Goal: Task Accomplishment & Management: Use online tool/utility

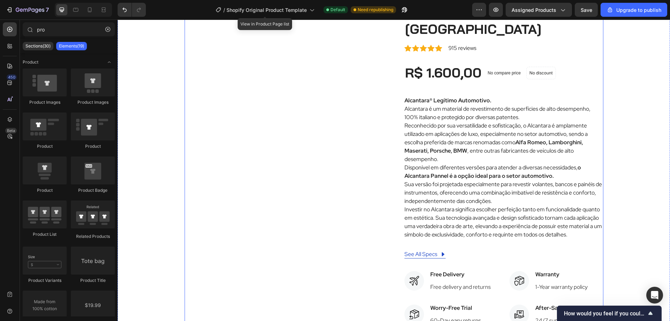
scroll to position [70, 0]
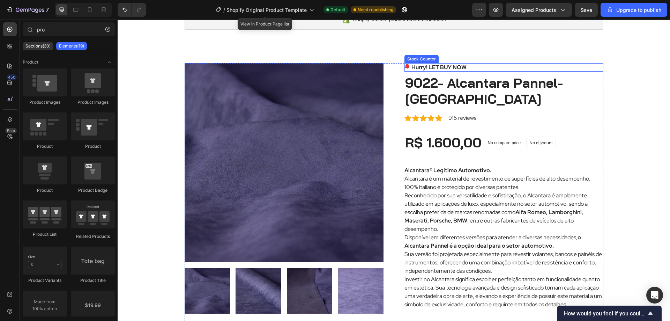
click at [444, 68] on p "Hurry! LET BUY NOW" at bounding box center [438, 67] width 55 height 8
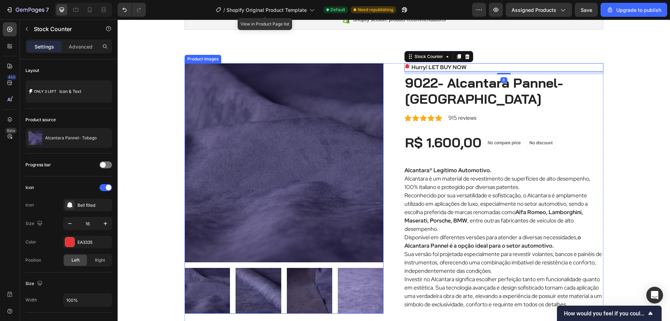
scroll to position [0, 0]
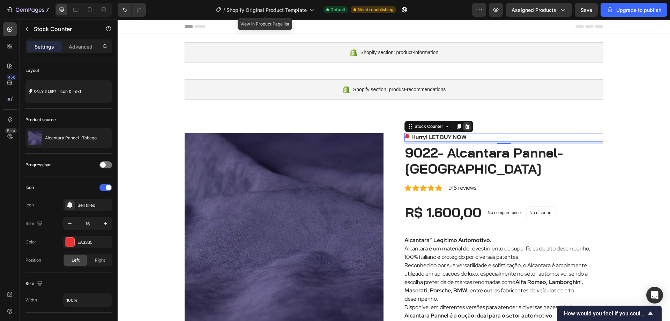
click at [465, 125] on icon at bounding box center [467, 126] width 5 height 5
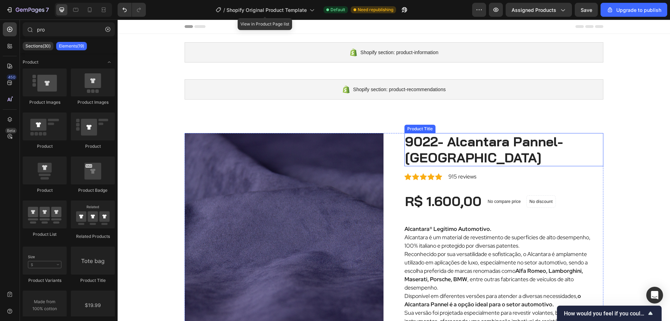
click at [460, 148] on h2 "9022- Alcantara Pannel- [GEOGRAPHIC_DATA]" at bounding box center [503, 149] width 199 height 33
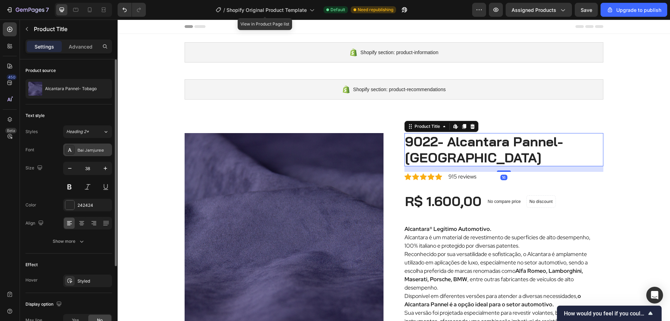
click at [106, 147] on div "Bai Jamjuree" at bounding box center [93, 150] width 33 height 6
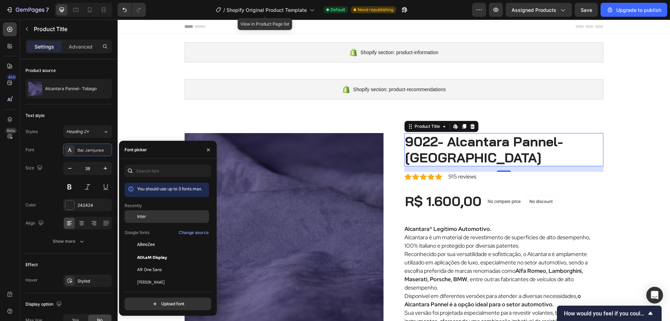
click at [147, 218] on div "Inter" at bounding box center [172, 216] width 70 height 6
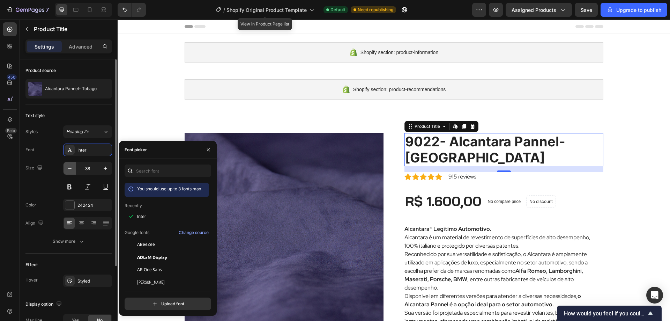
click at [70, 170] on icon "button" at bounding box center [69, 168] width 7 height 7
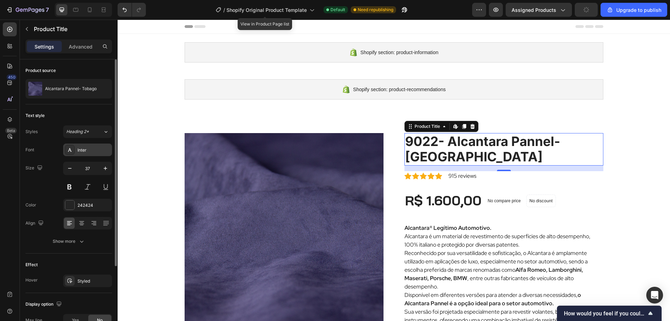
click at [68, 150] on icon at bounding box center [70, 150] width 6 height 6
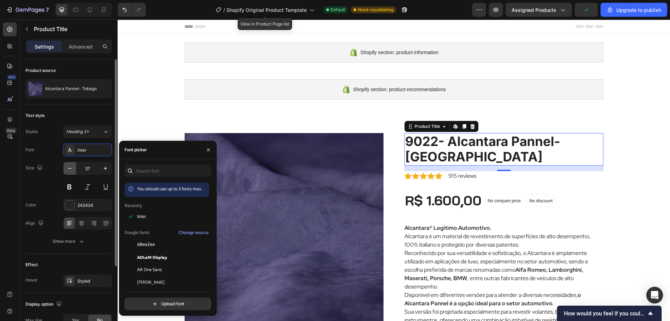
click at [73, 172] on button "button" at bounding box center [69, 168] width 13 height 13
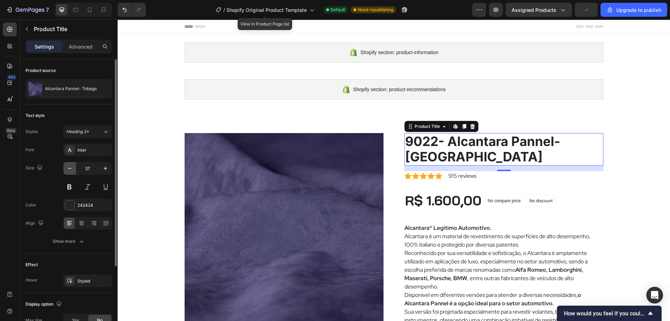
click at [73, 172] on button "button" at bounding box center [69, 168] width 13 height 13
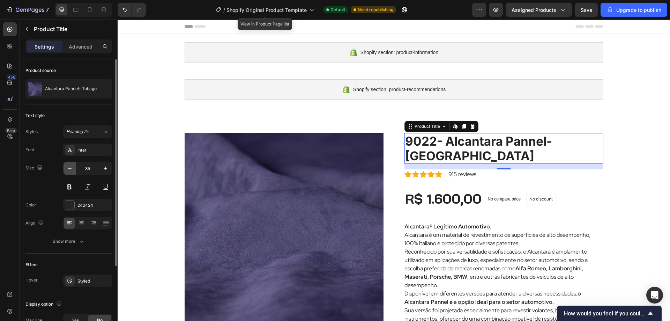
click at [73, 172] on button "button" at bounding box center [69, 168] width 13 height 13
type input "34"
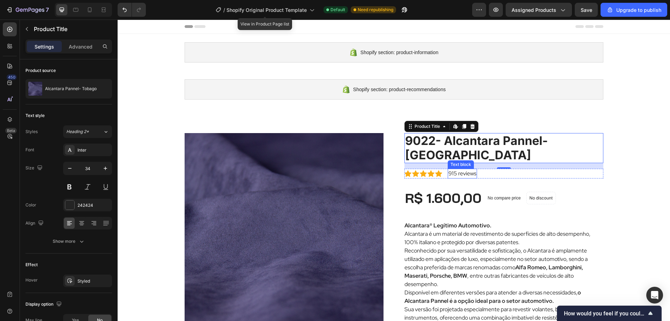
click at [451, 169] on p "915 reviews" at bounding box center [462, 173] width 28 height 8
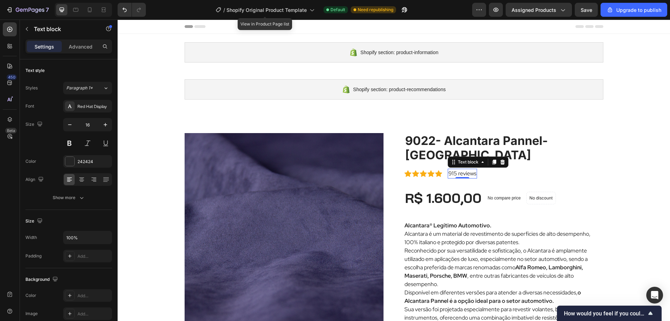
click at [451, 169] on p "915 reviews" at bounding box center [462, 173] width 28 height 8
click at [470, 169] on p "915 reviews" at bounding box center [462, 173] width 28 height 8
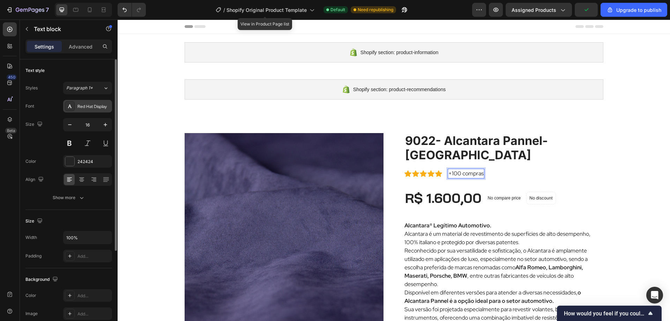
click at [68, 105] on icon at bounding box center [70, 106] width 6 height 6
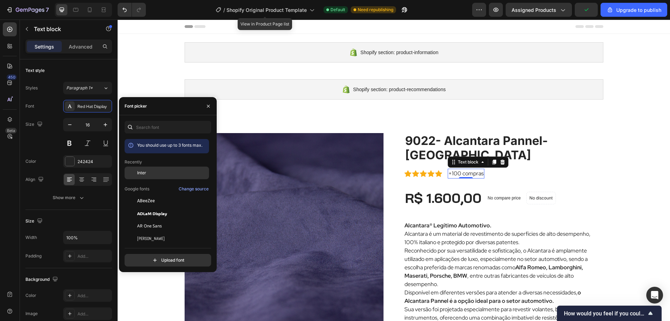
click at [145, 178] on div "Inter" at bounding box center [167, 172] width 84 height 13
click at [468, 189] on div "R$ 1.600,00" at bounding box center [443, 197] width 78 height 17
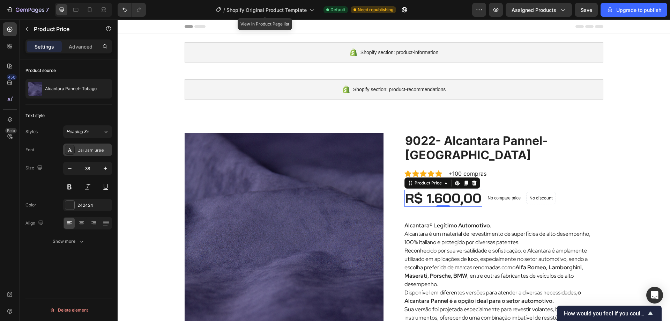
click at [93, 150] on div "Bai Jamjuree" at bounding box center [93, 150] width 33 height 6
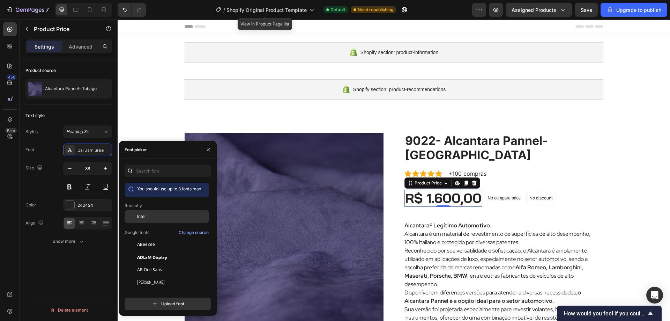
click at [150, 216] on div "Inter" at bounding box center [172, 216] width 70 height 6
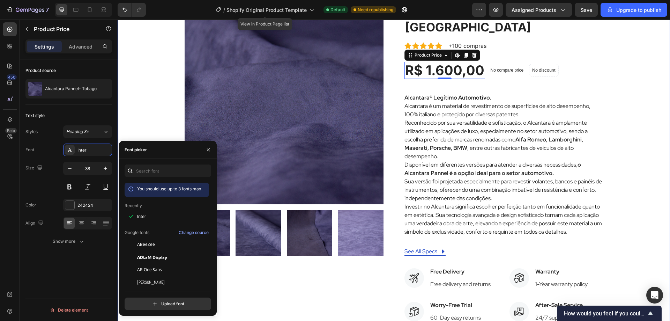
scroll to position [140, 0]
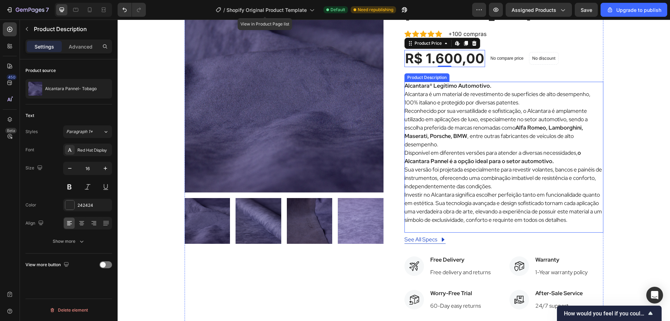
click at [497, 149] on p "Disponível em diferentes versões para atender a diversas necessidades, o Alcant…" at bounding box center [492, 157] width 177 height 16
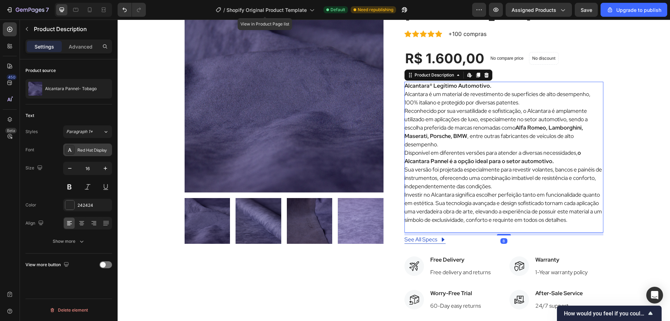
click at [103, 150] on div "Red Hat Display" at bounding box center [93, 150] width 33 height 6
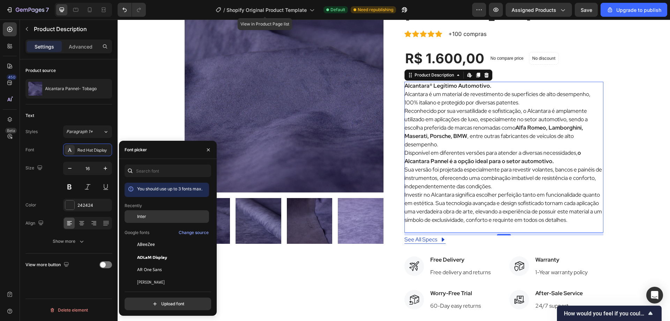
click at [148, 215] on div "Inter" at bounding box center [172, 216] width 70 height 6
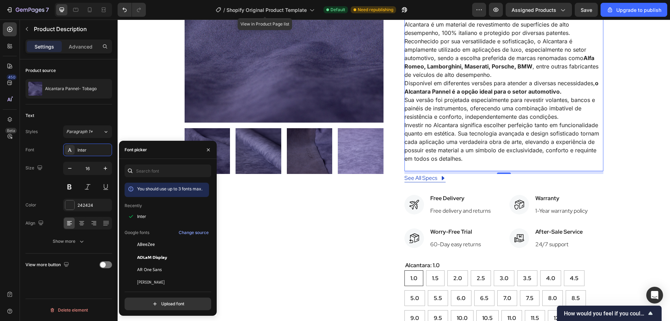
scroll to position [279, 0]
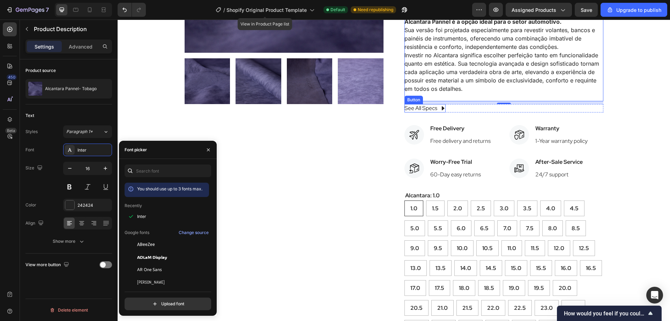
click at [436, 104] on div "See All Specs" at bounding box center [424, 108] width 41 height 8
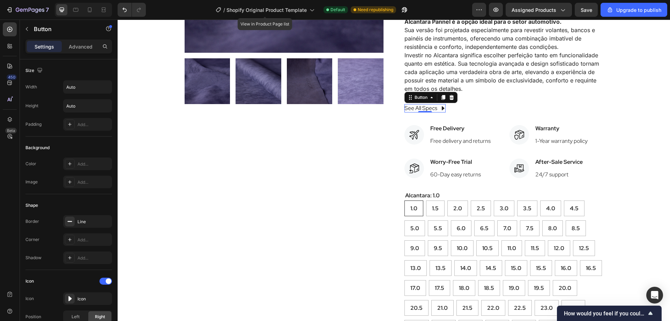
click at [435, 104] on div "See All Specs" at bounding box center [424, 108] width 41 height 8
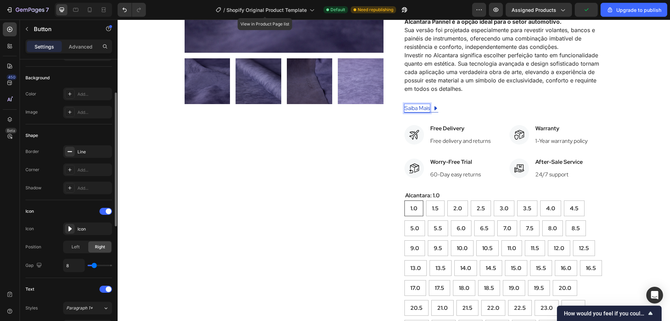
scroll to position [105, 0]
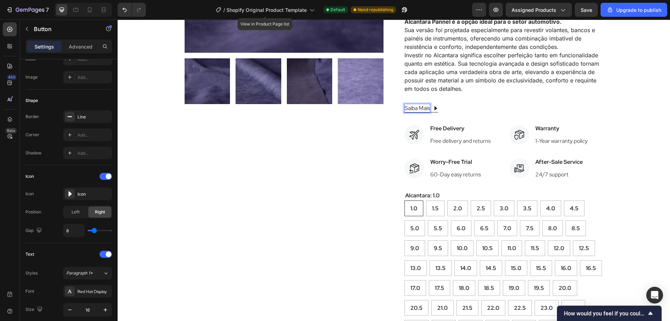
click at [424, 104] on p "Saiba Mais" at bounding box center [416, 108] width 25 height 8
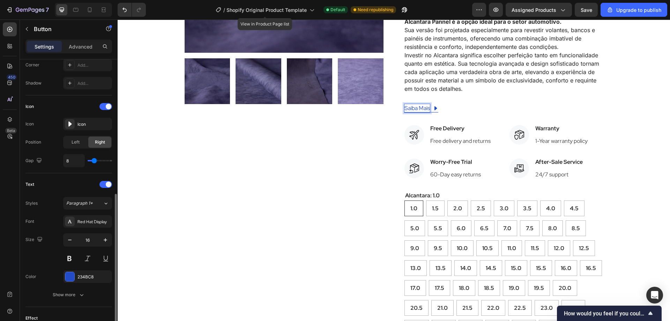
scroll to position [209, 0]
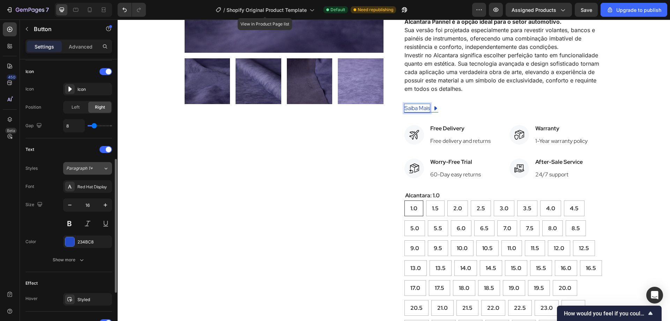
click at [75, 167] on span "Paragraph 1*" at bounding box center [79, 168] width 27 height 6
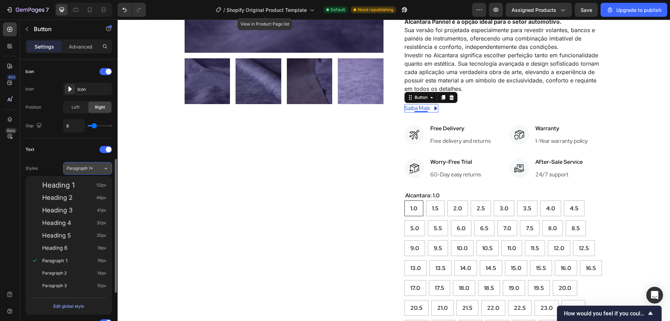
click at [75, 167] on span "Paragraph 1*" at bounding box center [79, 168] width 27 height 6
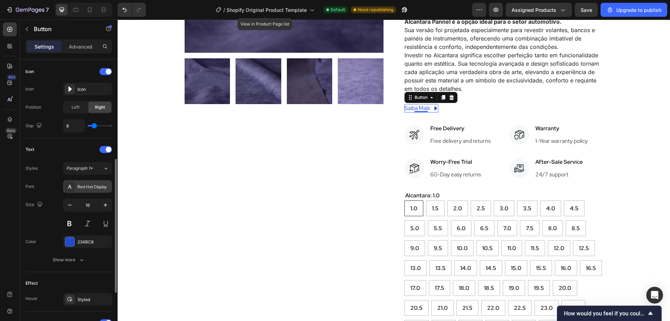
click at [87, 186] on div "Red Hat Display" at bounding box center [93, 186] width 33 height 6
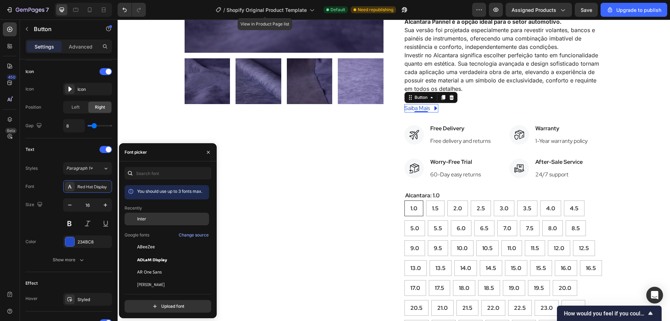
click at [150, 217] on div "Inter" at bounding box center [172, 219] width 70 height 6
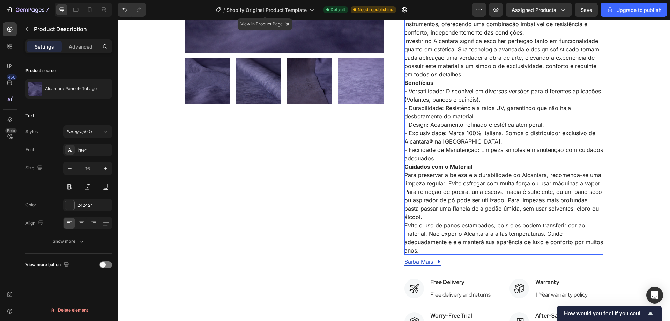
click at [437, 120] on div "Alcantara® Legítimo Automotivo. Alcantara é um material de revestimento de supe…" at bounding box center [503, 91] width 199 height 326
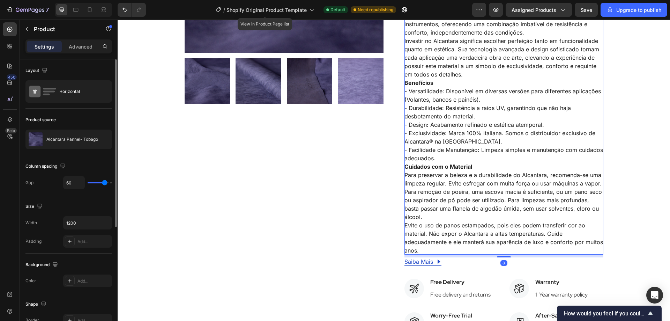
click at [309, 160] on div "Product Images" at bounding box center [284, 164] width 199 height 621
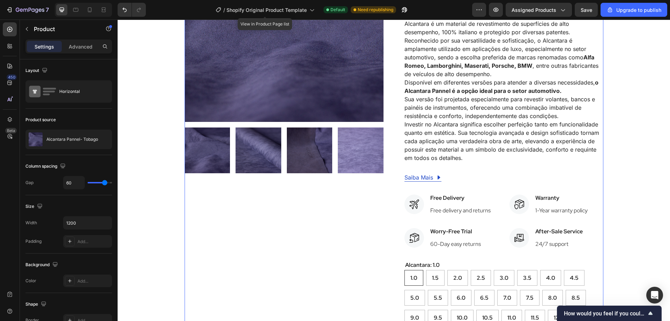
scroll to position [209, 0]
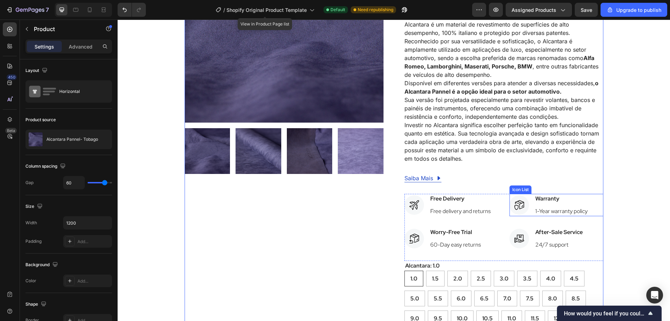
click at [456, 207] on p "Free delivery and returns" at bounding box center [460, 211] width 60 height 8
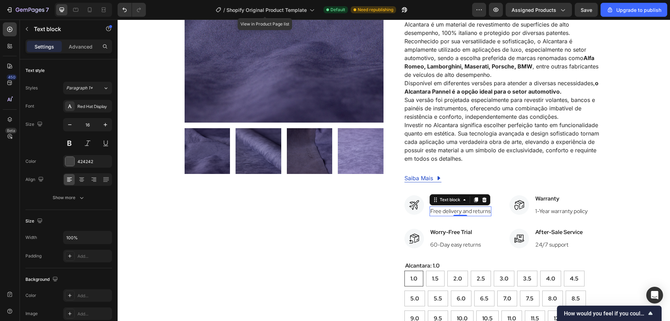
click at [480, 207] on p "Free delivery and returns" at bounding box center [460, 211] width 60 height 8
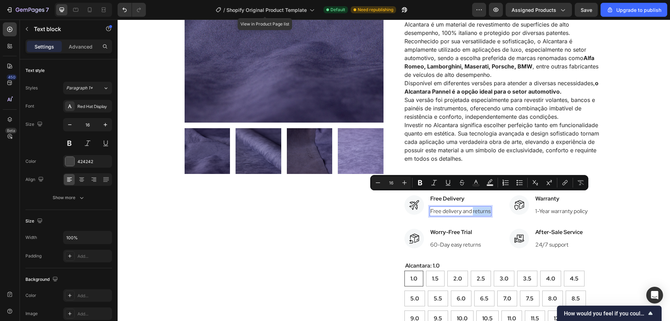
click at [475, 207] on p "Free delivery and returns" at bounding box center [460, 211] width 60 height 8
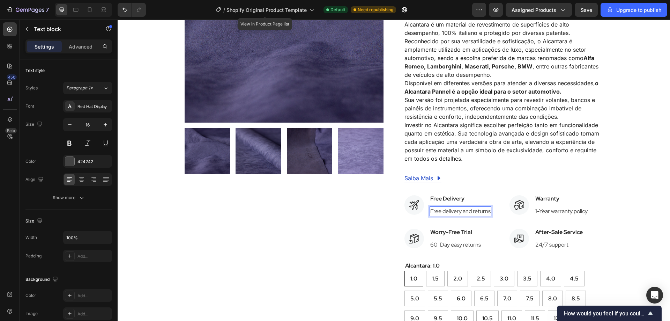
click at [481, 207] on p "Free delivery and returns" at bounding box center [460, 211] width 60 height 8
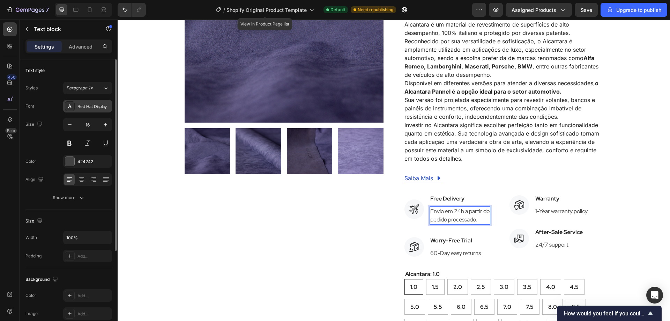
click at [98, 107] on div "Red Hat Display" at bounding box center [93, 106] width 33 height 6
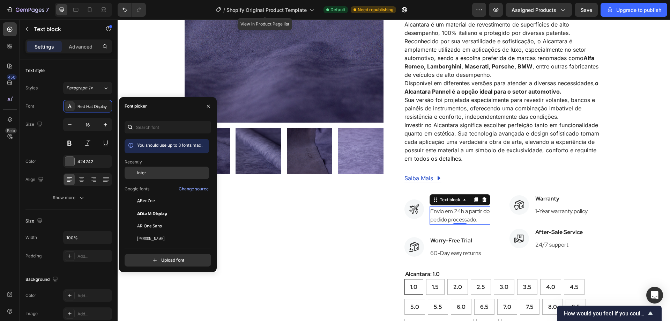
click at [155, 172] on div "Inter" at bounding box center [172, 173] width 70 height 6
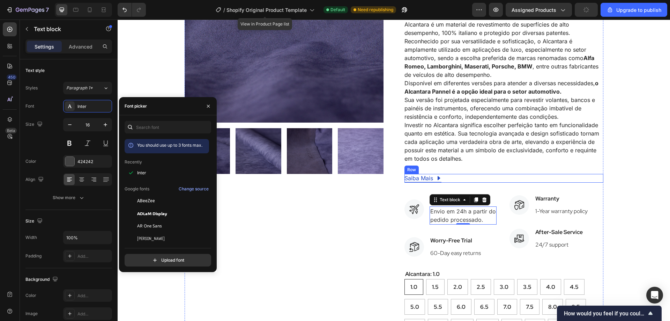
click at [527, 174] on div "Saiba Mais Button Row" at bounding box center [503, 178] width 199 height 9
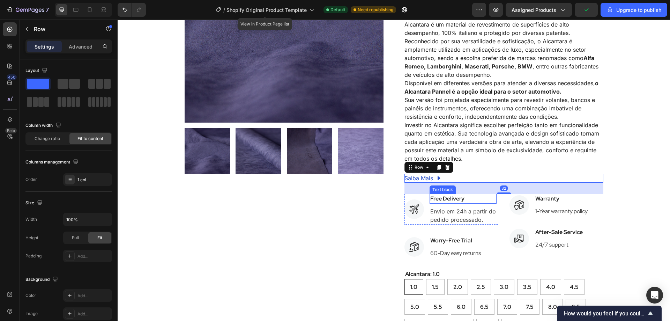
click at [454, 194] on div "Free Delivery" at bounding box center [462, 199] width 67 height 10
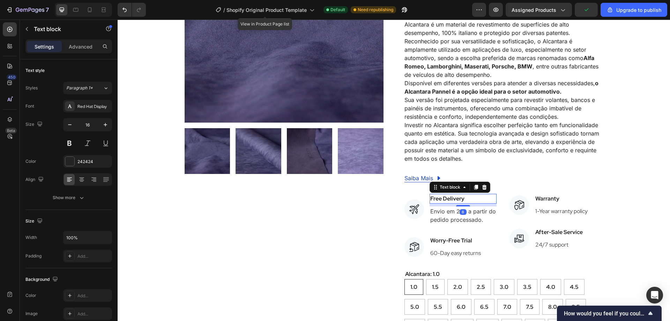
click at [459, 194] on p "Free Delivery" at bounding box center [463, 198] width 66 height 8
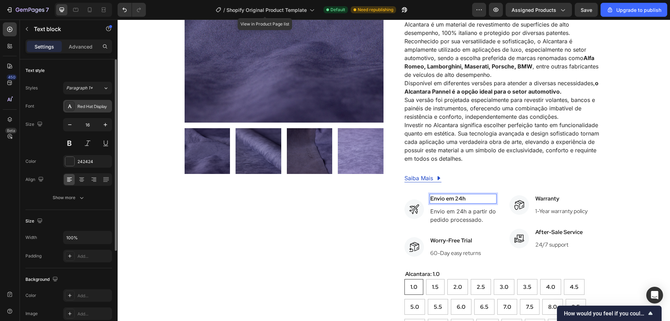
click at [69, 104] on icon at bounding box center [70, 106] width 6 height 6
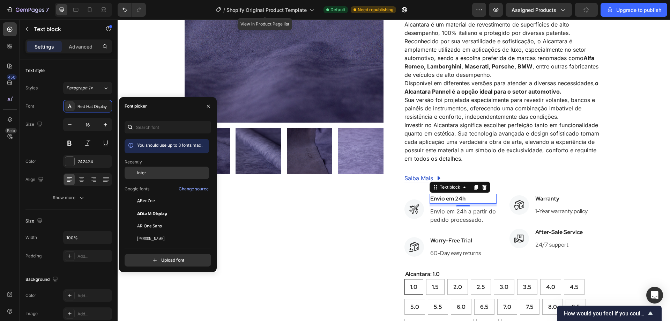
click at [149, 172] on div "Inter" at bounding box center [172, 173] width 70 height 6
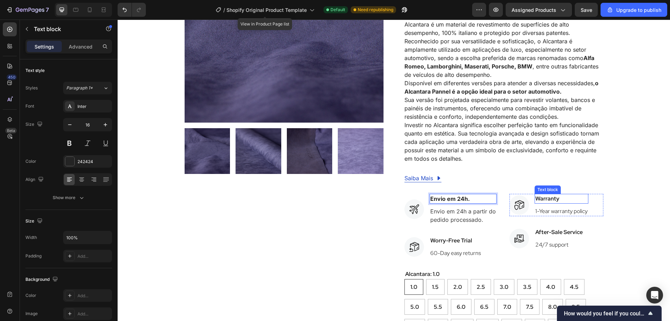
click at [540, 194] on p "Warranty" at bounding box center [561, 198] width 52 height 8
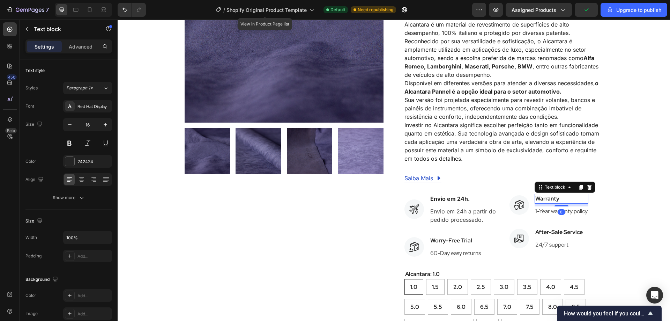
click at [569, 194] on p "Warranty" at bounding box center [561, 198] width 52 height 8
click at [582, 207] on p "1-Year warranty policy" at bounding box center [561, 211] width 52 height 8
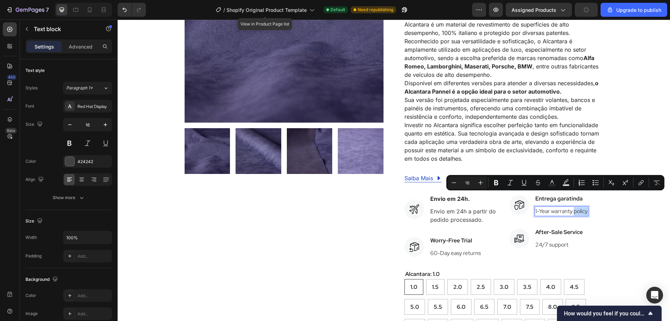
click at [582, 207] on p "1-Year warranty policy" at bounding box center [561, 211] width 52 height 8
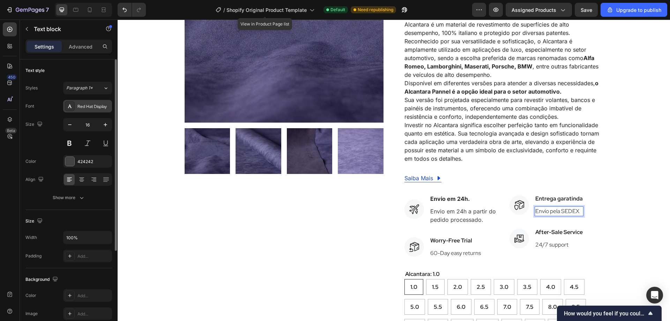
click at [87, 104] on div "Red Hat Display" at bounding box center [93, 106] width 33 height 6
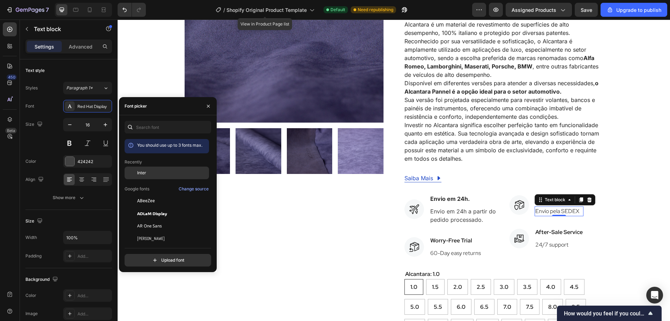
click at [156, 175] on div "Inter" at bounding box center [172, 173] width 70 height 6
click at [139, 174] on span "Inter" at bounding box center [141, 173] width 9 height 6
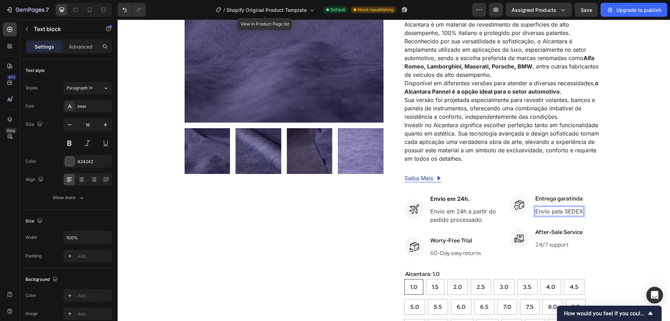
click at [570, 207] on p "Envio pela SEDEX" at bounding box center [559, 211] width 48 height 8
click at [565, 207] on p "Envio pela SEDEX" at bounding box center [559, 211] width 48 height 8
click at [619, 211] on div "Product Images 9022- Alcantara Pannel- Tobago Product Title Icon Icon Icon Icon…" at bounding box center [394, 281] width 542 height 714
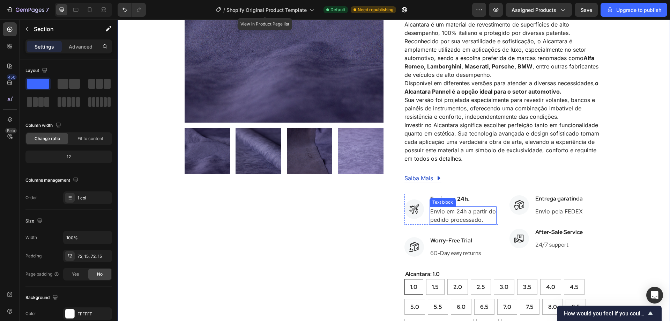
click at [453, 215] on p "pedido processado." at bounding box center [463, 219] width 66 height 8
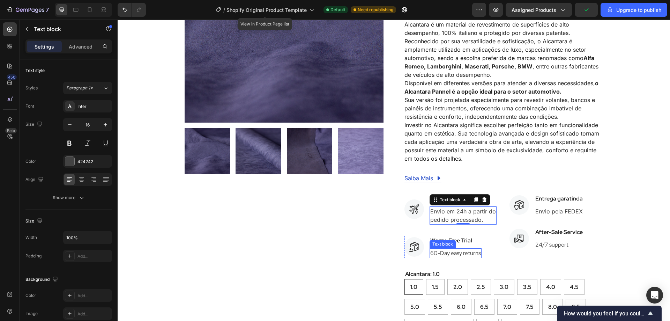
click at [446, 249] on p "60-Day easy returns" at bounding box center [455, 253] width 51 height 8
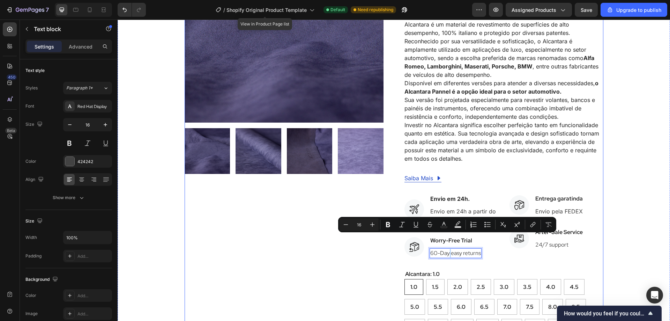
click at [572, 194] on div "Entrega garatinda" at bounding box center [558, 199] width 49 height 10
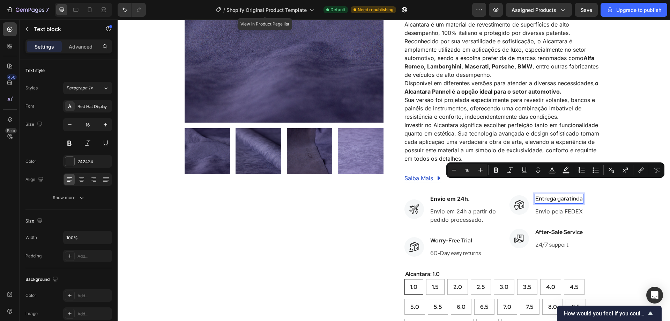
click at [575, 194] on p "Entrega garatinda" at bounding box center [558, 198] width 47 height 8
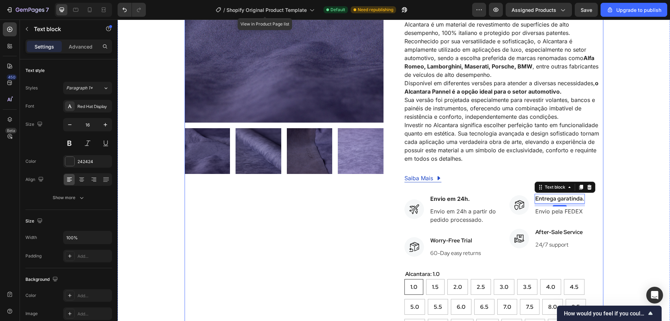
click at [236, 220] on div "Product Images" at bounding box center [284, 281] width 199 height 714
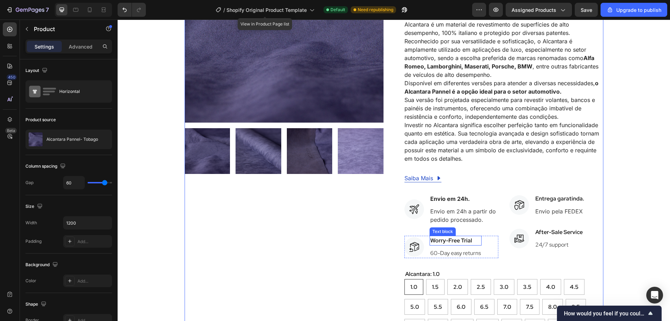
click at [442, 236] on p "Worry-Free Trial" at bounding box center [455, 240] width 51 height 8
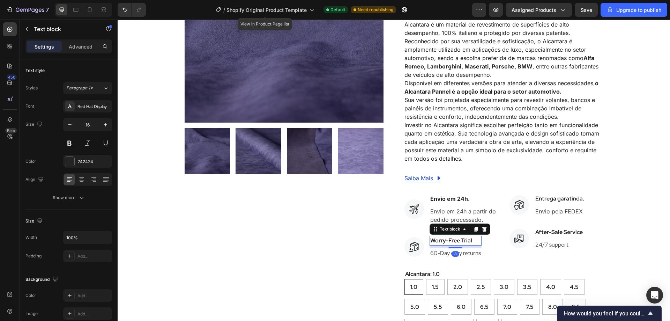
click at [468, 236] on p "Worry-Free Trial" at bounding box center [455, 240] width 51 height 8
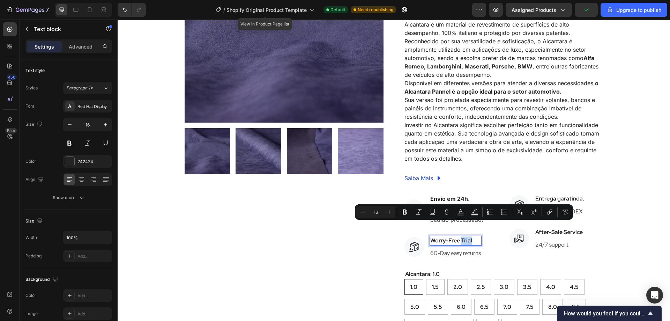
click at [471, 236] on p "Worry-Free Trial" at bounding box center [455, 240] width 51 height 8
click at [450, 236] on p "Worry-Free Trial" at bounding box center [455, 240] width 51 height 8
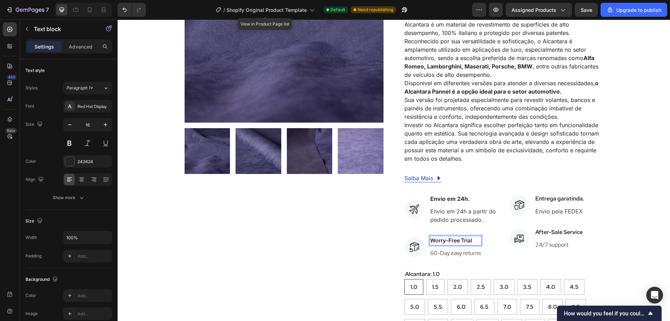
click at [472, 236] on p "Worry-Free Trial" at bounding box center [455, 240] width 51 height 8
click at [458, 249] on p "60-Day easy returns" at bounding box center [455, 253] width 51 height 8
click at [474, 249] on p "60-Day easy returns" at bounding box center [455, 253] width 51 height 8
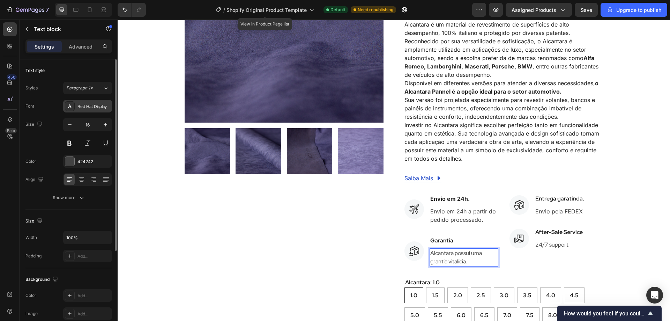
click at [96, 105] on div "Red Hat Display" at bounding box center [93, 106] width 33 height 6
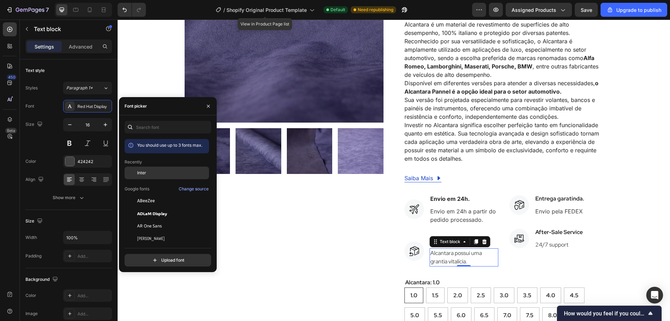
click at [151, 173] on div "Inter" at bounding box center [172, 173] width 70 height 6
click at [561, 240] on p "24/7 support" at bounding box center [558, 244] width 47 height 8
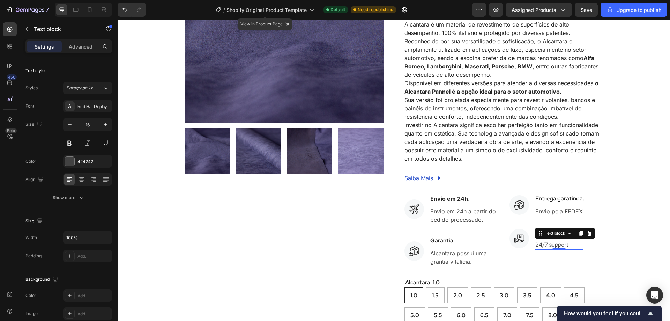
click at [568, 240] on p "24/7 support" at bounding box center [558, 244] width 47 height 8
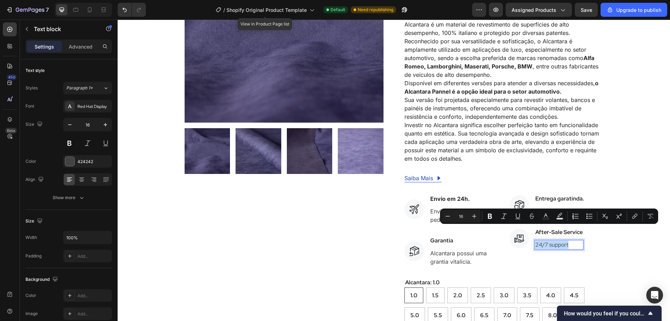
click at [568, 240] on p "24/7 support" at bounding box center [558, 244] width 47 height 8
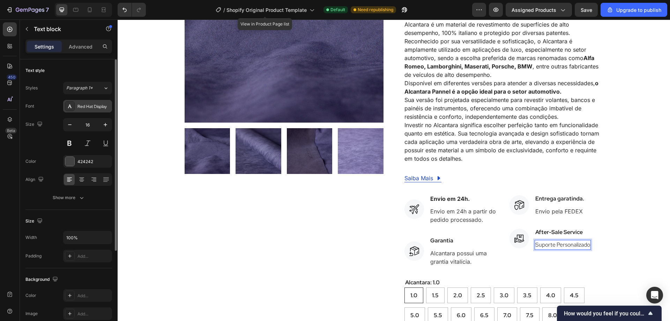
click at [90, 104] on div "Red Hat Display" at bounding box center [93, 106] width 33 height 6
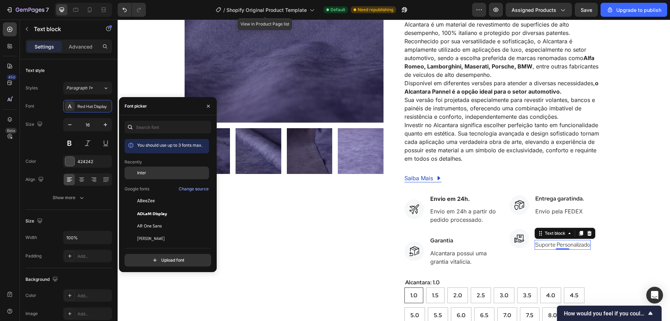
click at [147, 173] on div "Inter" at bounding box center [172, 173] width 70 height 6
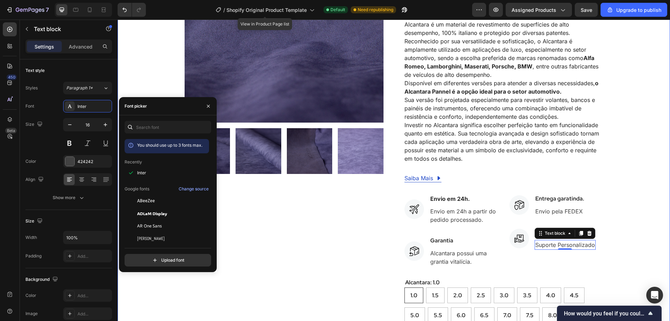
click at [621, 200] on div "Product Images 9022- Alcantara Pannel- Tobago Product Title Icon Icon Icon Icon…" at bounding box center [394, 285] width 542 height 723
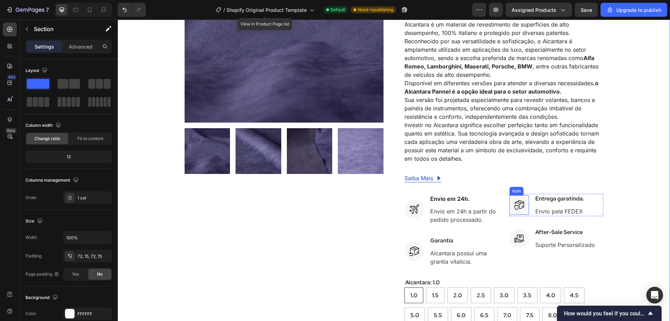
scroll to position [35, 0]
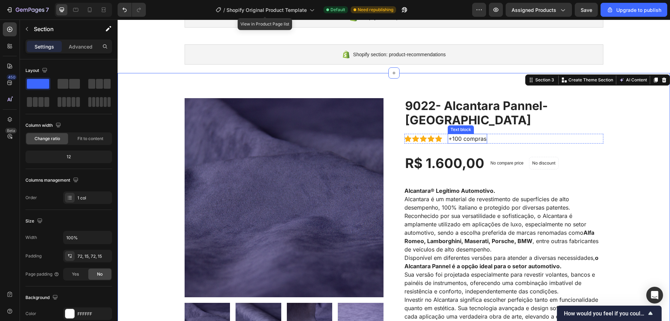
click at [459, 125] on div "Text block" at bounding box center [461, 129] width 26 height 8
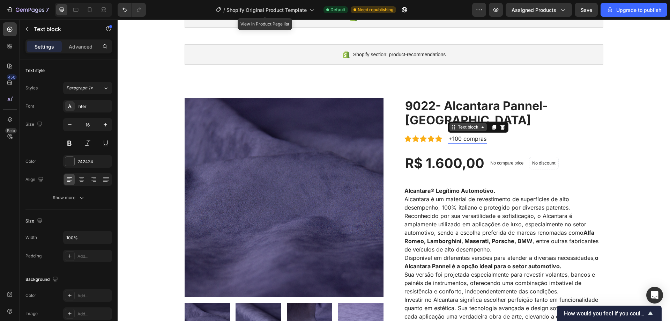
drag, startPoint x: 460, startPoint y: 120, endPoint x: 468, endPoint y: 117, distance: 9.1
click at [460, 134] on p "+100 compras" at bounding box center [467, 138] width 38 height 8
click at [458, 134] on p "+100 compras" at bounding box center [467, 138] width 38 height 8
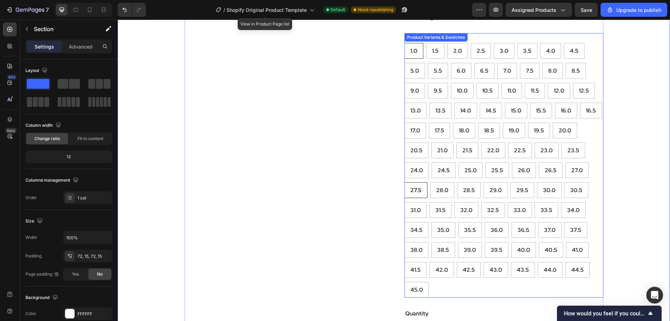
scroll to position [349, 0]
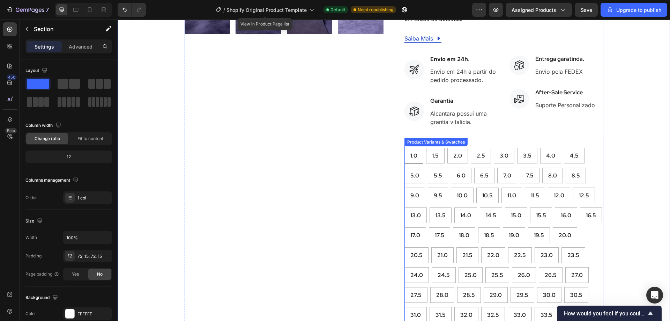
click at [587, 138] on div "Alcantara: 1.0 1.0 1.0 1.0 1.5 1.5 1.5 2.0 2.0 2.0 2.5 2.5 2.5 3.0 3.0 3.0 3.5 …" at bounding box center [503, 270] width 199 height 264
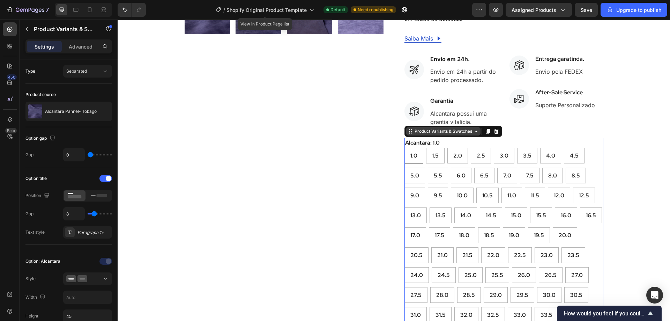
click at [457, 128] on div "Product Variants & Swatches" at bounding box center [443, 131] width 60 height 6
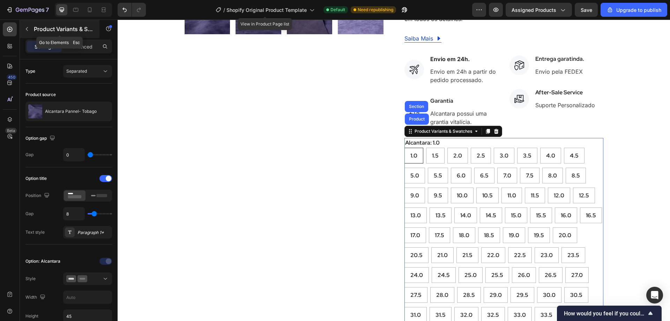
click at [35, 28] on p "Product Variants & Swatches" at bounding box center [63, 29] width 59 height 8
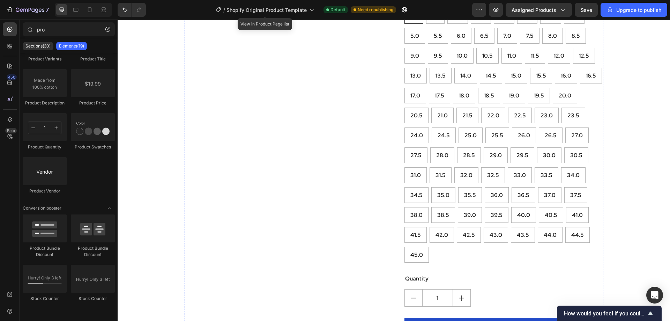
scroll to position [628, 0]
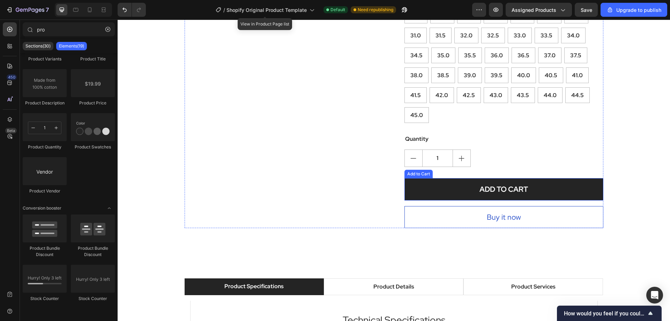
click at [443, 178] on button "ADD TO CART" at bounding box center [503, 189] width 199 height 22
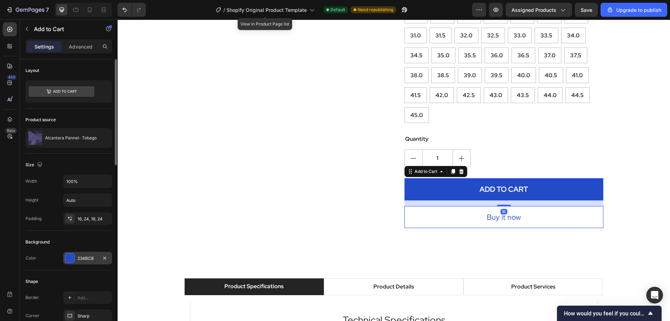
click at [70, 256] on div at bounding box center [69, 257] width 9 height 9
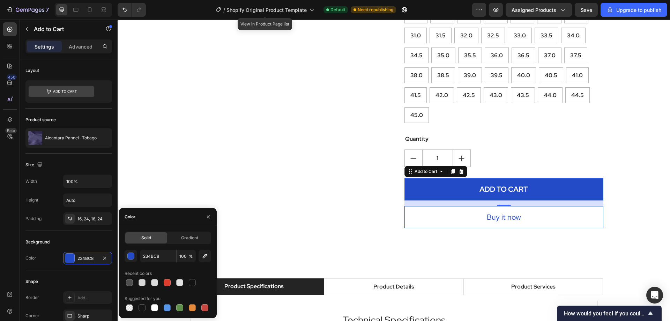
drag, startPoint x: 164, startPoint y: 279, endPoint x: 209, endPoint y: 274, distance: 44.5
click at [165, 279] on div at bounding box center [167, 282] width 7 height 7
type input "DC3D2D"
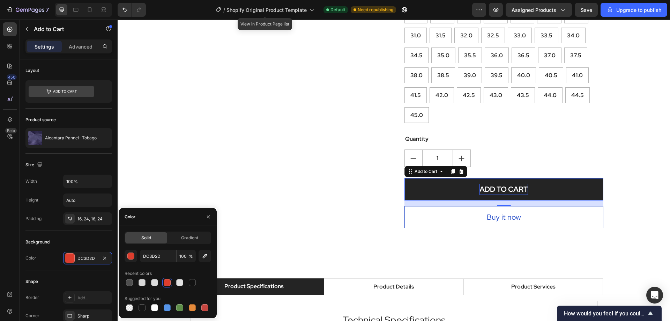
click at [519, 183] on div "ADD TO CART" at bounding box center [503, 188] width 48 height 11
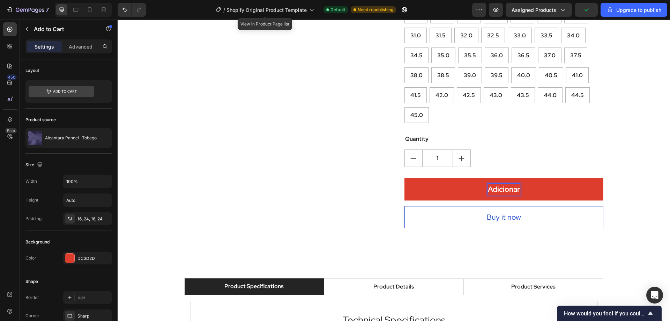
click at [404, 178] on button "Adicionar" at bounding box center [503, 189] width 199 height 22
click at [404, 178] on button "Adicionar o" at bounding box center [503, 189] width 199 height 22
click at [517, 211] on div "Buy it now" at bounding box center [504, 216] width 34 height 11
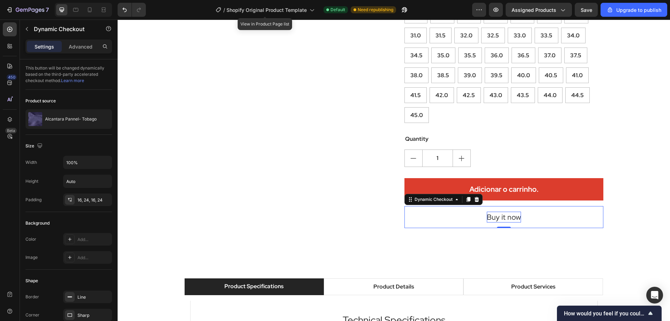
click at [508, 211] on div "Buy it now" at bounding box center [504, 216] width 34 height 11
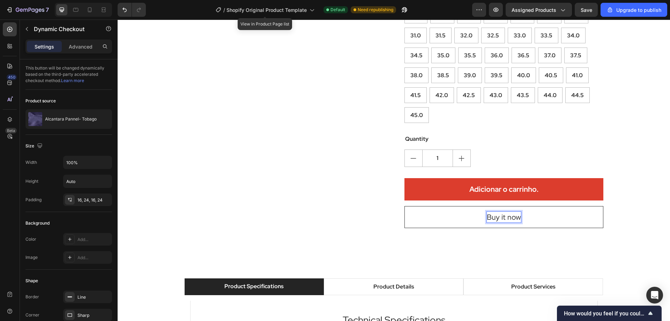
click at [515, 211] on p "Buy it now" at bounding box center [504, 216] width 34 height 11
click at [404, 206] on button "Compre" at bounding box center [503, 217] width 199 height 22
click at [413, 206] on button "Compre Agora!" at bounding box center [503, 217] width 199 height 22
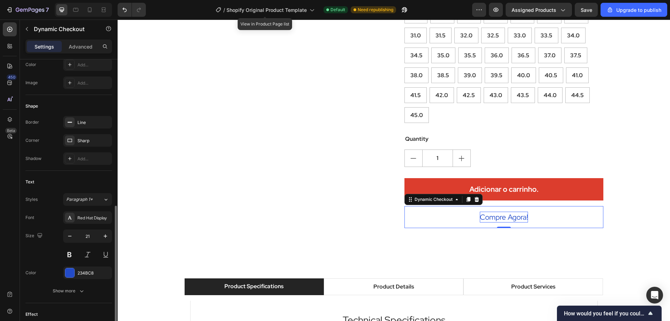
scroll to position [209, 0]
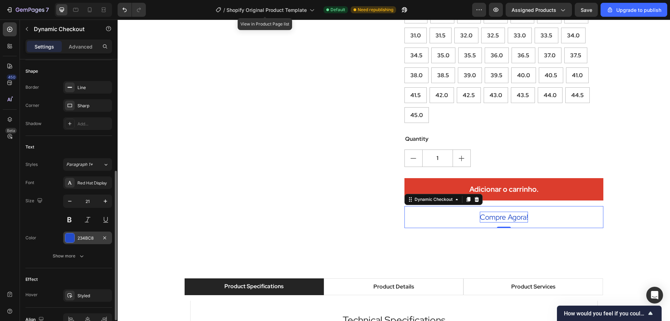
click at [69, 240] on div at bounding box center [69, 237] width 9 height 9
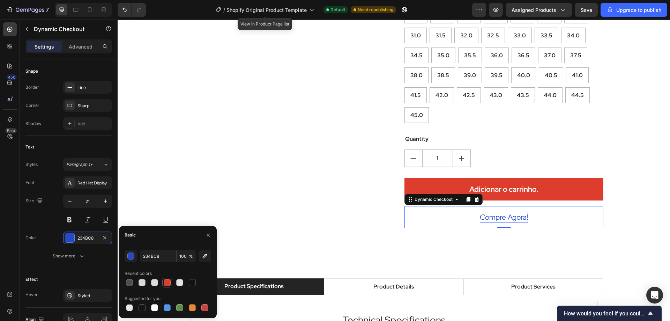
drag, startPoint x: 171, startPoint y: 280, endPoint x: 104, endPoint y: 249, distance: 74.5
click at [171, 280] on div at bounding box center [167, 282] width 10 height 10
type input "DC3D2D"
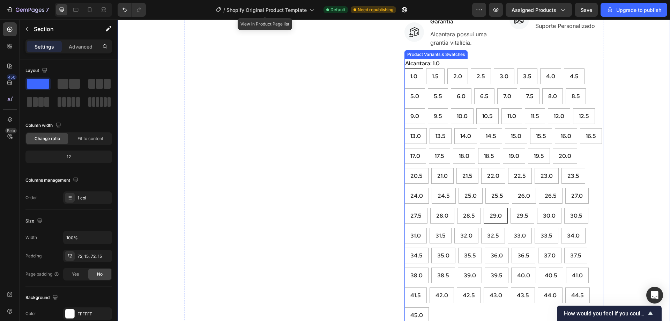
scroll to position [500, 0]
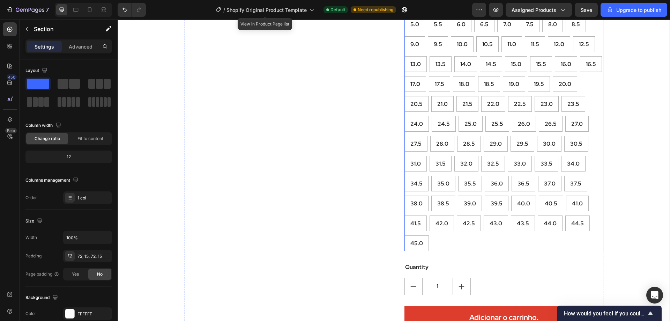
click at [412, 262] on div "Quantity" at bounding box center [503, 267] width 199 height 10
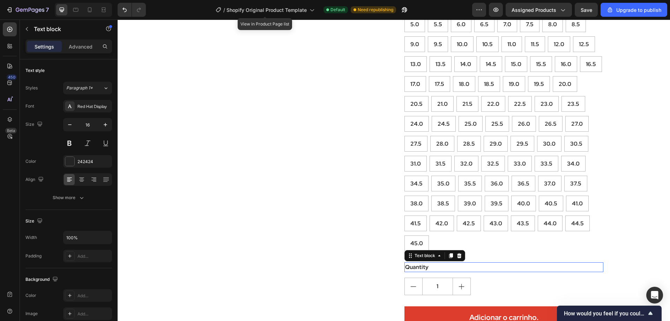
scroll to position [593, 0]
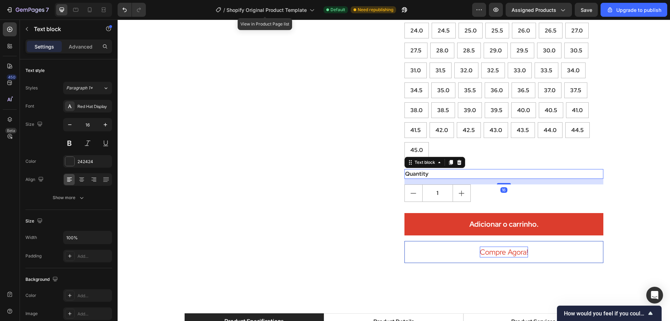
click at [435, 169] on div "Quantity" at bounding box center [503, 174] width 199 height 10
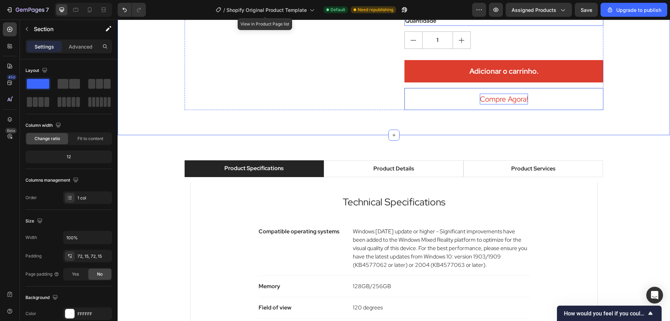
scroll to position [767, 0]
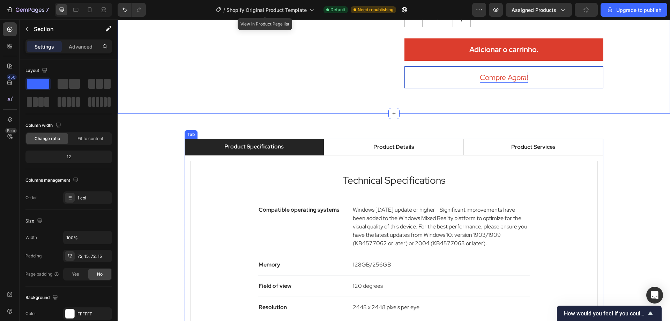
click at [269, 141] on div "Product Specifications" at bounding box center [253, 146] width 61 height 10
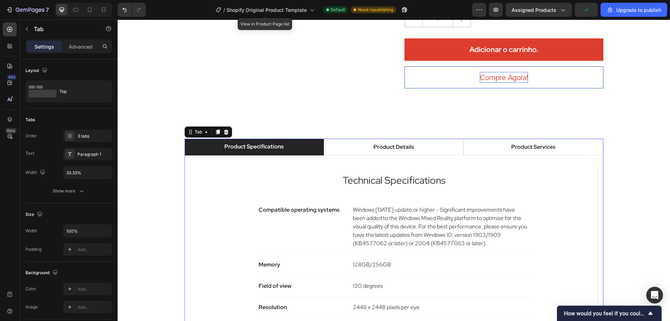
click at [269, 141] on div "Product Specifications" at bounding box center [253, 146] width 61 height 10
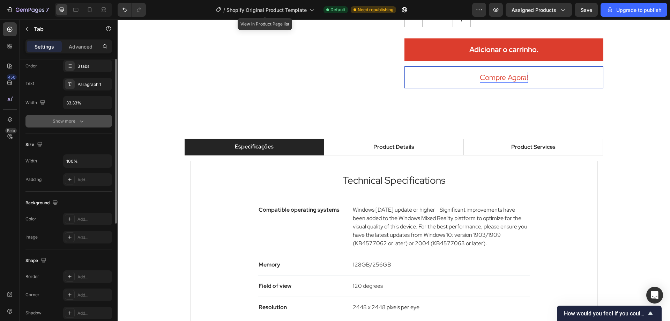
scroll to position [0, 0]
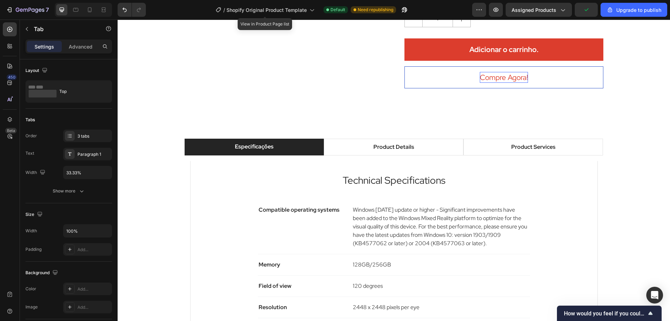
click at [243, 142] on p "Especificações" at bounding box center [254, 146] width 39 height 8
click at [85, 191] on icon "button" at bounding box center [81, 190] width 7 height 7
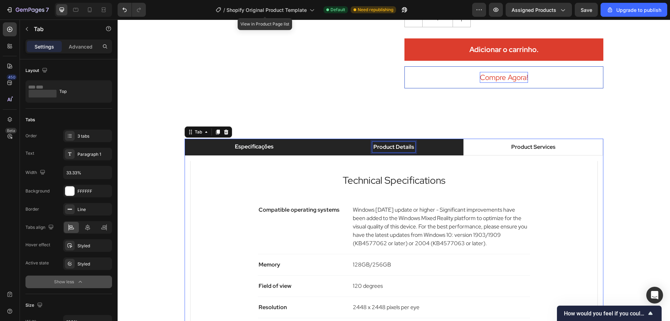
click at [385, 143] on p "Product Details" at bounding box center [393, 147] width 41 height 8
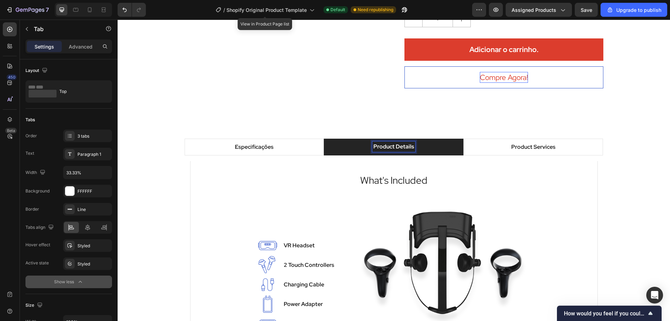
scroll to position [767, 0]
click at [385, 143] on p "Product Details" at bounding box center [393, 147] width 41 height 8
click at [404, 143] on p "Product Details" at bounding box center [393, 147] width 41 height 8
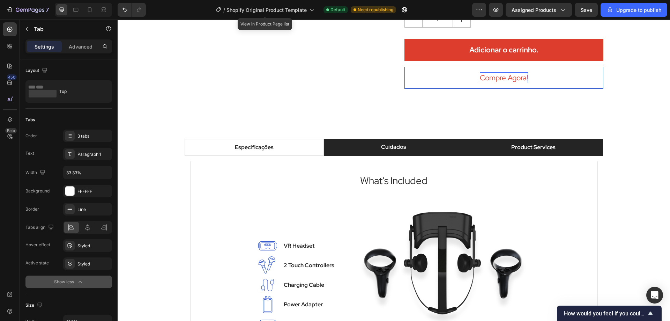
click at [547, 143] on p "Product Services" at bounding box center [533, 147] width 44 height 8
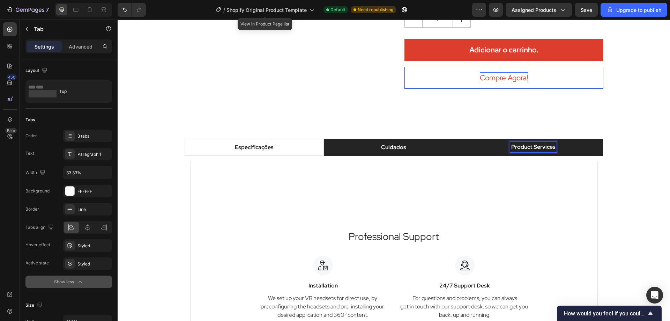
scroll to position [767, 0]
click at [547, 143] on p "Product Services" at bounding box center [533, 147] width 44 height 8
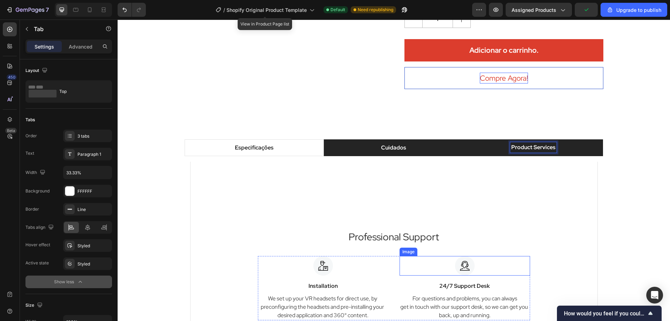
scroll to position [808, 0]
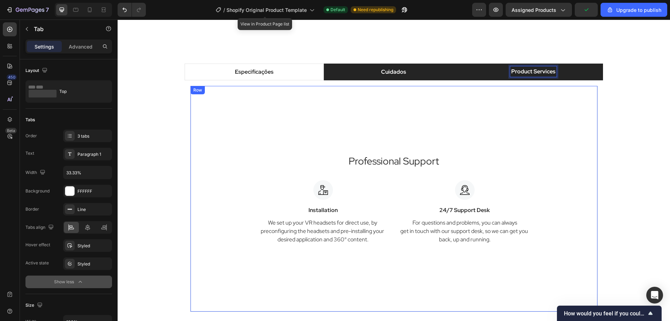
click at [534, 76] on p "Product Services" at bounding box center [533, 71] width 44 height 8
click at [541, 76] on p "Product Services" at bounding box center [533, 71] width 44 height 8
click at [551, 76] on p "Product Services" at bounding box center [533, 71] width 44 height 8
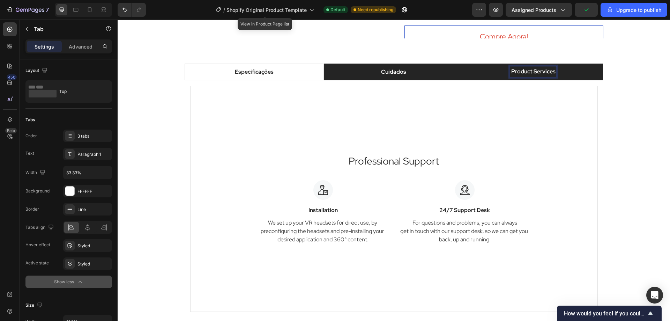
scroll to position [767, 0]
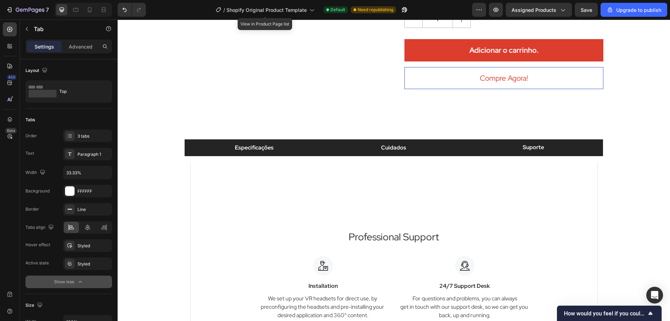
click at [260, 143] on p "Especificações" at bounding box center [254, 147] width 39 height 8
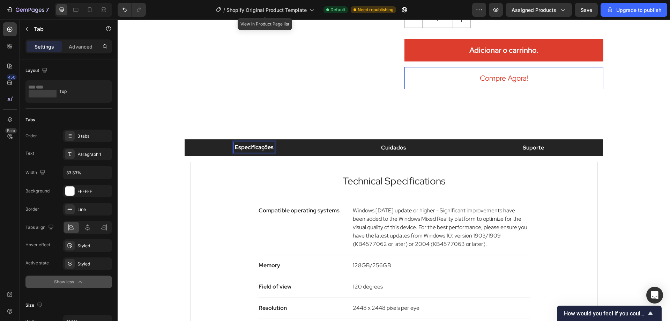
scroll to position [766, 0]
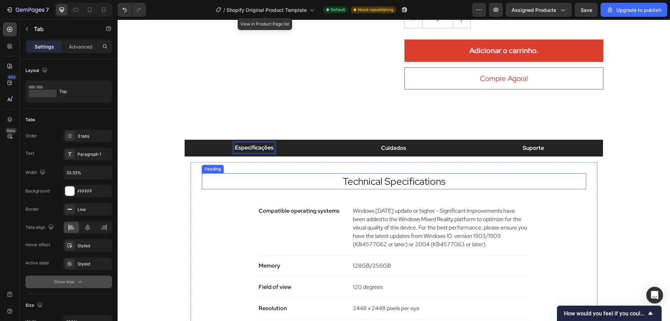
click at [359, 174] on p "Technical Specifications" at bounding box center [393, 181] width 383 height 15
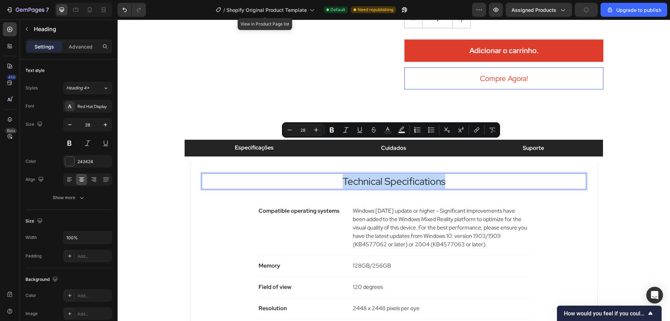
click at [447, 174] on p "Technical Specifications" at bounding box center [393, 181] width 383 height 15
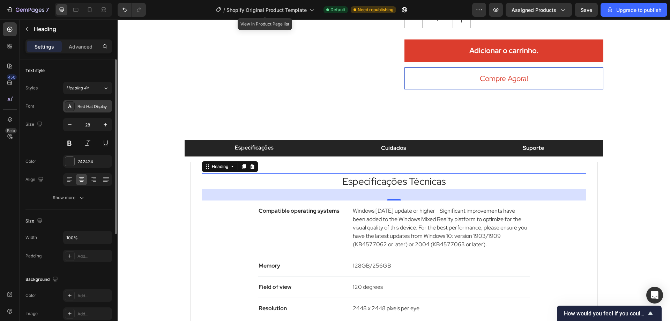
click at [86, 110] on div "Red Hat Display" at bounding box center [87, 106] width 49 height 13
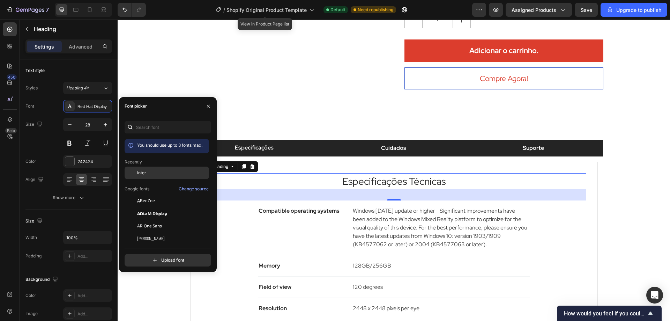
click at [148, 175] on div "Inter" at bounding box center [172, 173] width 70 height 6
click at [432, 140] on li "Cuidados" at bounding box center [394, 148] width 140 height 17
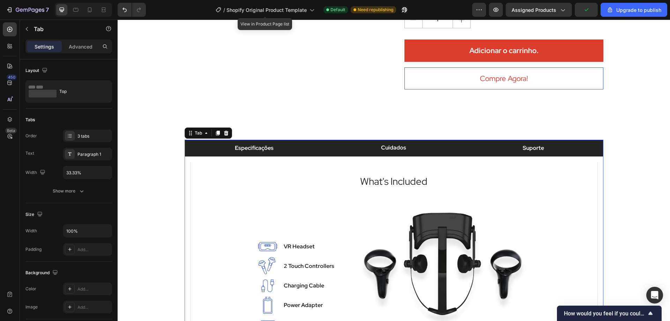
click at [303, 140] on li "Especificações" at bounding box center [255, 148] width 140 height 17
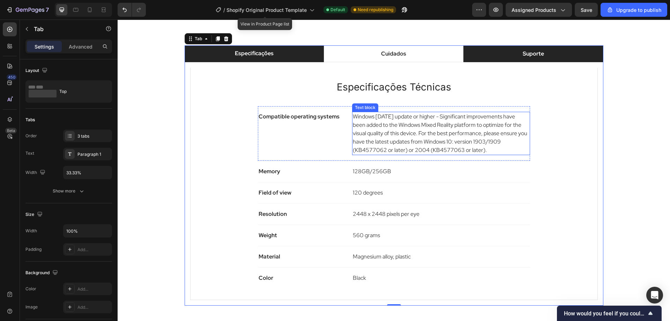
scroll to position [836, 0]
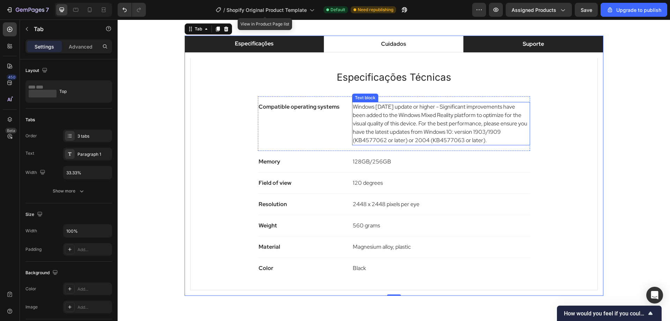
click at [382, 118] on p "Windows [DATE] update or higher - Significant improvements have been added to t…" at bounding box center [441, 124] width 176 height 42
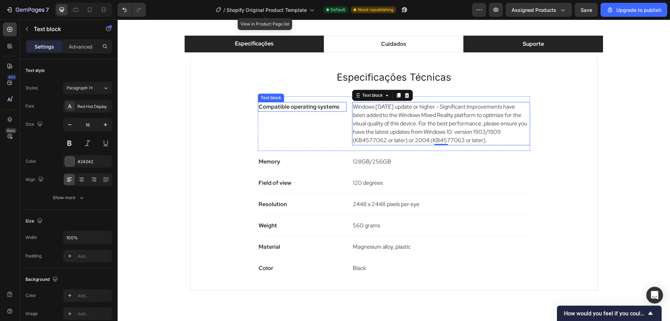
click at [320, 109] on p "Compatible operating systems" at bounding box center [302, 107] width 88 height 8
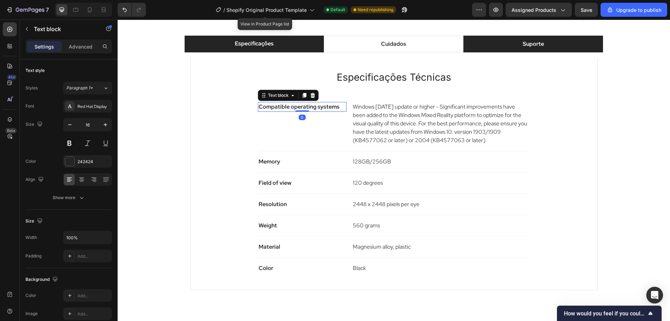
click at [336, 106] on p "Compatible operating systems" at bounding box center [302, 107] width 88 height 8
click at [336, 105] on p "Compatible operating systems" at bounding box center [302, 107] width 88 height 8
click at [279, 108] on p "Alcantara Pannel- 100% Italiano" at bounding box center [302, 107] width 88 height 8
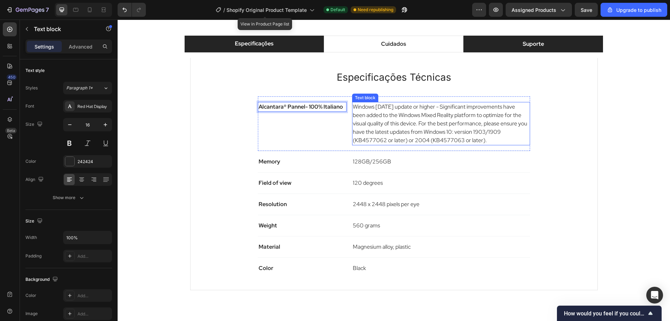
click at [412, 135] on p "Windows [DATE] update or higher - Significant improvements have been added to t…" at bounding box center [441, 124] width 176 height 42
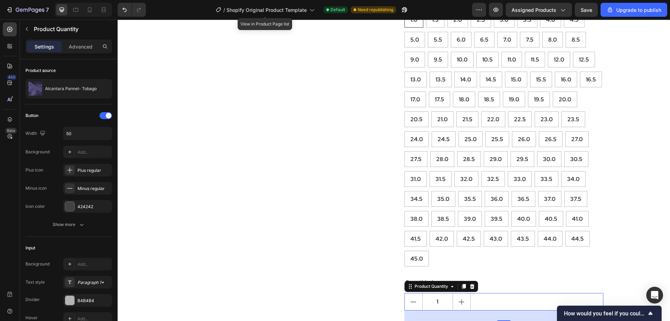
scroll to position [733, 0]
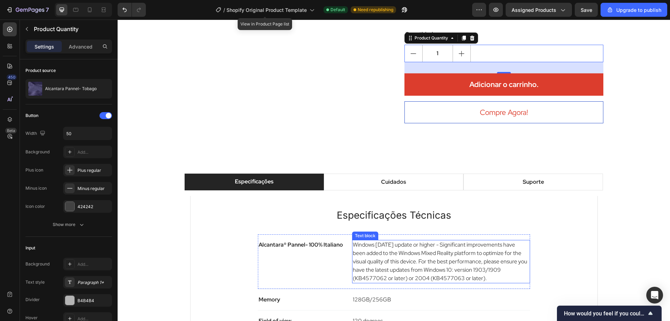
click at [396, 240] on p "Windows [DATE] update or higher - Significant improvements have been added to t…" at bounding box center [441, 261] width 176 height 42
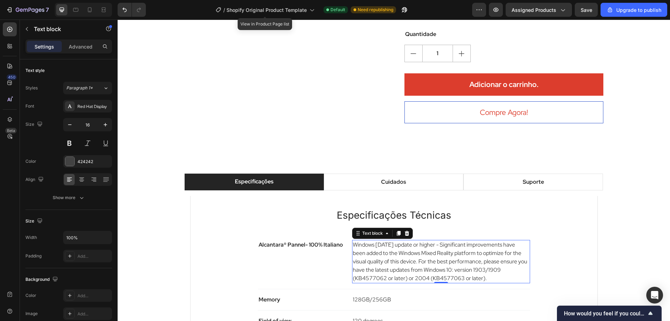
click at [396, 240] on p "Windows [DATE] update or higher - Significant improvements have been added to t…" at bounding box center [441, 261] width 176 height 42
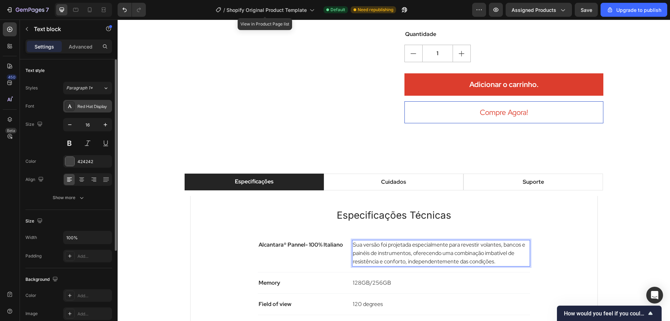
click at [83, 107] on div "Red Hat Display" at bounding box center [93, 106] width 33 height 6
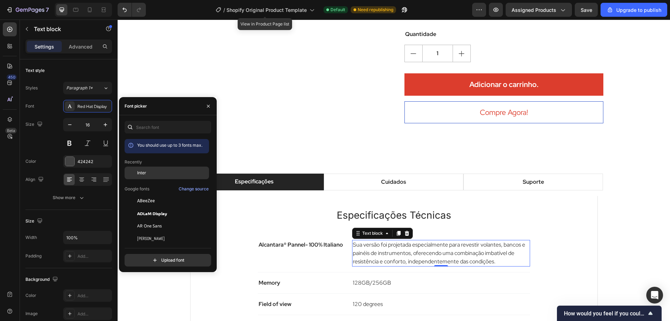
click at [165, 178] on div "Inter" at bounding box center [167, 172] width 84 height 13
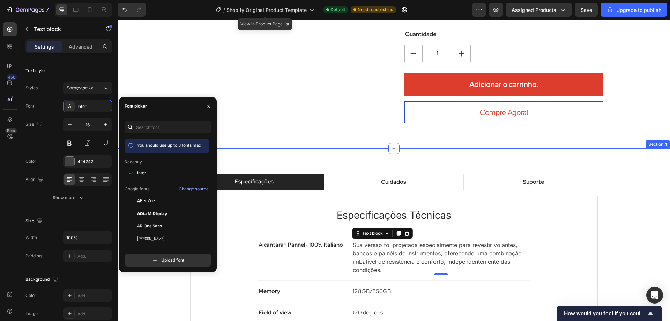
click at [630, 173] on div "Especificações Cuidados Suporte Especificações Técnicas Heading Alcantara® Pann…" at bounding box center [394, 298] width 542 height 251
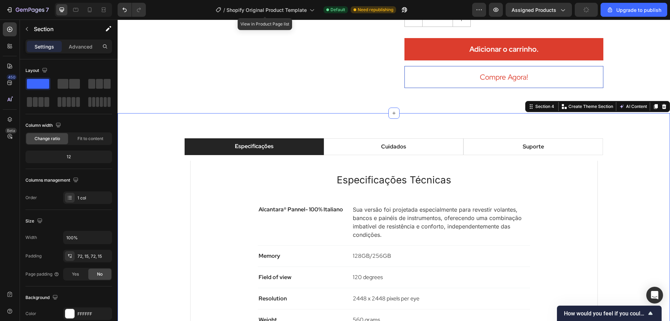
scroll to position [802, 0]
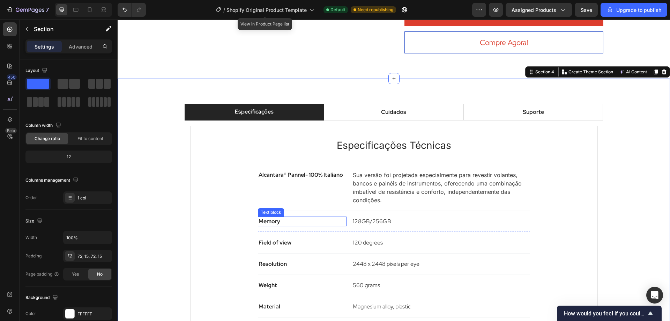
click at [280, 217] on p "Memory" at bounding box center [302, 221] width 88 height 8
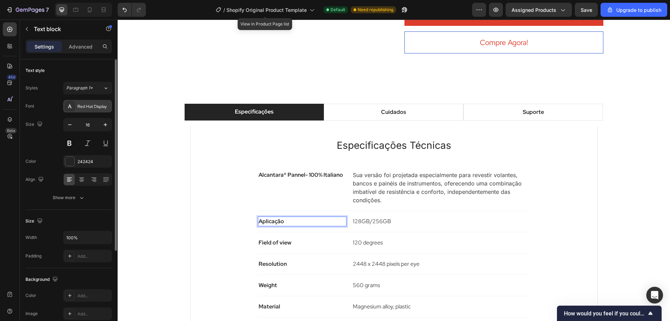
click at [92, 104] on div "Red Hat Display" at bounding box center [93, 106] width 33 height 6
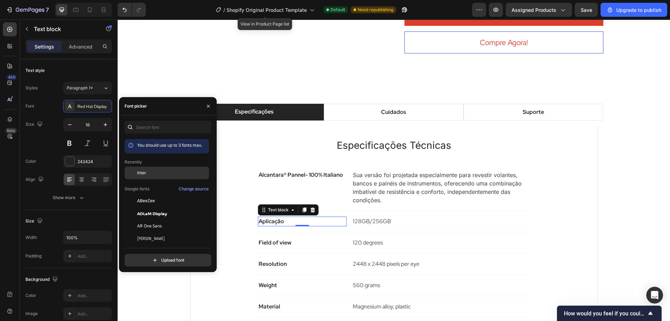
click at [157, 172] on div "Inter" at bounding box center [172, 173] width 70 height 6
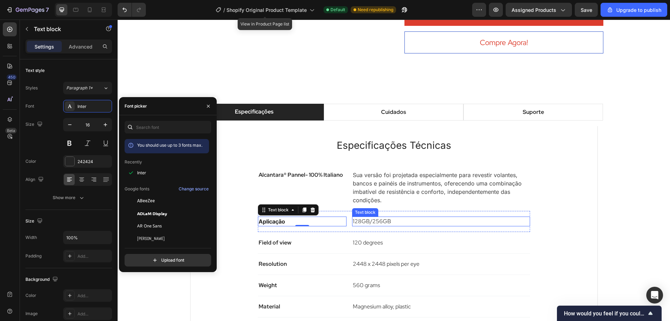
click at [381, 217] on p "128GB/256GB" at bounding box center [441, 221] width 176 height 8
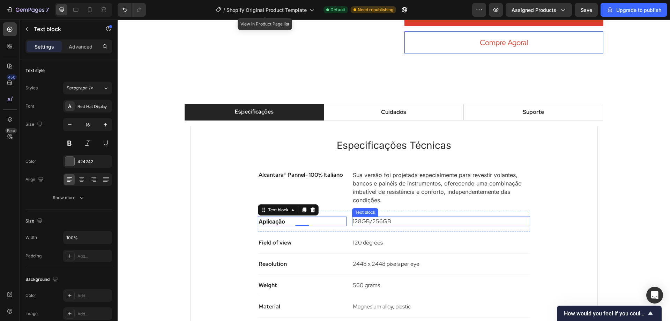
click at [381, 217] on p "128GB/256GB" at bounding box center [441, 221] width 176 height 8
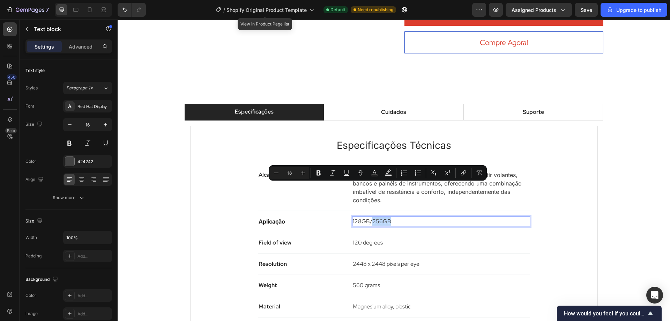
click at [393, 217] on p "128GB/256GB" at bounding box center [441, 221] width 176 height 8
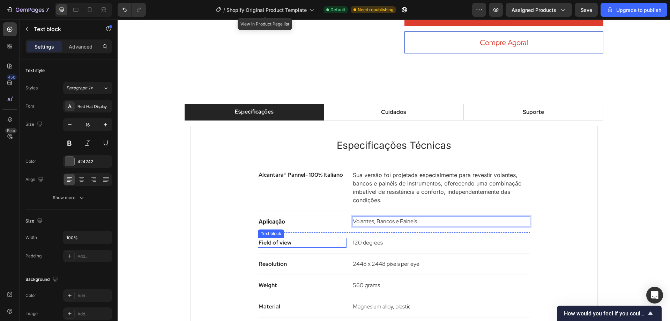
click at [277, 238] on p "Field of view" at bounding box center [302, 242] width 88 height 8
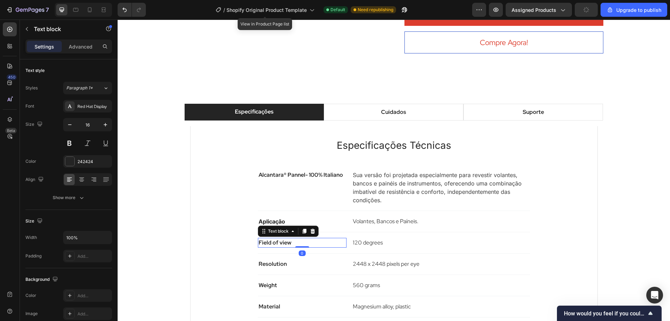
click at [291, 238] on p "Field of view" at bounding box center [302, 242] width 88 height 8
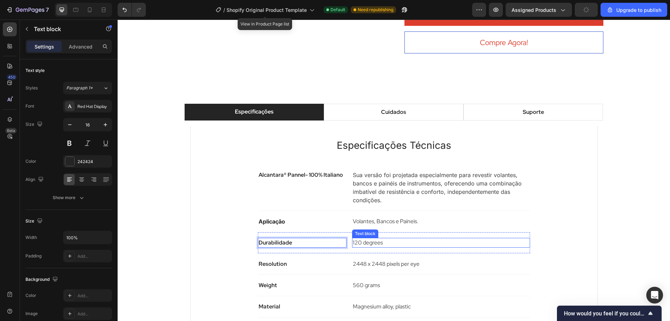
click at [360, 238] on p "120 degrees" at bounding box center [441, 242] width 176 height 8
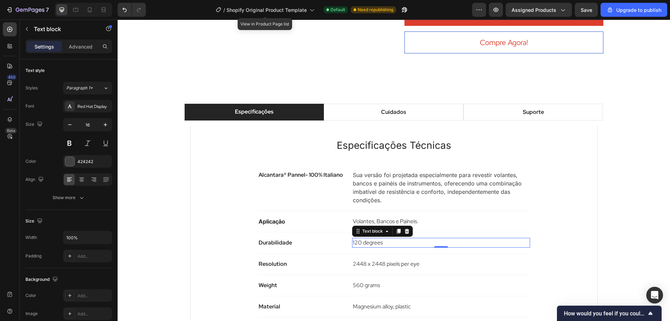
click at [360, 238] on p "120 degrees" at bounding box center [441, 242] width 176 height 8
click at [277, 260] on p "Resolution" at bounding box center [302, 264] width 88 height 8
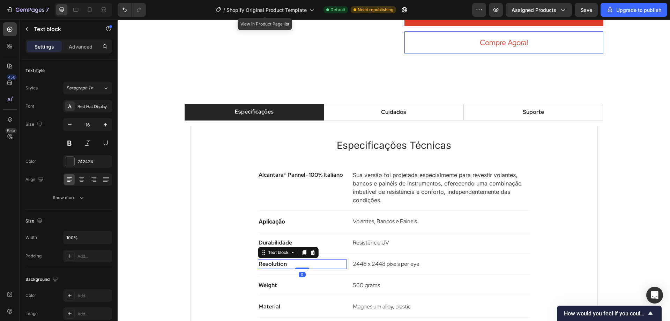
click at [277, 260] on p "Resolution" at bounding box center [302, 264] width 88 height 8
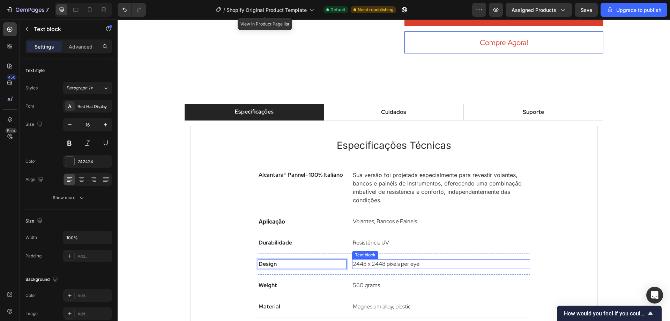
click at [357, 260] on p "2448 x 2448 pixels per eye" at bounding box center [441, 264] width 176 height 8
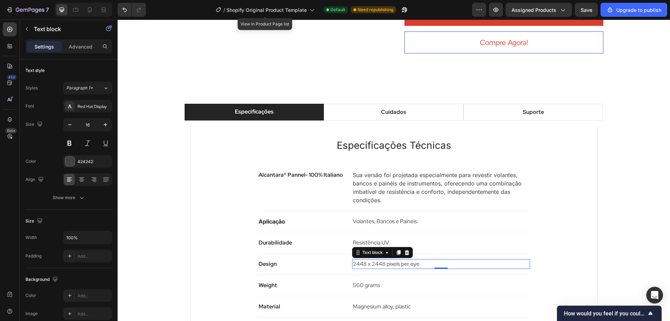
click at [421, 260] on p "2448 x 2448 pixels per eye" at bounding box center [441, 264] width 176 height 8
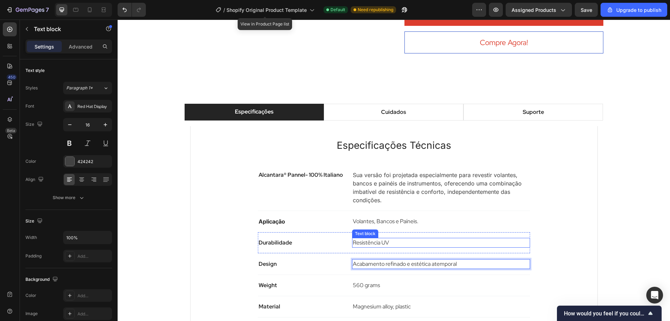
click at [389, 238] on p "Resistência UV" at bounding box center [441, 242] width 176 height 8
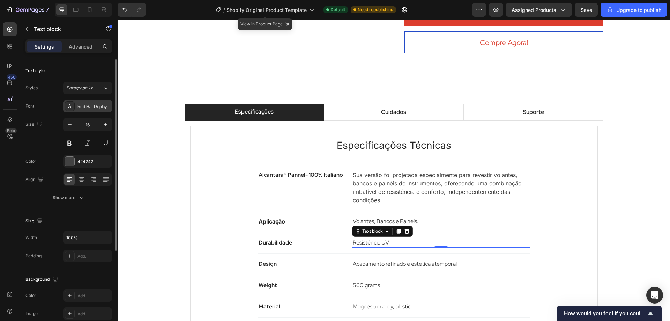
click at [88, 106] on div "Red Hat Display" at bounding box center [93, 106] width 33 height 6
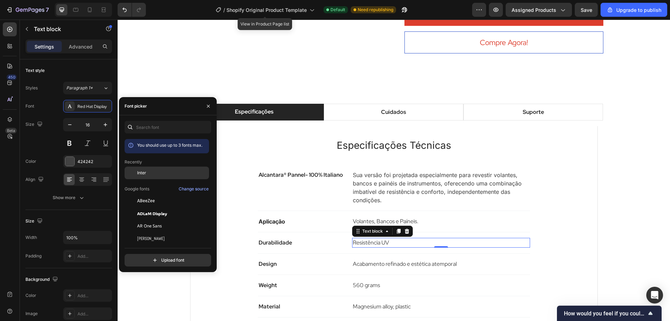
drag, startPoint x: 144, startPoint y: 175, endPoint x: 172, endPoint y: 166, distance: 29.1
click at [144, 175] on span "Inter" at bounding box center [141, 173] width 9 height 6
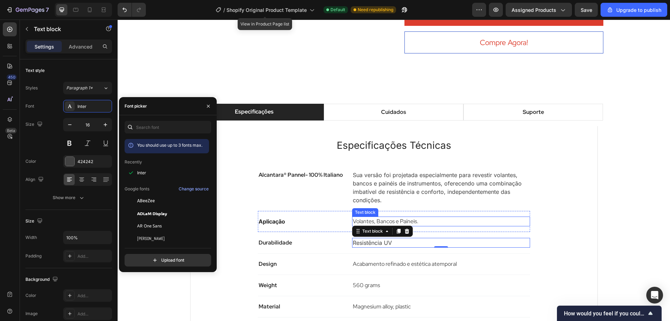
click at [406, 217] on p "Volantes, Bancos e Paíneis." at bounding box center [441, 221] width 176 height 8
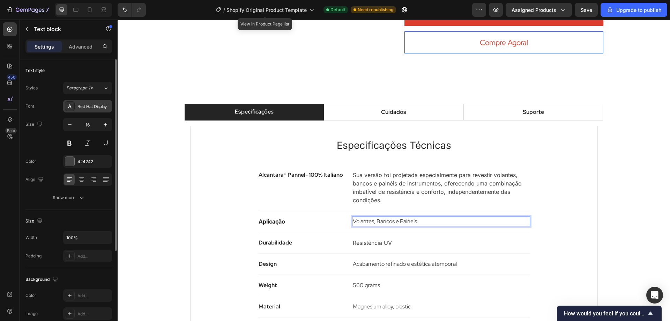
click at [95, 106] on div "Red Hat Display" at bounding box center [93, 106] width 33 height 6
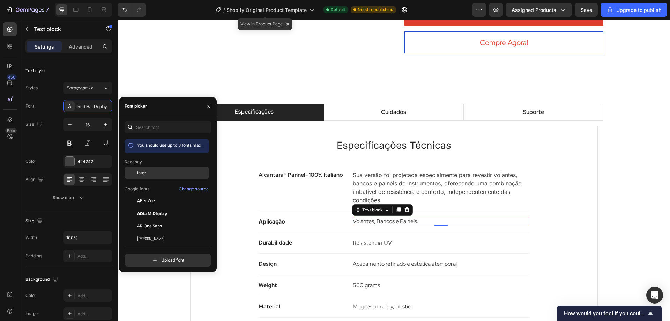
click at [153, 172] on div "Inter" at bounding box center [172, 173] width 70 height 6
click at [269, 238] on p "Durabilidade" at bounding box center [302, 242] width 88 height 8
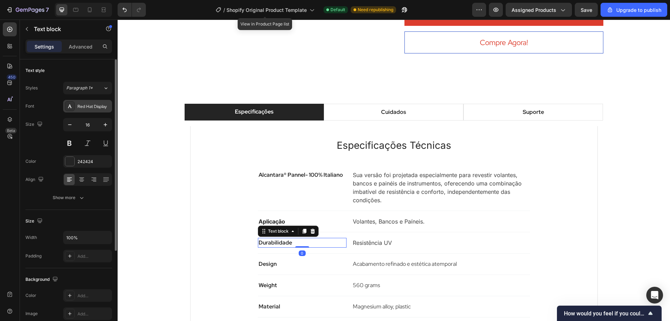
click at [99, 107] on div "Red Hat Display" at bounding box center [93, 106] width 33 height 6
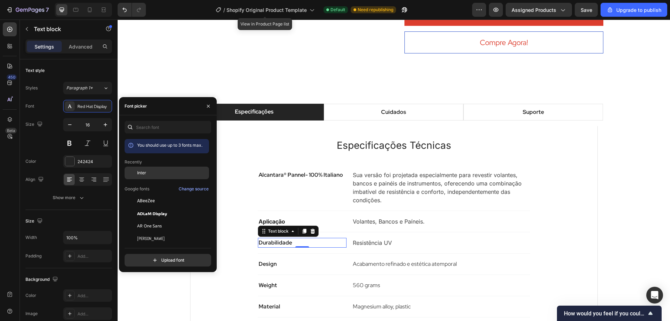
click at [148, 172] on div "Inter" at bounding box center [172, 173] width 70 height 6
click at [372, 238] on p "Resistência UV" at bounding box center [441, 242] width 176 height 8
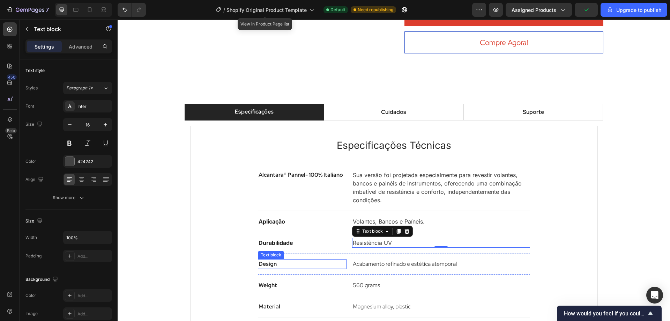
click at [268, 260] on p "Design" at bounding box center [302, 264] width 88 height 8
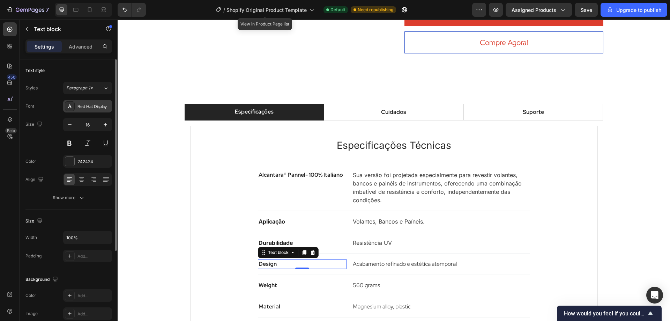
click at [86, 104] on div "Red Hat Display" at bounding box center [93, 106] width 33 height 6
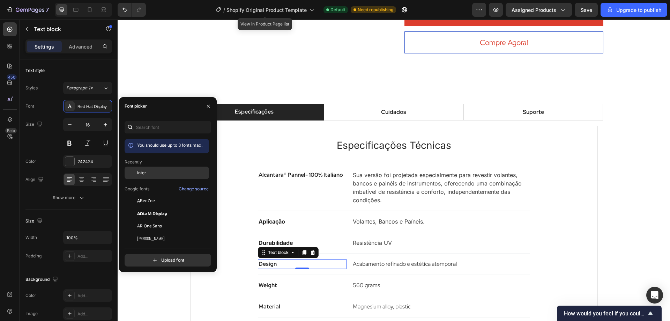
click at [160, 175] on div "Inter" at bounding box center [172, 173] width 70 height 6
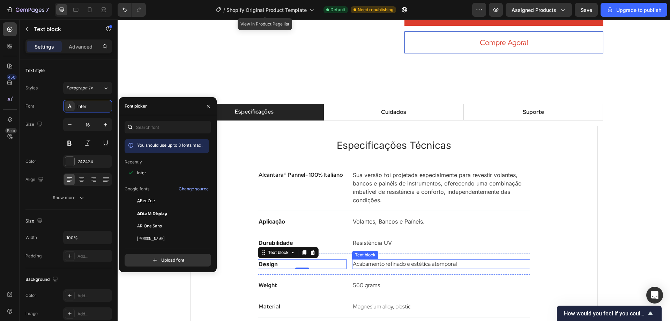
click at [385, 260] on p "Acabamento refinado e estética atemporal" at bounding box center [441, 264] width 176 height 8
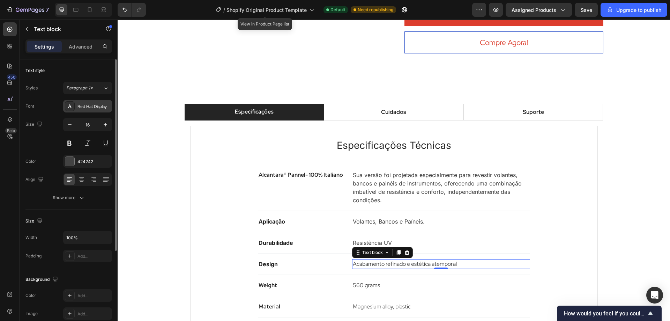
click at [93, 108] on div "Red Hat Display" at bounding box center [93, 106] width 33 height 6
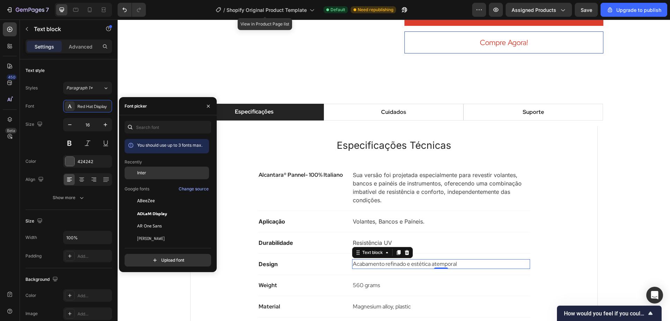
click at [157, 174] on div "Inter" at bounding box center [172, 173] width 70 height 6
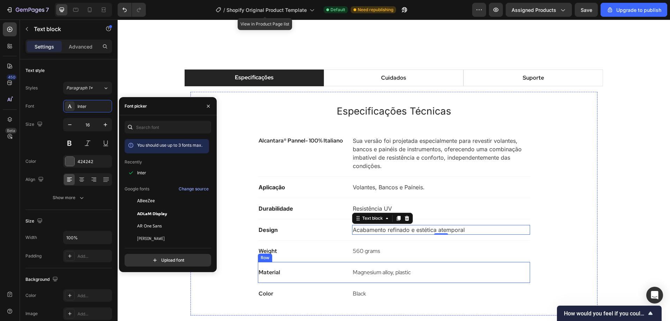
scroll to position [872, 0]
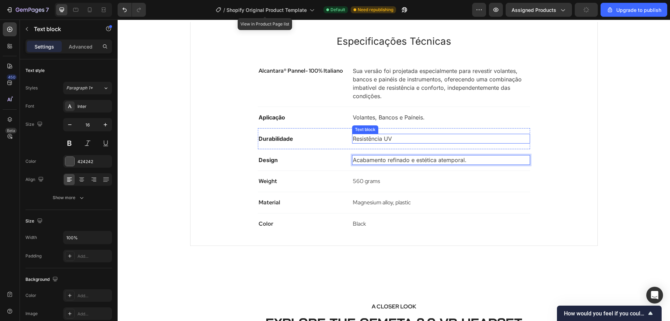
click at [406, 135] on p "Resistência UV" at bounding box center [441, 138] width 176 height 8
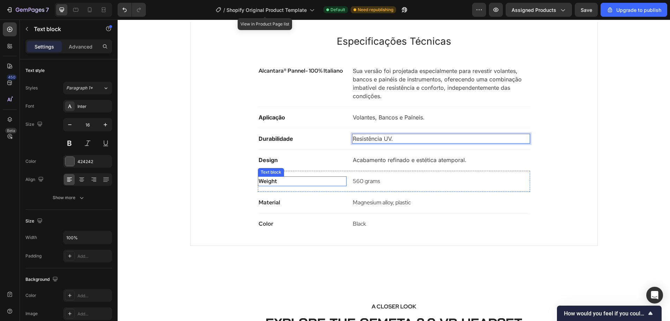
click at [270, 180] on p "Weight" at bounding box center [302, 181] width 88 height 8
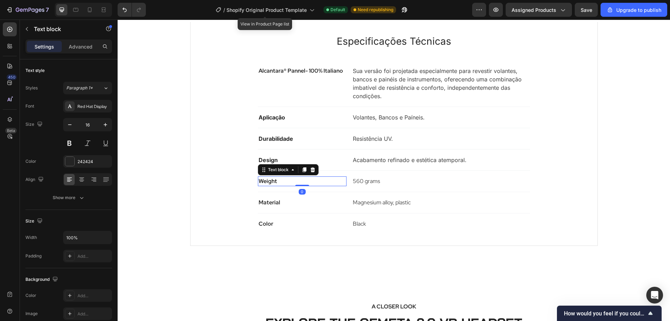
click at [270, 180] on p "Weight" at bounding box center [302, 181] width 88 height 8
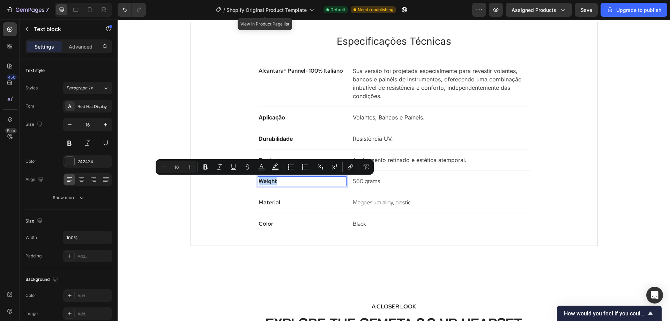
click at [276, 180] on p "Weight" at bounding box center [302, 181] width 88 height 8
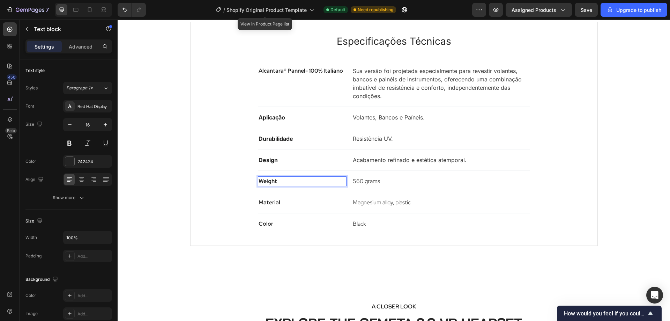
click at [276, 180] on p "Weight" at bounding box center [302, 181] width 88 height 8
click at [360, 179] on p "560 grams" at bounding box center [441, 181] width 176 height 8
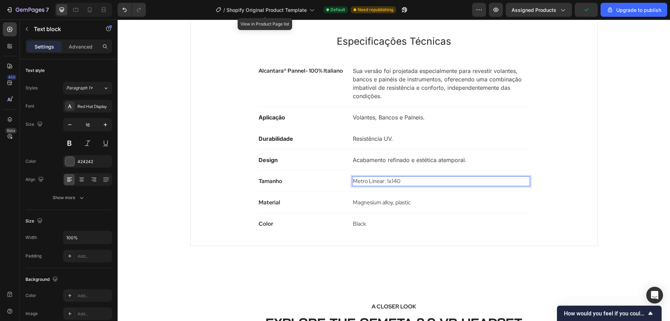
click at [387, 181] on p "Metro Linear: 1x140" at bounding box center [441, 181] width 176 height 8
click at [412, 179] on p "Metro Linear: 1 x140" at bounding box center [441, 181] width 176 height 8
click at [280, 179] on p "Tamanho" at bounding box center [302, 181] width 88 height 8
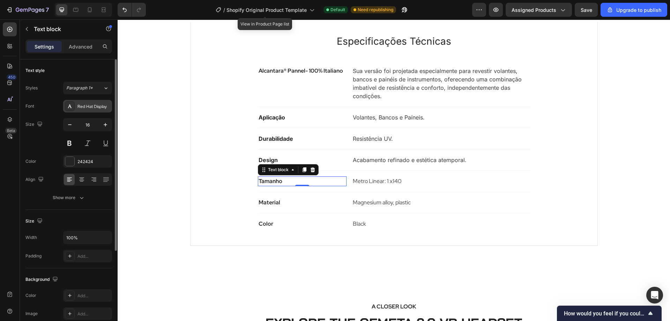
click at [98, 108] on div "Red Hat Display" at bounding box center [93, 106] width 33 height 6
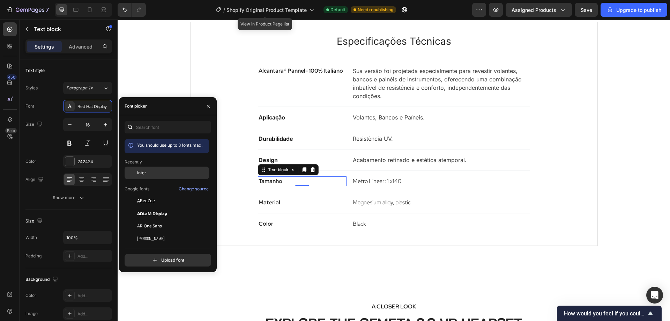
click at [142, 169] on div "Inter" at bounding box center [167, 172] width 84 height 13
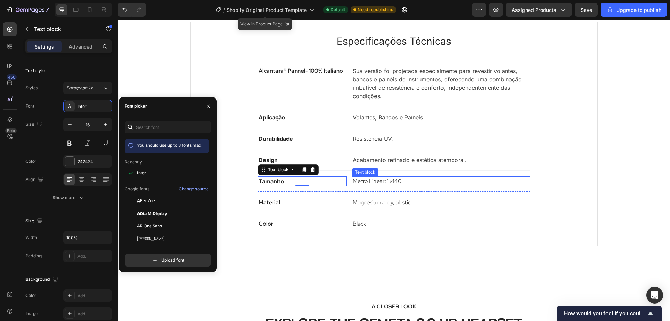
click at [375, 184] on p "Metro Linear: 1 x140" at bounding box center [441, 181] width 176 height 8
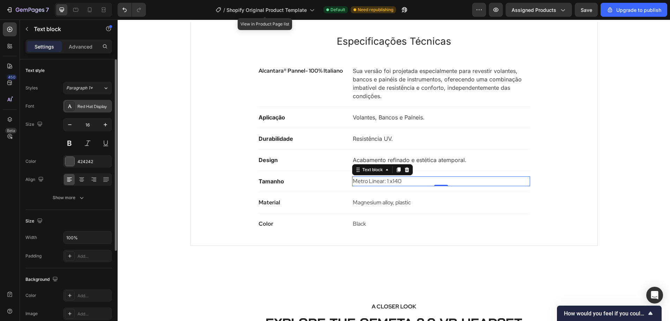
click at [91, 109] on div "Red Hat Display" at bounding box center [93, 106] width 33 height 6
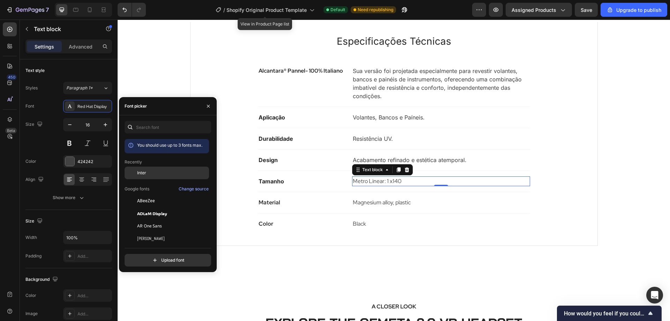
click at [147, 170] on div "Inter" at bounding box center [172, 173] width 70 height 6
click at [272, 203] on p "Material" at bounding box center [302, 202] width 88 height 8
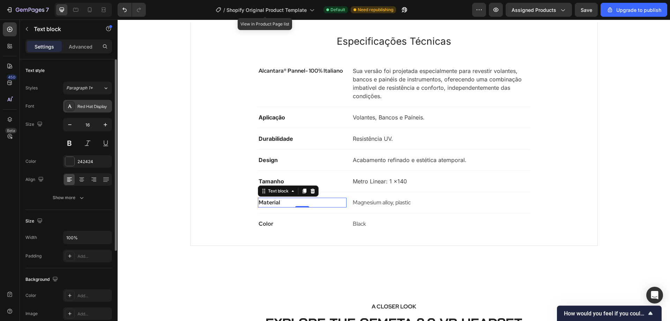
click at [95, 108] on div "Red Hat Display" at bounding box center [93, 106] width 33 height 6
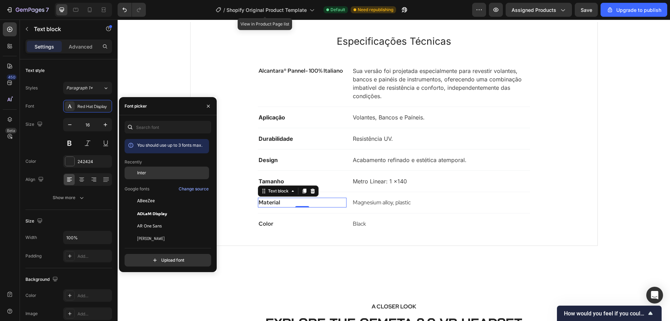
click at [151, 175] on div "Inter" at bounding box center [172, 173] width 70 height 6
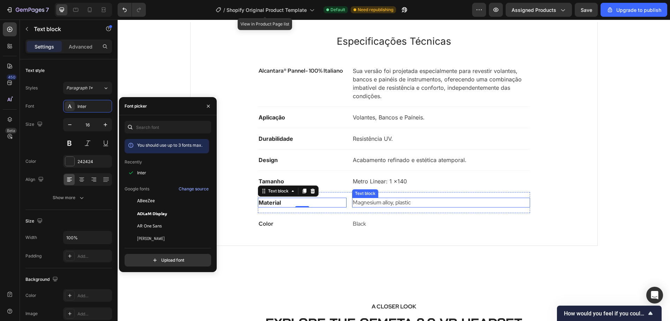
click at [382, 204] on p "Magnesium alloy, plastic" at bounding box center [441, 202] width 176 height 8
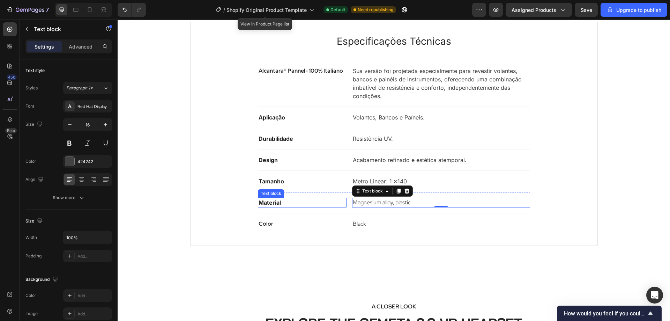
click at [279, 204] on p "Material" at bounding box center [302, 202] width 88 height 8
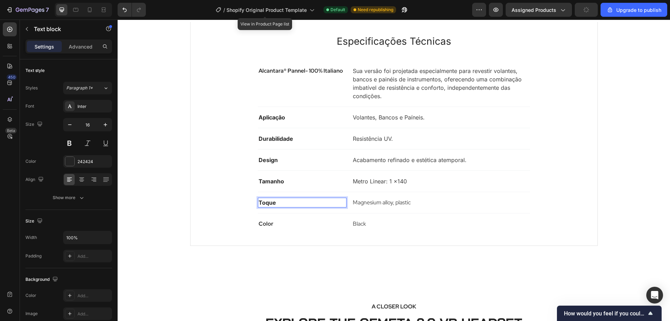
click at [280, 202] on p "Toque" at bounding box center [302, 202] width 88 height 8
click at [371, 205] on p "Magnesium alloy, plastic" at bounding box center [441, 202] width 176 height 8
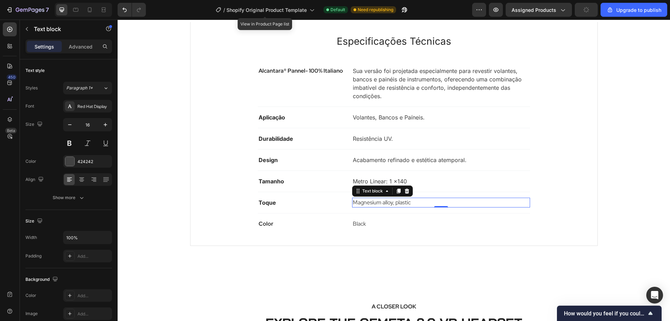
click at [374, 204] on p "Magnesium alloy, plastic" at bounding box center [441, 202] width 176 height 8
click at [374, 203] on p "Magnesium alloy, plastic" at bounding box center [441, 202] width 176 height 8
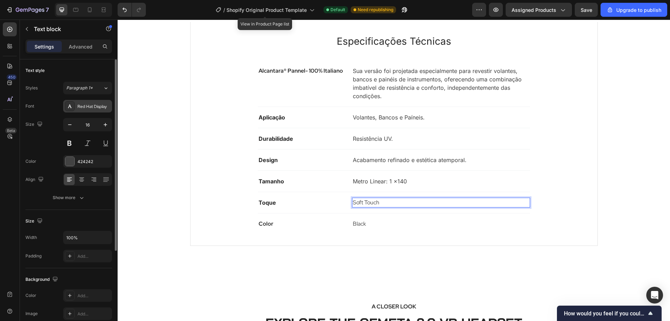
click at [93, 103] on div "Red Hat Display" at bounding box center [93, 106] width 33 height 6
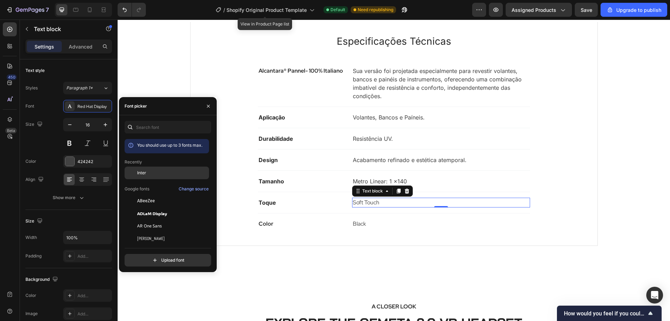
drag, startPoint x: 166, startPoint y: 169, endPoint x: 119, endPoint y: 155, distance: 49.9
click at [166, 169] on div "Inter" at bounding box center [167, 172] width 84 height 13
click at [272, 223] on p "Color" at bounding box center [302, 223] width 88 height 8
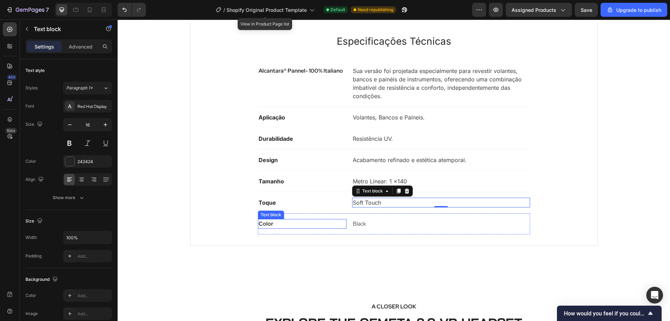
click at [272, 223] on p "Color" at bounding box center [302, 223] width 88 height 8
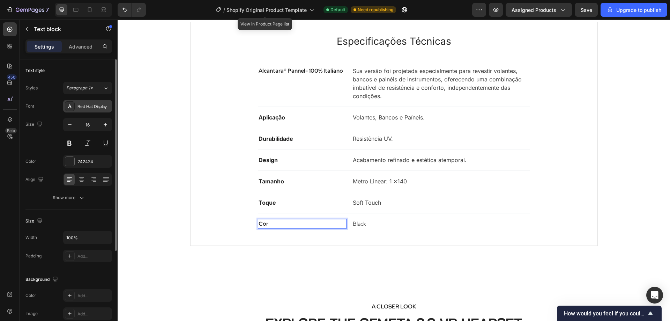
click at [98, 109] on div "Red Hat Display" at bounding box center [93, 106] width 33 height 6
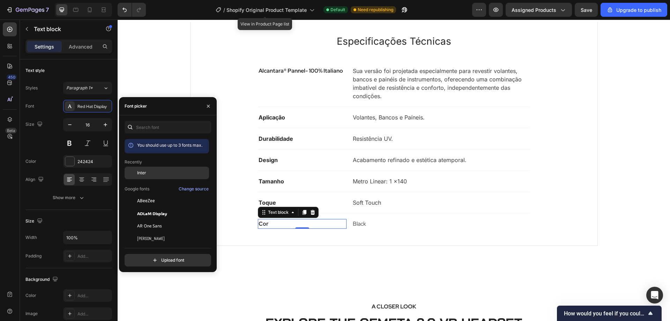
click at [145, 170] on span "Inter" at bounding box center [141, 173] width 9 height 6
click at [356, 224] on p "Black" at bounding box center [441, 223] width 176 height 8
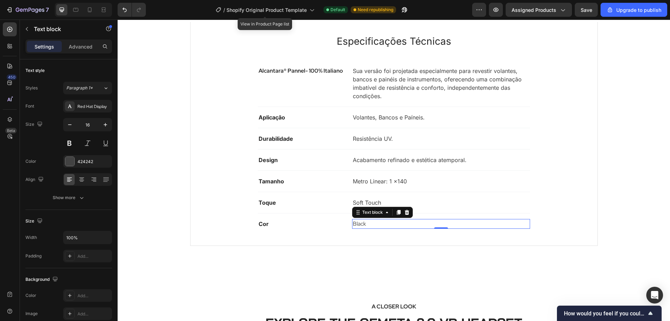
click at [362, 225] on p "Black" at bounding box center [441, 223] width 176 height 8
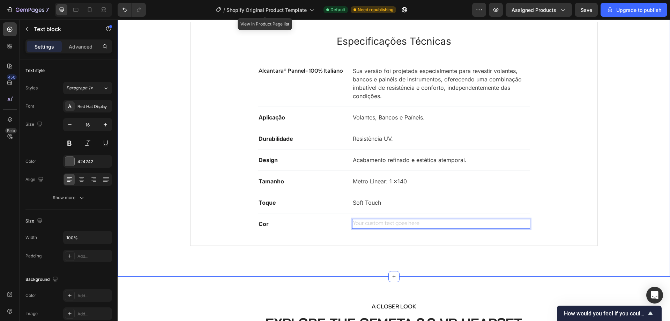
click at [382, 263] on div "Especificações Cuidados Suporte Especificações Técnicas Heading Alcantara® Pann…" at bounding box center [394, 126] width 552 height 302
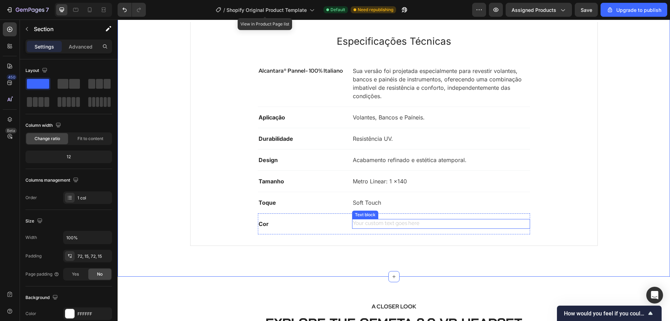
click at [365, 222] on div "Rich Text Editor. Editing area: main" at bounding box center [441, 224] width 178 height 10
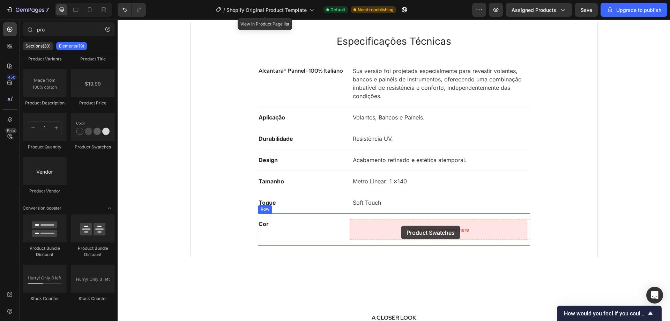
drag, startPoint x: 212, startPoint y: 154, endPoint x: 401, endPoint y: 225, distance: 201.8
drag, startPoint x: 215, startPoint y: 156, endPoint x: 395, endPoint y: 230, distance: 194.3
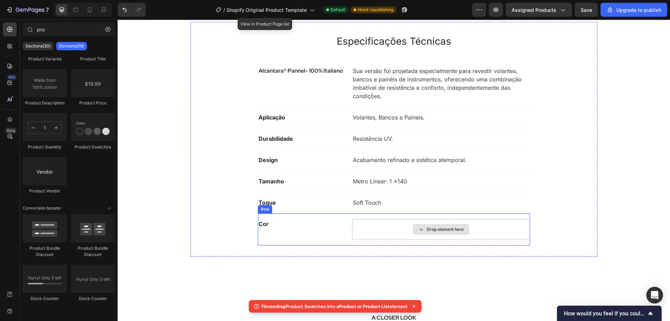
click at [451, 232] on div "Drop element here" at bounding box center [445, 229] width 37 height 6
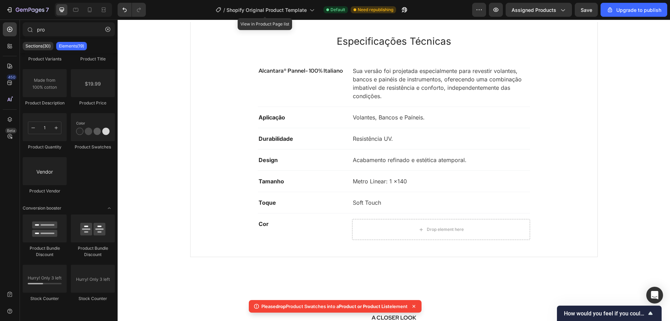
click at [370, 307] on span "Product or Product List" at bounding box center [364, 306] width 51 height 6
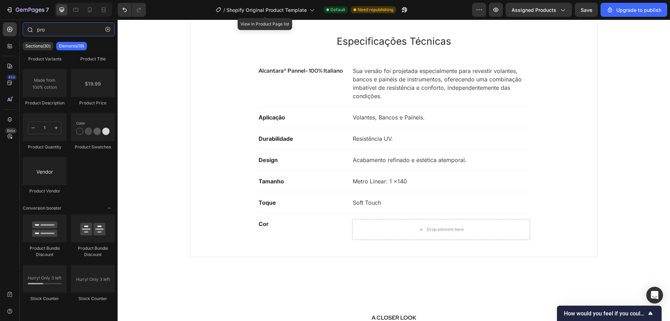
click at [59, 28] on input "pro" at bounding box center [69, 29] width 92 height 14
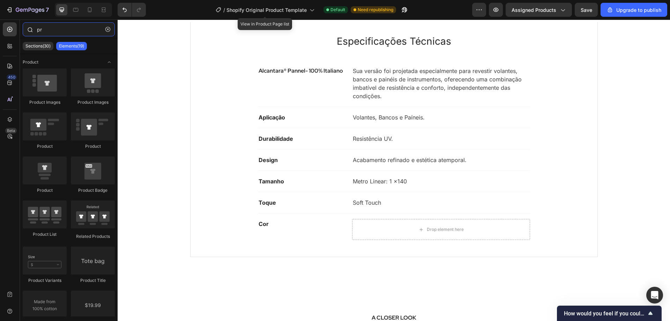
type input "p"
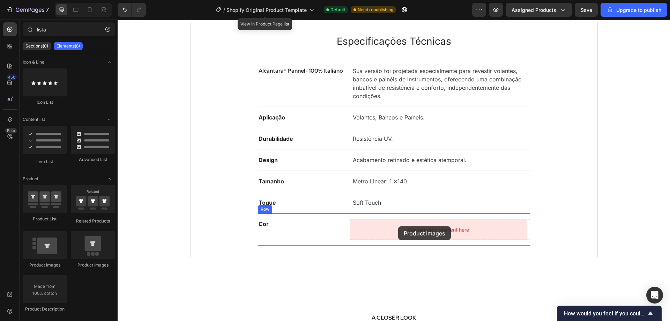
drag, startPoint x: 167, startPoint y: 270, endPoint x: 398, endPoint y: 226, distance: 235.0
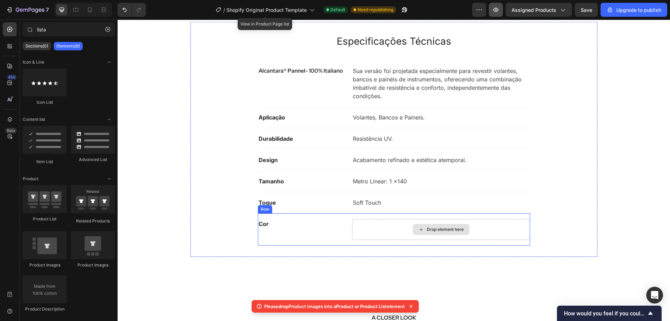
click at [498, 8] on icon "button" at bounding box center [495, 10] width 5 height 4
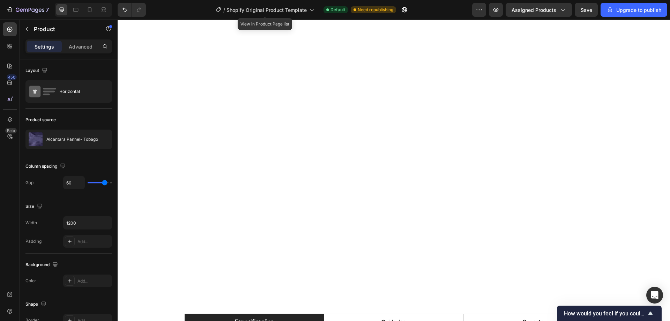
scroll to position [942, 0]
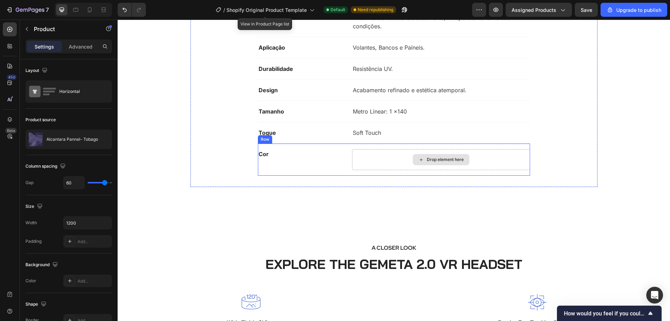
click at [408, 158] on div "Drop element here" at bounding box center [441, 159] width 178 height 21
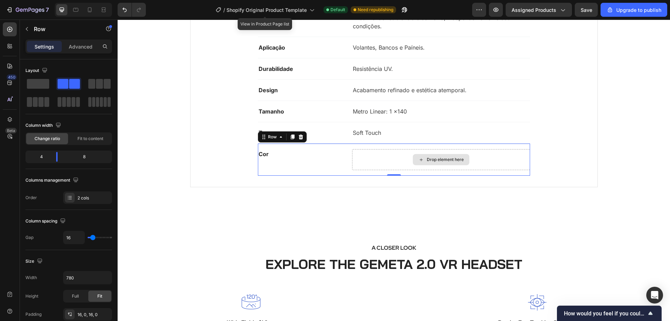
click at [422, 161] on div "Drop element here" at bounding box center [441, 159] width 57 height 11
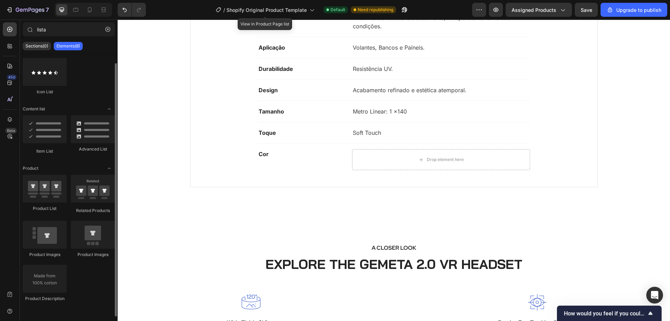
scroll to position [0, 0]
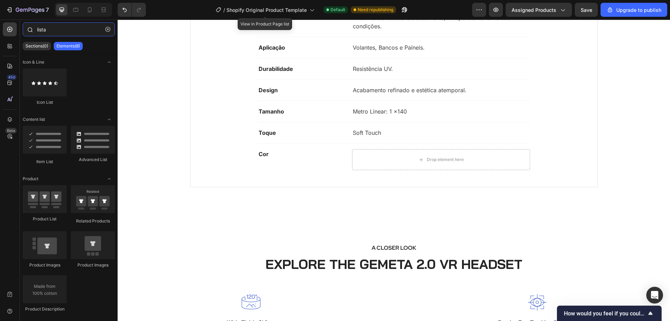
click at [59, 32] on input "lista" at bounding box center [69, 29] width 92 height 14
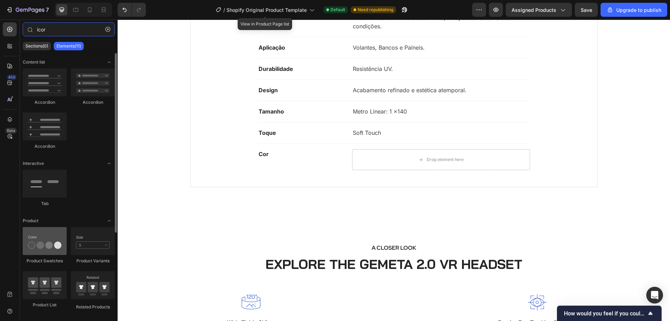
type input "lcor"
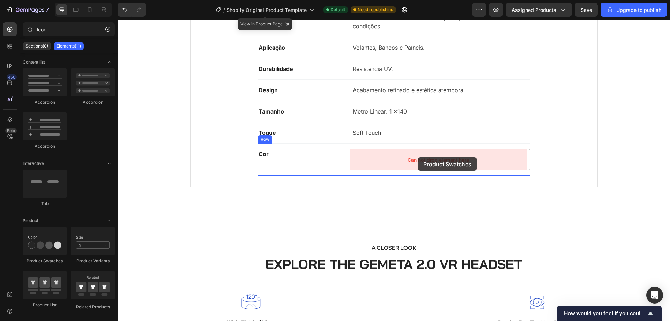
drag, startPoint x: 160, startPoint y: 268, endPoint x: 418, endPoint y: 157, distance: 280.2
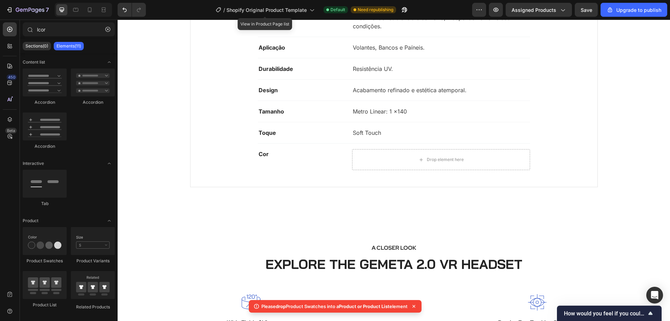
click at [332, 304] on p "Please drop Product Swatches into a Product or Product List element" at bounding box center [334, 305] width 146 height 7
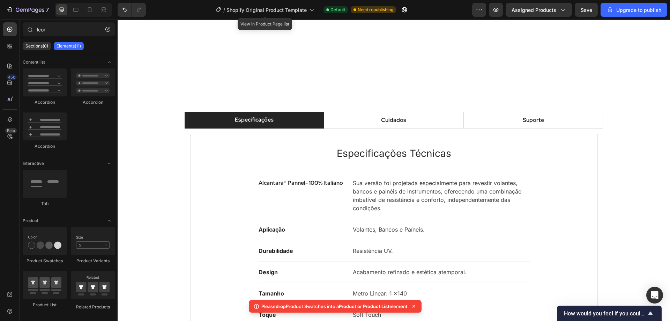
click at [306, 152] on h2 "Especificações Técnicas" at bounding box center [394, 153] width 384 height 16
click at [348, 120] on li "Cuidados" at bounding box center [394, 120] width 140 height 17
click at [417, 307] on icon at bounding box center [413, 305] width 7 height 7
click at [621, 129] on div "Especificações Cuidados Suporte Especificações Técnicas Heading Alcantara® Pann…" at bounding box center [394, 243] width 552 height 313
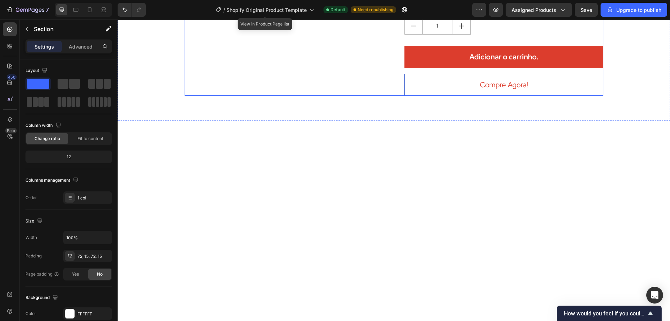
scroll to position [453, 0]
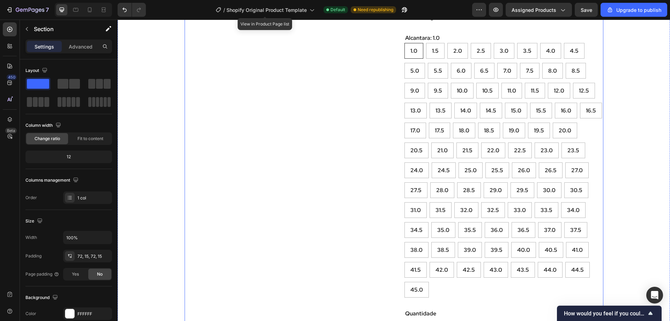
click at [357, 98] on div "Product Images" at bounding box center [284, 40] width 199 height 723
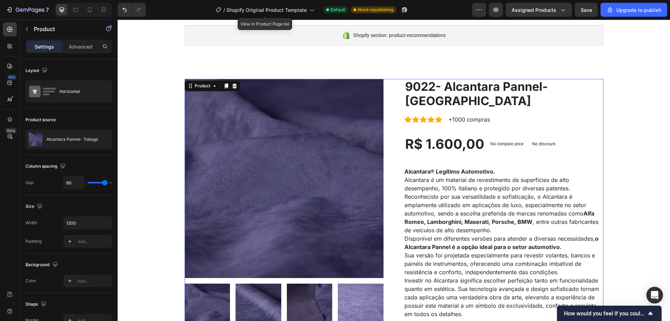
scroll to position [35, 0]
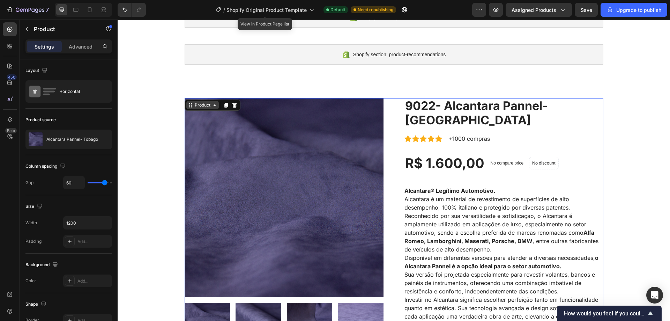
click at [211, 109] on div "Product" at bounding box center [202, 105] width 32 height 8
click at [224, 103] on icon at bounding box center [226, 105] width 4 height 5
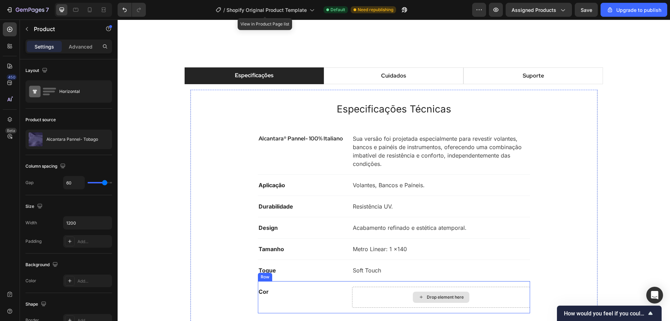
scroll to position [1650, 0]
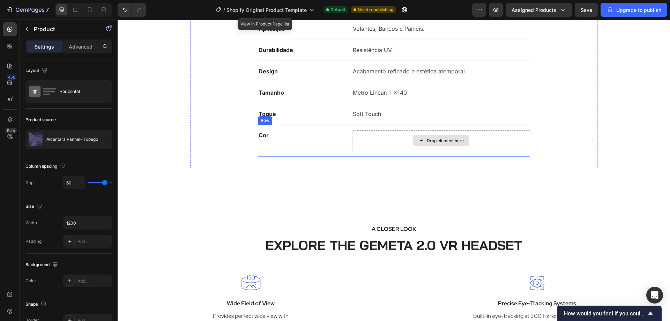
click at [433, 142] on div "Drop element here" at bounding box center [445, 141] width 37 height 6
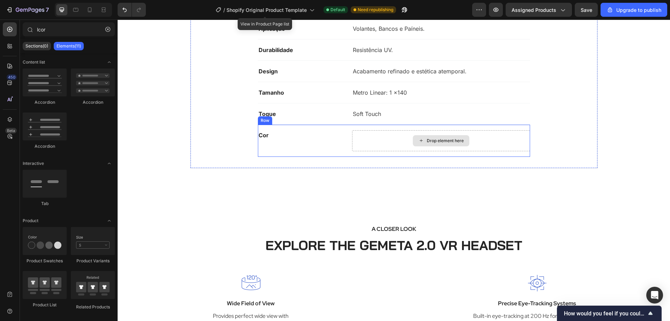
click at [432, 137] on div "Drop element here" at bounding box center [441, 140] width 57 height 11
click at [420, 142] on icon at bounding box center [421, 140] width 6 height 6
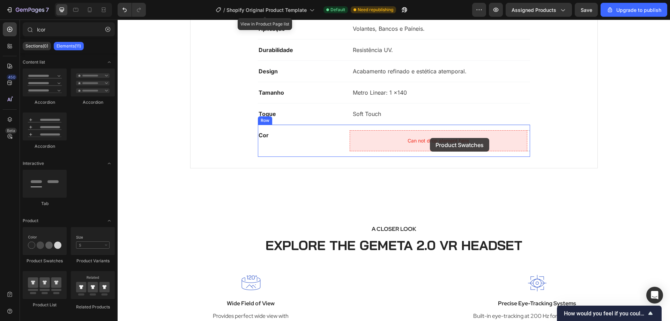
drag, startPoint x: 223, startPoint y: 256, endPoint x: 430, endPoint y: 138, distance: 238.4
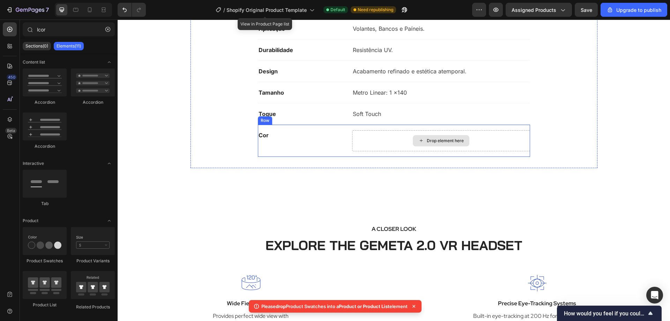
scroll to position [1526, 0]
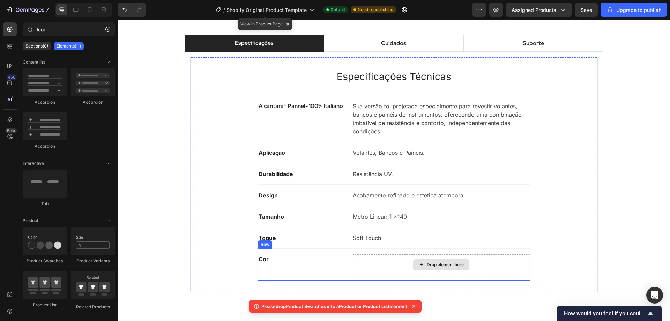
click at [620, 151] on div "Especificações Cuidados Suporte Especificações Técnicas Heading Alcantara® Pann…" at bounding box center [394, 166] width 542 height 263
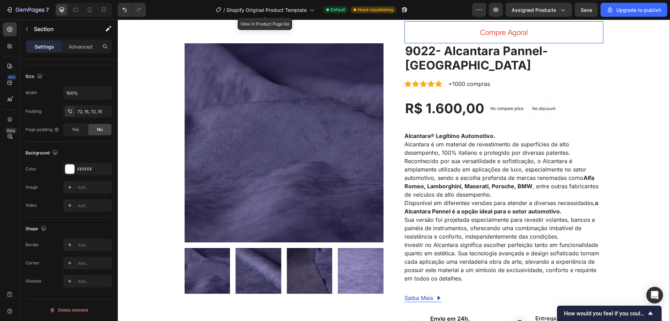
scroll to position [1022, 0]
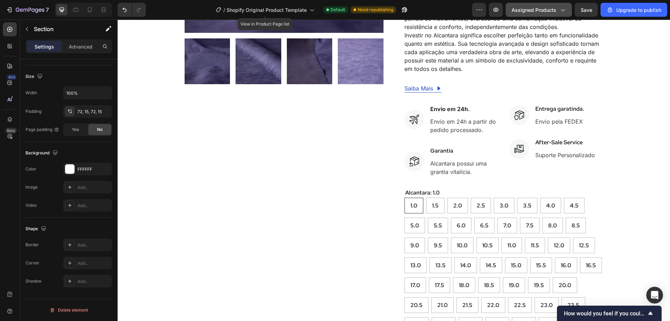
click at [559, 10] on icon "button" at bounding box center [562, 9] width 7 height 7
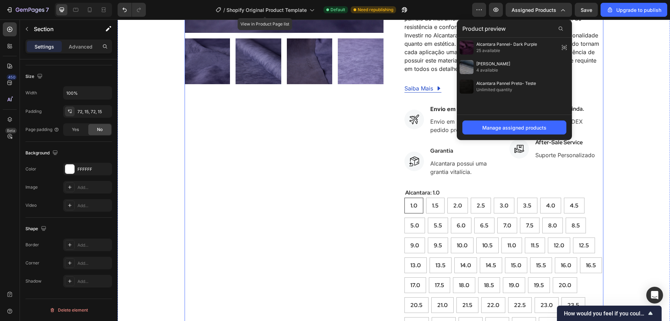
click at [289, 170] on div "Product Images" at bounding box center [284, 195] width 199 height 723
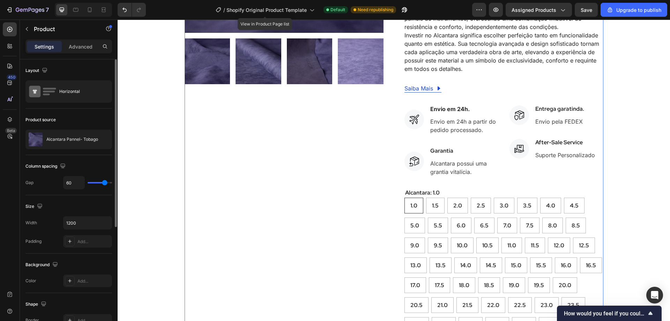
scroll to position [1193, 0]
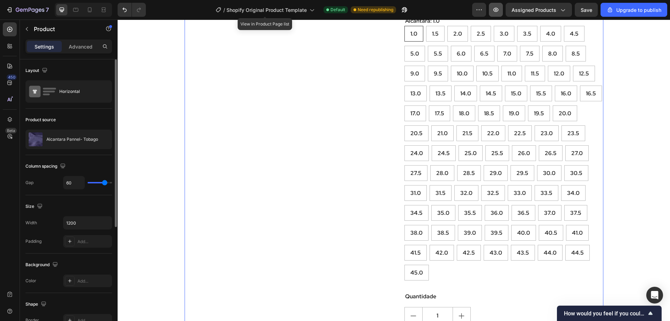
click at [498, 10] on icon "button" at bounding box center [495, 9] width 7 height 7
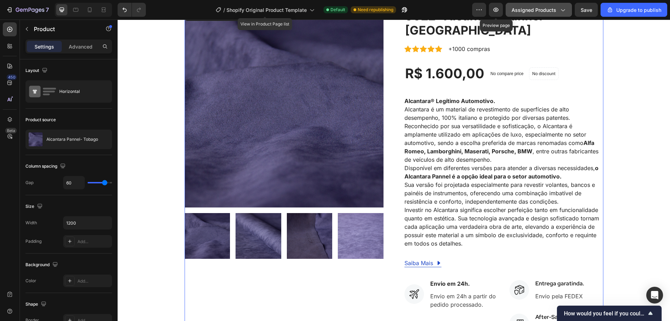
click at [536, 8] on span "Assigned Products" at bounding box center [533, 9] width 45 height 7
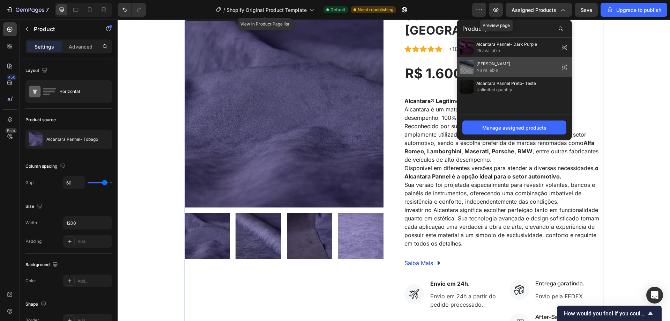
drag, startPoint x: 496, startPoint y: 62, endPoint x: 290, endPoint y: 68, distance: 206.2
click at [496, 62] on span "[PERSON_NAME]" at bounding box center [493, 64] width 34 height 6
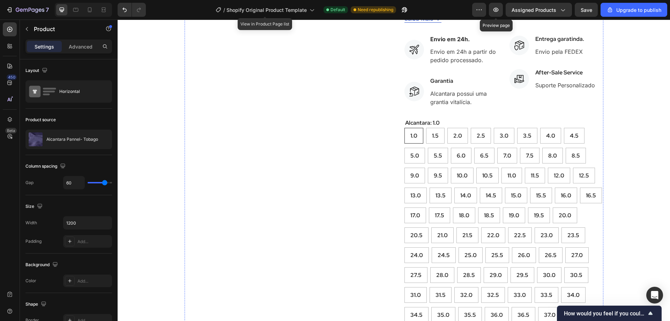
scroll to position [1157, 0]
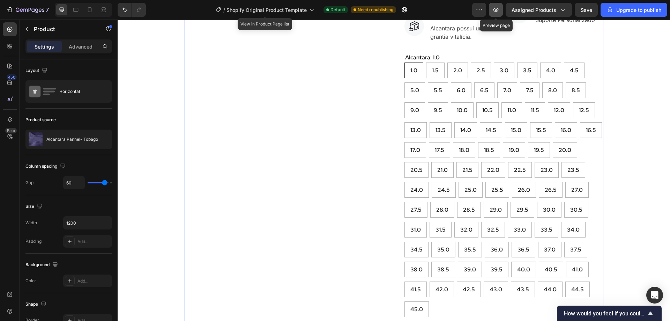
click at [498, 9] on icon "button" at bounding box center [495, 10] width 5 height 4
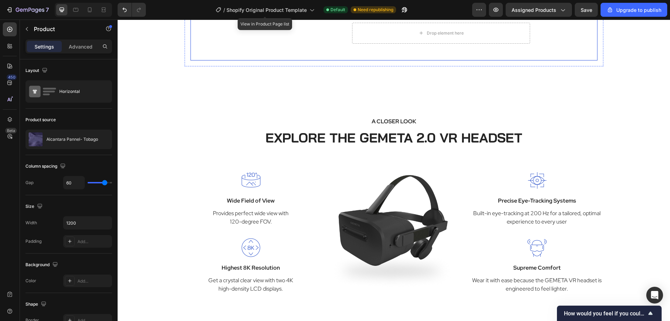
scroll to position [1754, 0]
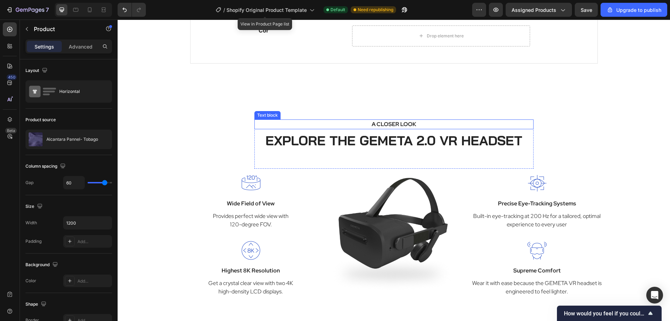
click at [396, 121] on p "A CLOSER LOOK" at bounding box center [394, 124] width 266 height 8
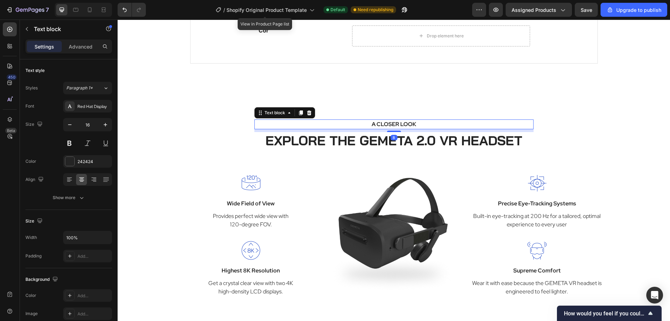
click at [403, 125] on p "A CLOSER LOOK" at bounding box center [394, 124] width 266 height 8
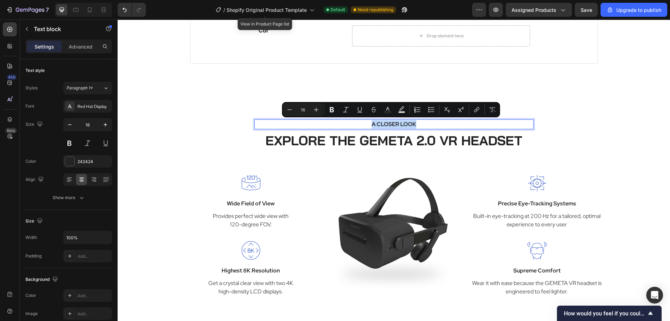
click at [418, 124] on p "A CLOSER LOOK" at bounding box center [394, 124] width 266 height 8
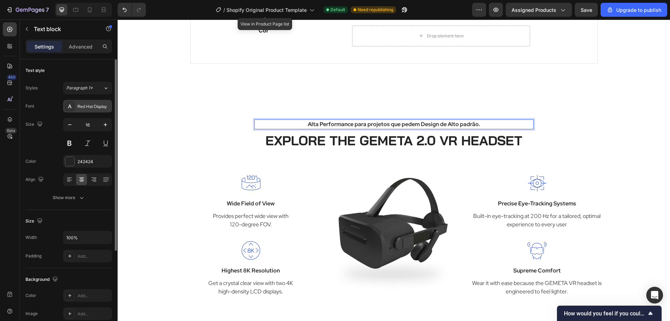
click at [98, 112] on div "Red Hat Display" at bounding box center [87, 106] width 49 height 13
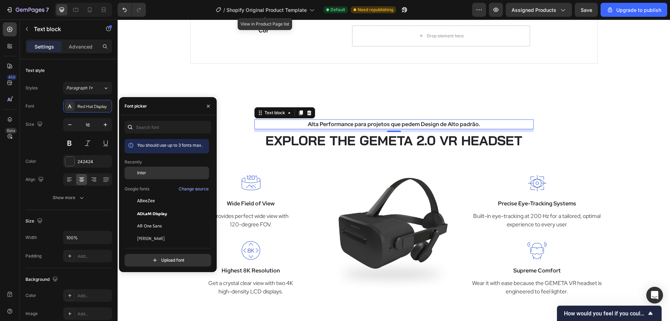
click at [145, 174] on span "Inter" at bounding box center [141, 173] width 9 height 6
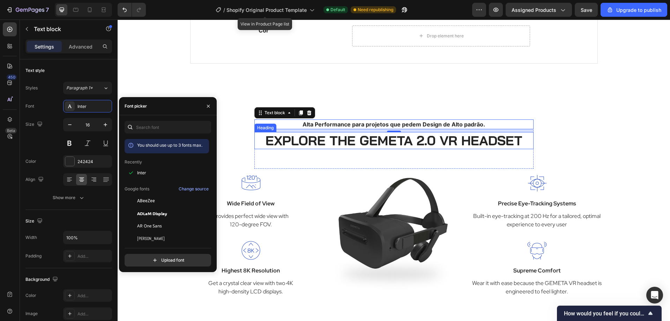
click at [353, 137] on p "EXPLORE THE GEMETA 2.0 VR HEADSET" at bounding box center [394, 141] width 278 height 16
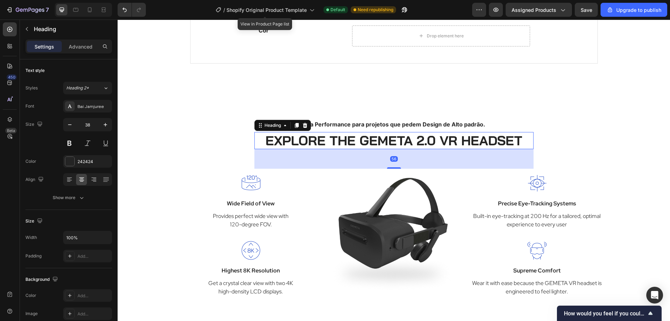
click at [353, 137] on p "EXPLORE THE GEMETA 2.0 VR HEADSET" at bounding box center [394, 141] width 278 height 16
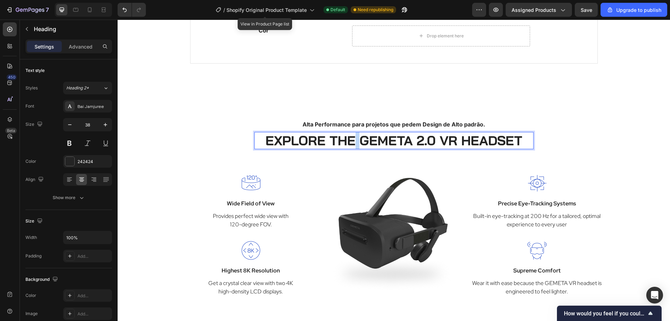
click at [353, 137] on p "EXPLORE THE GEMETA 2.0 VR HEADSET" at bounding box center [394, 141] width 278 height 16
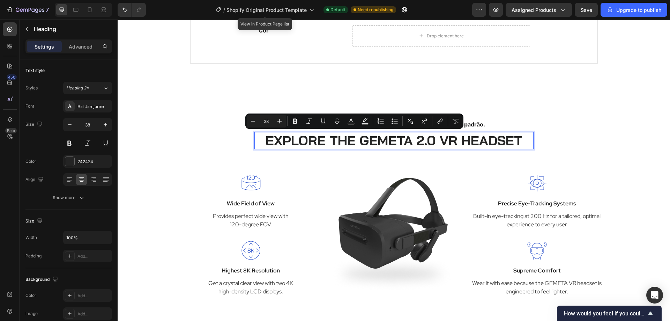
click at [524, 135] on p "EXPLORE THE GEMETA 2.0 VR HEADSET" at bounding box center [394, 141] width 278 height 16
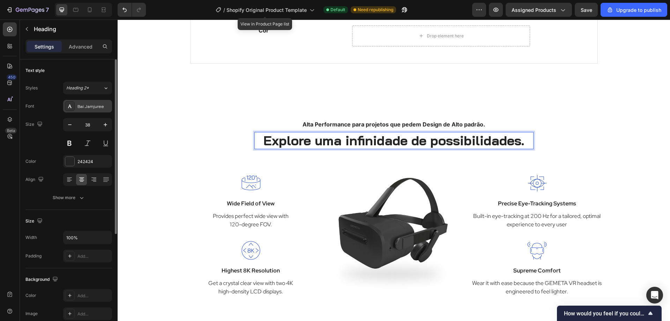
click at [84, 110] on div "Bai Jamjuree" at bounding box center [87, 106] width 49 height 13
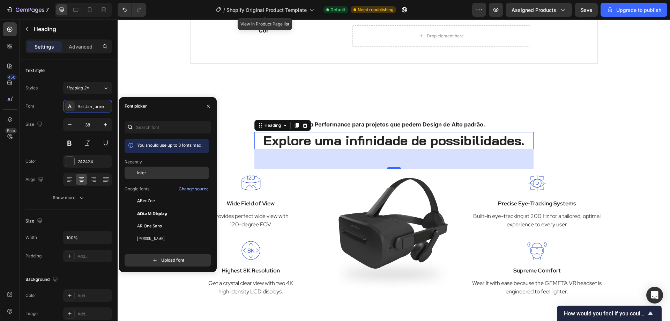
click at [144, 175] on span "Inter" at bounding box center [141, 173] width 9 height 6
click at [246, 185] on img at bounding box center [251, 183] width 20 height 20
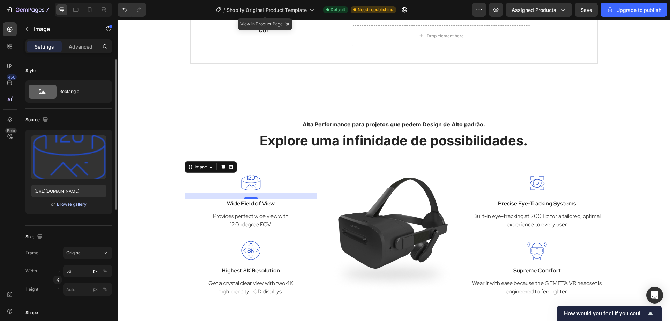
click at [75, 205] on div "Browse gallery" at bounding box center [72, 204] width 30 height 6
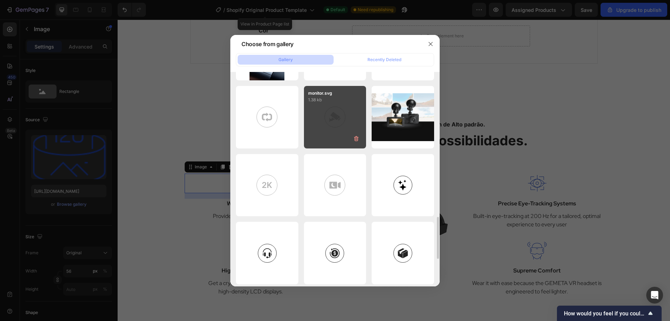
scroll to position [564, 0]
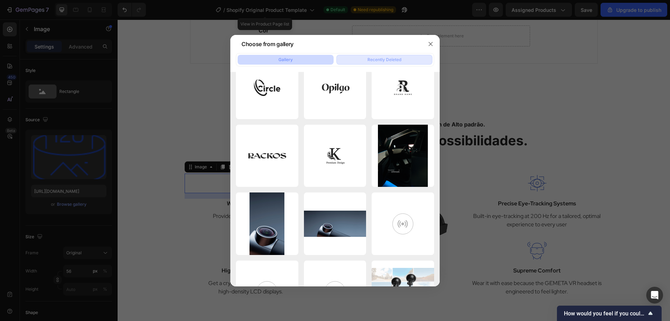
click at [390, 62] on div "Recently Deleted" at bounding box center [384, 60] width 34 height 6
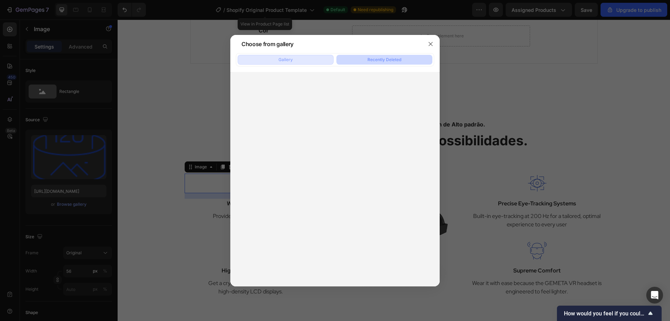
click at [286, 63] on button "Gallery" at bounding box center [286, 60] width 96 height 10
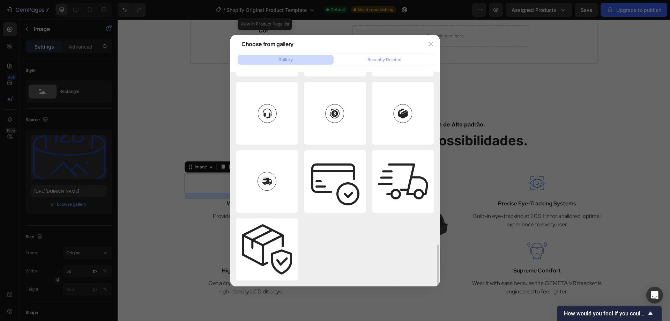
scroll to position [843, 0]
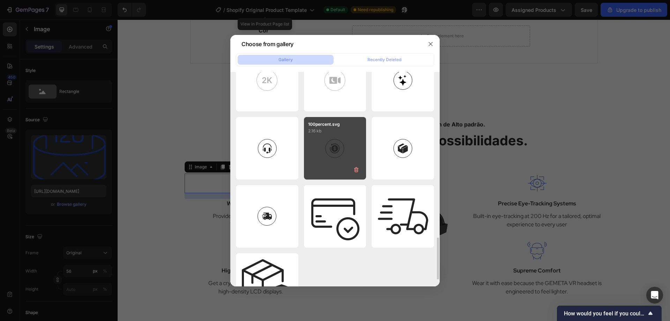
click at [335, 152] on div "100percent.svg 2.16 kb" at bounding box center [335, 148] width 62 height 62
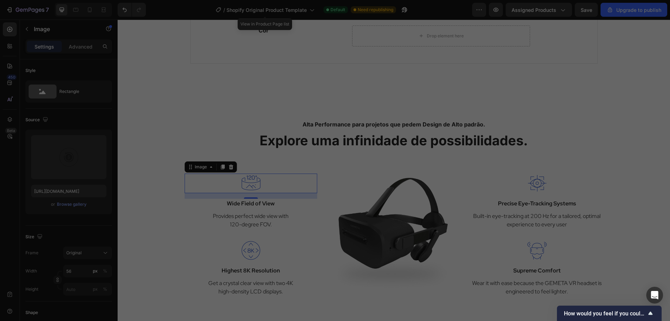
type input "[URL][DOMAIN_NAME]"
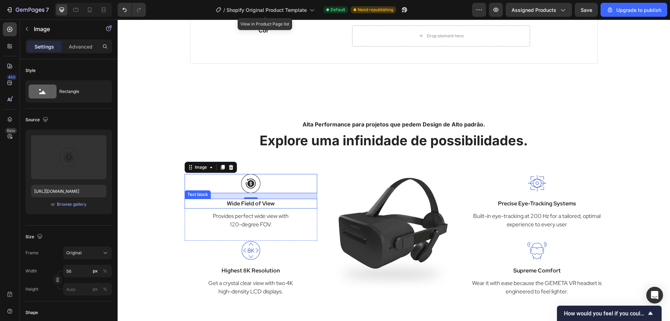
click at [266, 202] on p "Wide Field of View" at bounding box center [250, 203] width 131 height 8
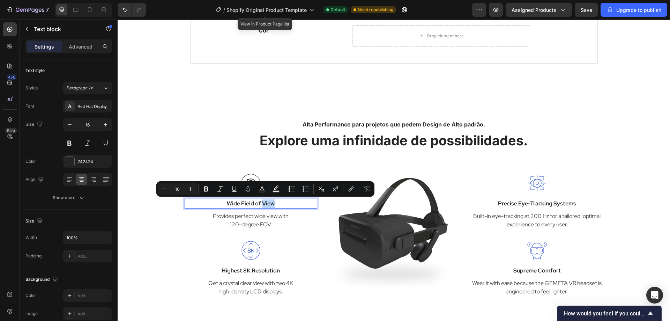
click at [281, 201] on p "Wide Field of View" at bounding box center [250, 203] width 131 height 8
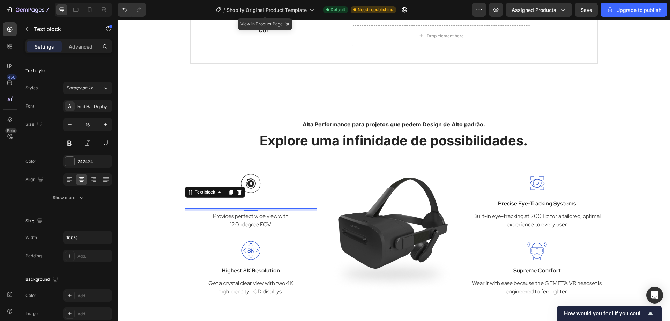
click at [270, 199] on div "Rich Text Editor. Editing area: main" at bounding box center [251, 203] width 133 height 10
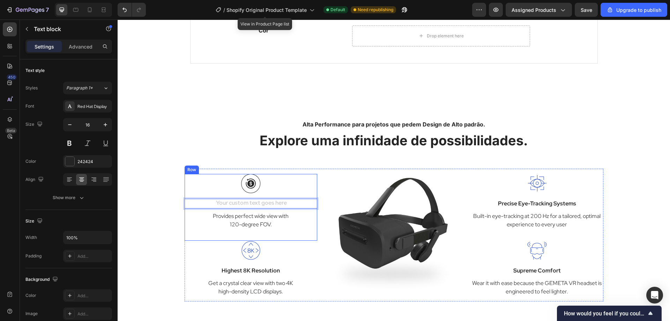
click at [241, 218] on p "Provides perfect wide view with 120-degree FOV." at bounding box center [250, 220] width 131 height 17
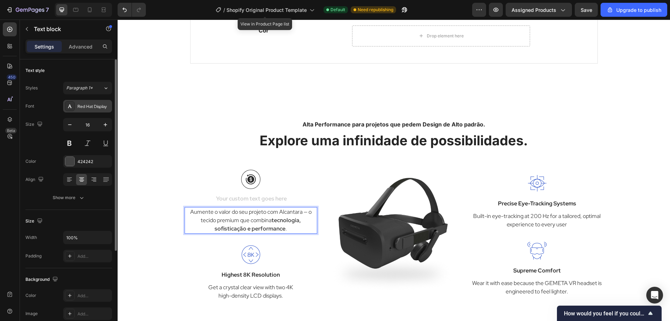
click at [84, 105] on div "Red Hat Display" at bounding box center [93, 106] width 33 height 6
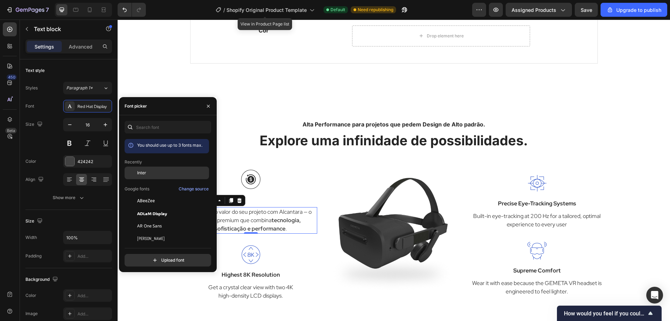
click at [141, 174] on span "Inter" at bounding box center [141, 173] width 9 height 6
click at [270, 197] on p "Rich Text Editor. Editing area: main" at bounding box center [250, 199] width 131 height 8
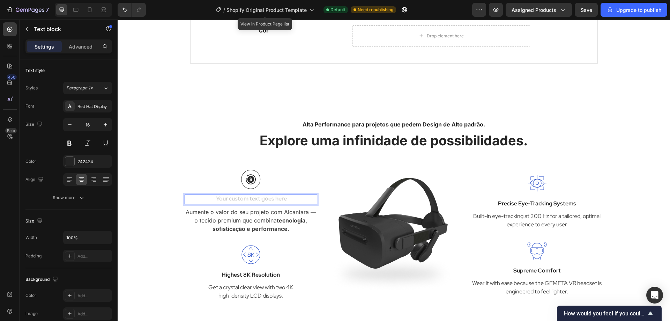
click at [255, 196] on div "Rich Text Editor. Editing area: main" at bounding box center [251, 199] width 133 height 10
click at [386, 232] on img at bounding box center [394, 234] width 133 height 133
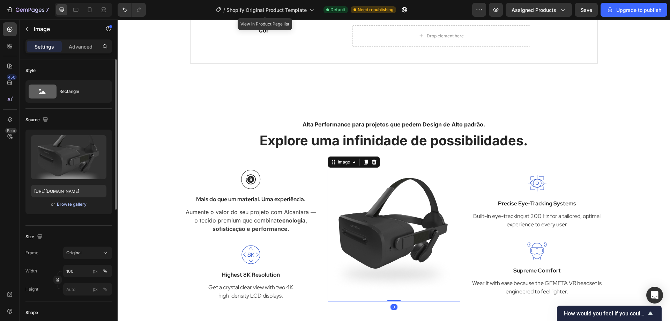
click at [74, 202] on div "Browse gallery" at bounding box center [72, 204] width 30 height 6
click at [81, 201] on button "Browse gallery" at bounding box center [72, 204] width 30 height 7
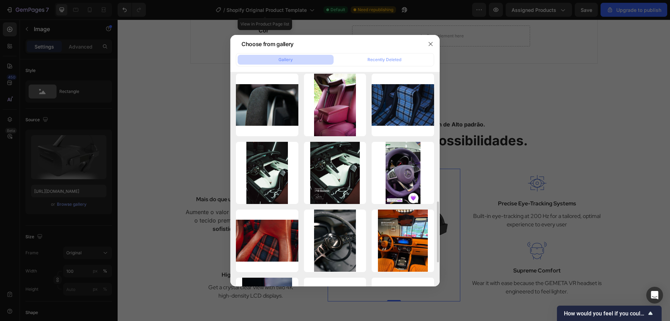
scroll to position [209, 0]
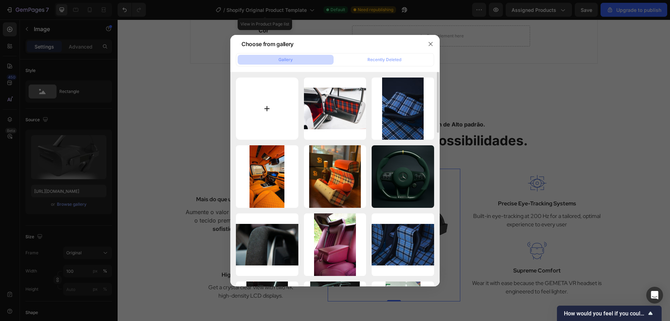
click at [283, 113] on input "file" at bounding box center [267, 108] width 62 height 62
type input "C:\fakepath\IMG_6879.jpg"
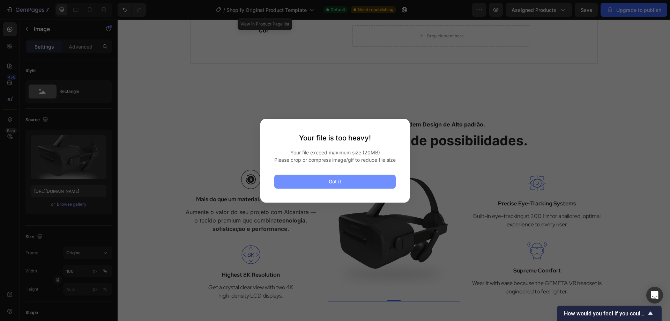
click at [368, 185] on button "Got it" at bounding box center [334, 181] width 121 height 14
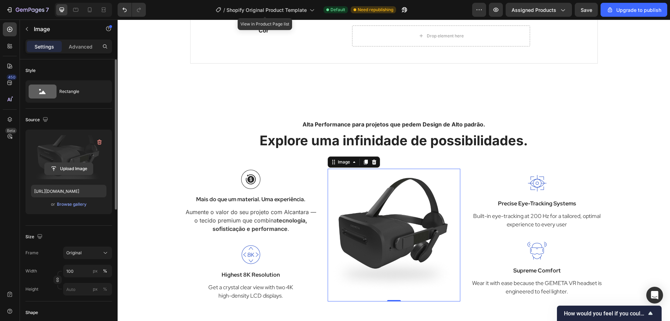
click at [70, 166] on input "file" at bounding box center [69, 169] width 48 height 12
type input "C:\fakepath\IMG_6879.jpg"
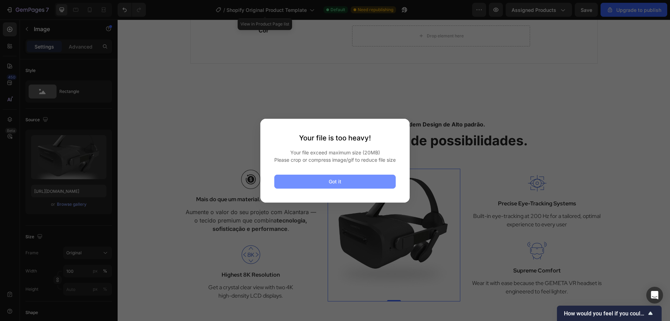
click at [357, 187] on button "Got it" at bounding box center [334, 181] width 121 height 14
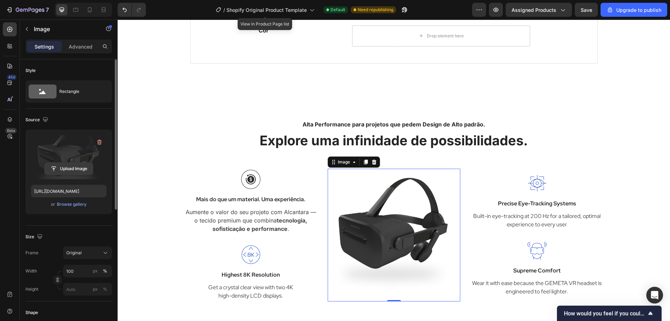
click at [61, 170] on input "file" at bounding box center [69, 169] width 48 height 12
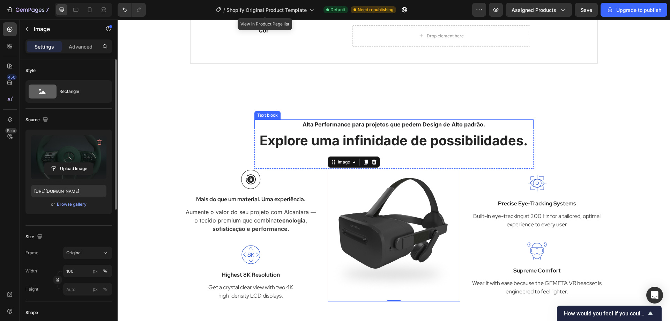
type input "https://cdn.shopify.com/s/files/1/0719/8690/5287/files/gempages_586007906927772…"
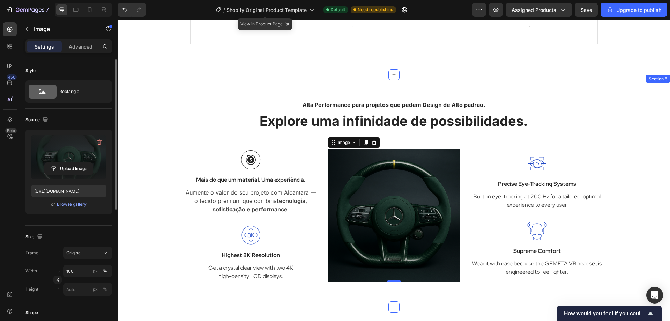
scroll to position [1824, 0]
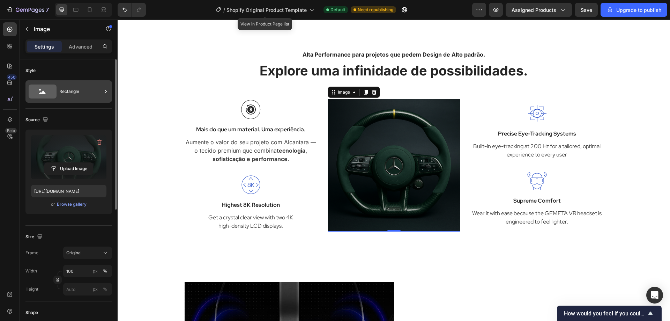
click at [83, 89] on div "Rectangle" at bounding box center [80, 91] width 43 height 16
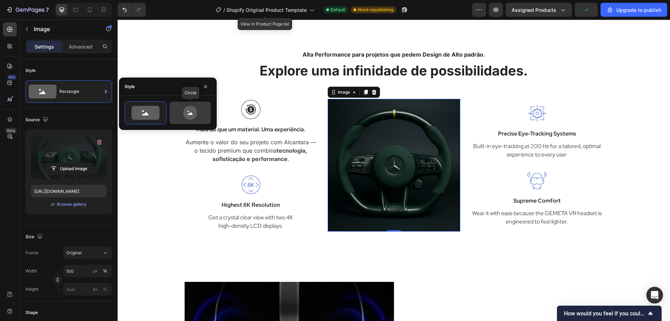
click at [184, 116] on icon at bounding box center [190, 113] width 33 height 14
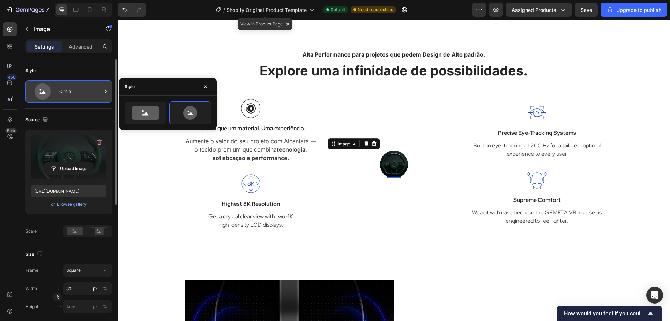
click at [98, 98] on div "Circle" at bounding box center [80, 91] width 43 height 16
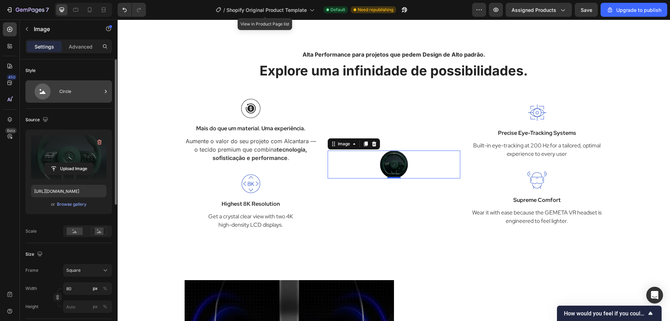
click at [109, 89] on icon at bounding box center [105, 91] width 7 height 7
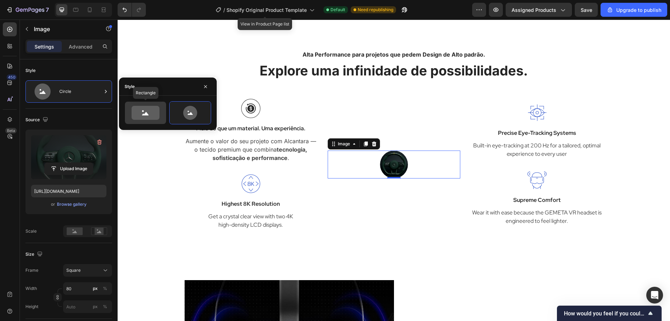
click at [139, 119] on icon at bounding box center [146, 113] width 28 height 14
type input "100"
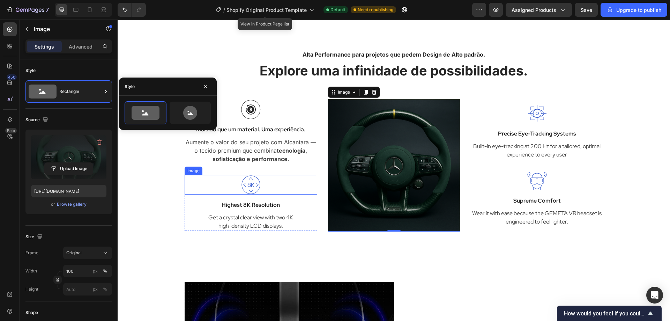
click at [250, 186] on img at bounding box center [251, 185] width 20 height 20
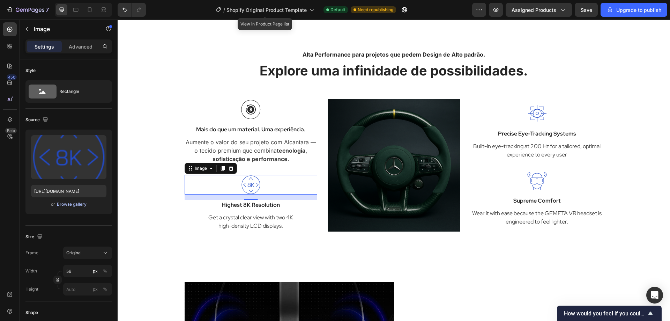
click at [82, 203] on div "Browse gallery" at bounding box center [72, 204] width 30 height 6
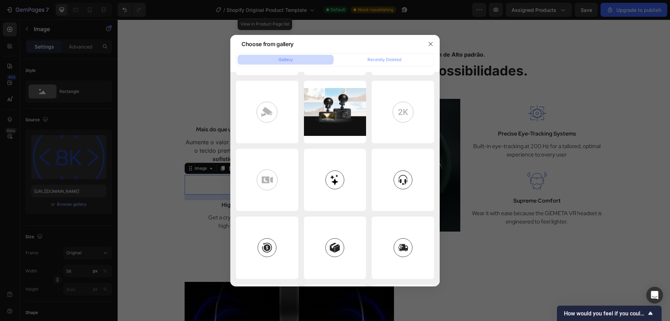
scroll to position [1217, 0]
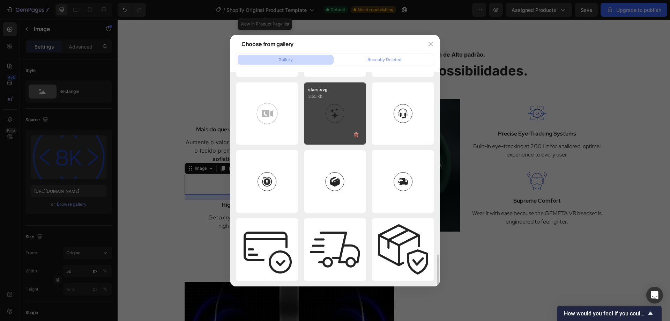
click at [337, 121] on div "stars.svg 3.55 kb" at bounding box center [335, 113] width 62 height 62
type input "https://cdn.shopify.com/s/files/1/0719/8690/5287/files/gempages_586007906927772…"
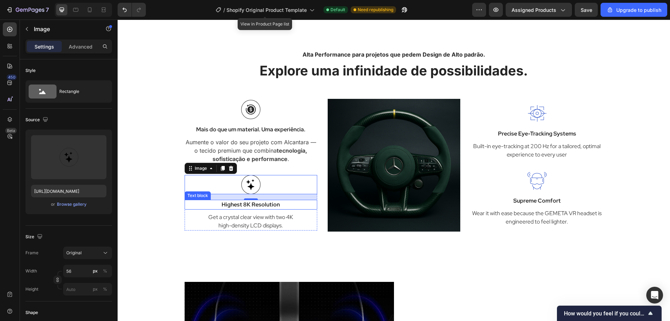
click at [253, 205] on p "Highest 8K Resolution" at bounding box center [250, 204] width 131 height 8
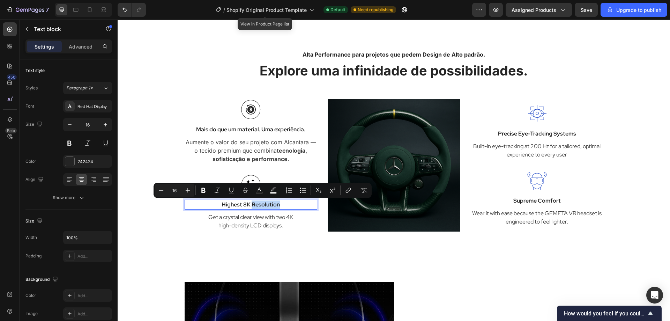
click at [284, 206] on p "Highest 8K Resolution" at bounding box center [250, 204] width 131 height 8
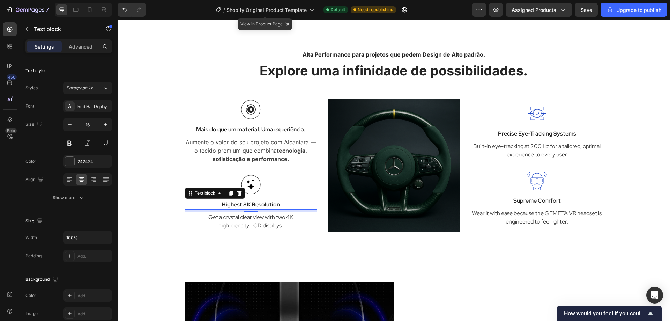
click at [283, 202] on p "Highest 8K Resolution" at bounding box center [250, 204] width 131 height 8
click at [226, 132] on p "Mais do que um material. Uma experiência." at bounding box center [250, 129] width 131 height 8
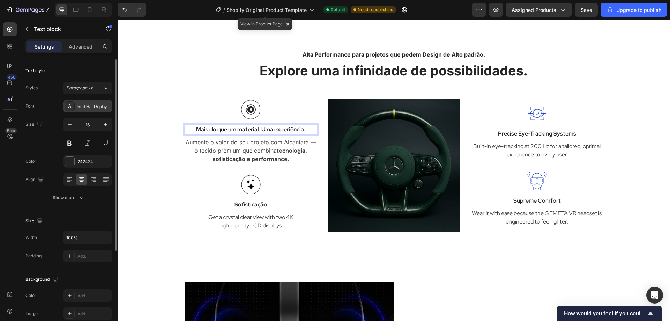
click at [81, 102] on div "Red Hat Display" at bounding box center [87, 106] width 49 height 13
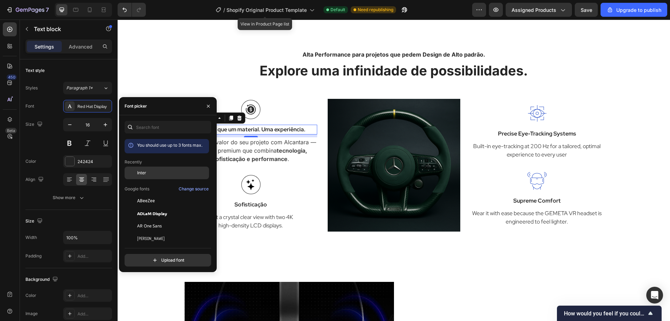
click at [150, 175] on div "Inter" at bounding box center [172, 173] width 70 height 6
click at [298, 109] on div at bounding box center [251, 109] width 133 height 19
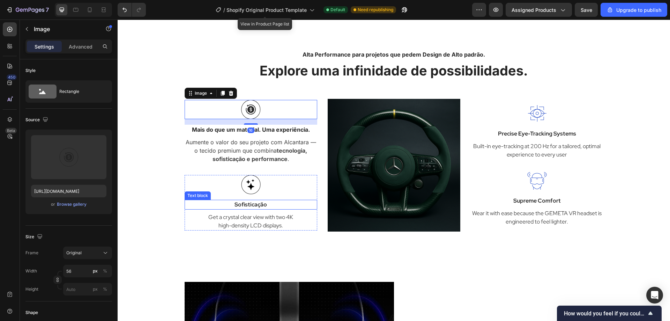
click at [255, 204] on p "Sofisticação" at bounding box center [250, 204] width 131 height 8
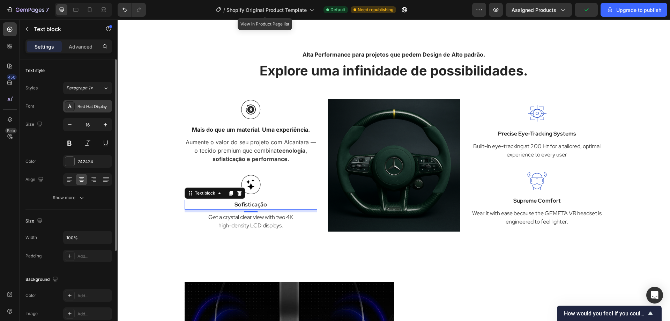
click at [97, 103] on div "Red Hat Display" at bounding box center [93, 106] width 33 height 6
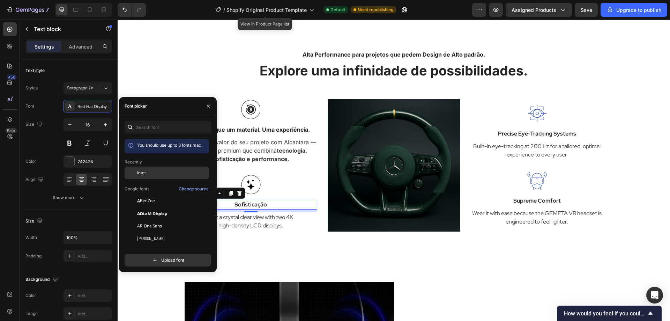
click at [147, 170] on div "Inter" at bounding box center [172, 173] width 70 height 6
click at [286, 218] on p "Get a crystal clear view with two 4K high-density LCD displays." at bounding box center [250, 221] width 131 height 17
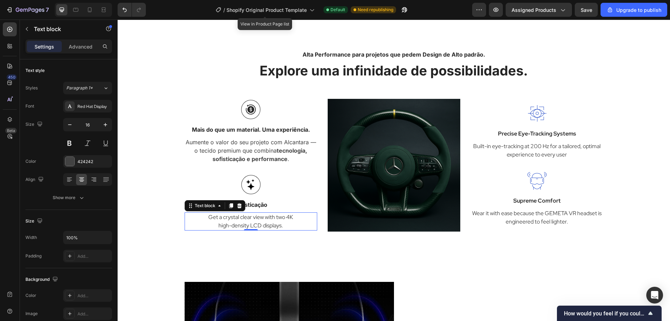
click at [276, 228] on p "Get a crystal clear view with two 4K high-density LCD displays." at bounding box center [250, 221] width 131 height 17
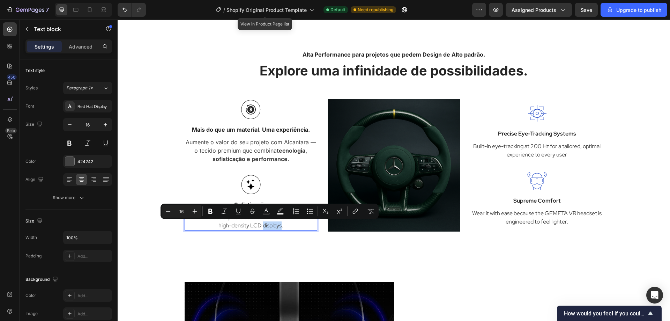
click at [285, 225] on p "Get a crystal clear view with two 4K high-density LCD displays." at bounding box center [250, 221] width 131 height 17
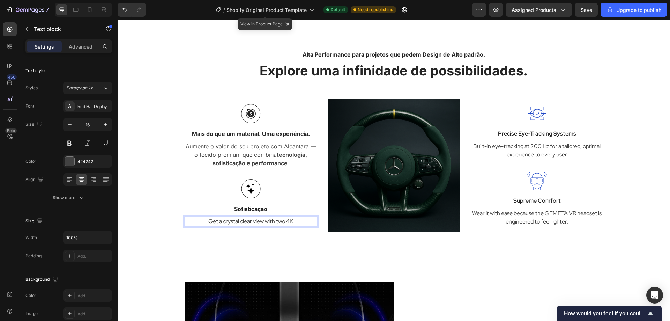
scroll to position [1828, 0]
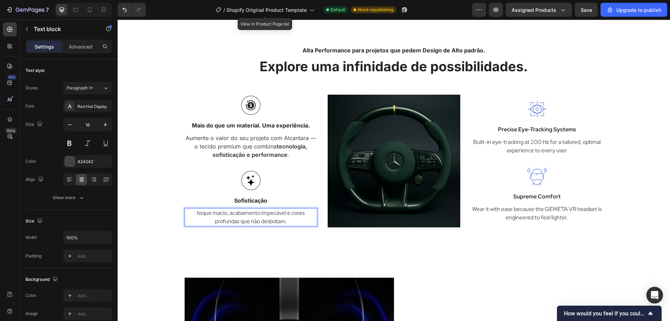
click at [195, 214] on p "toque macio, acabamento impecável e cores profundas que não desbotam." at bounding box center [250, 217] width 131 height 17
click at [75, 105] on div "Red Hat Display" at bounding box center [87, 106] width 49 height 13
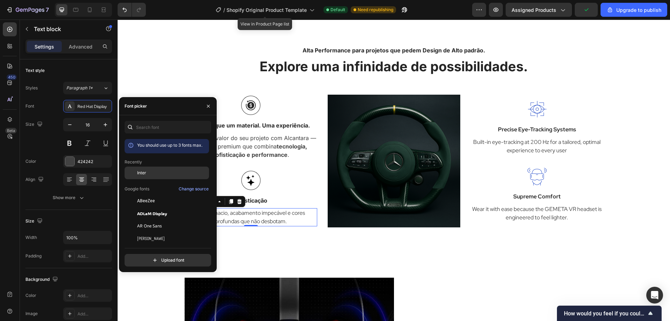
drag, startPoint x: 144, startPoint y: 175, endPoint x: 151, endPoint y: 198, distance: 24.1
click at [144, 175] on span "Inter" at bounding box center [141, 173] width 9 height 6
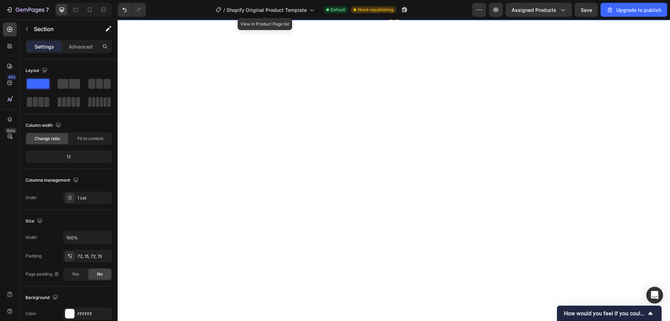
scroll to position [2526, 0]
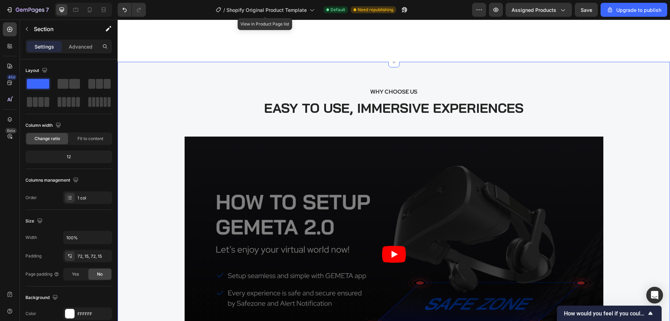
click at [176, 8] on div "/ Shopify Original Product Template View in Product Page list Default Need repu…" at bounding box center [311, 10] width 321 height 14
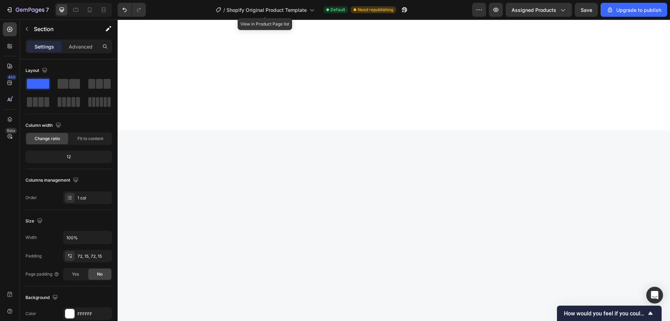
radio input "false"
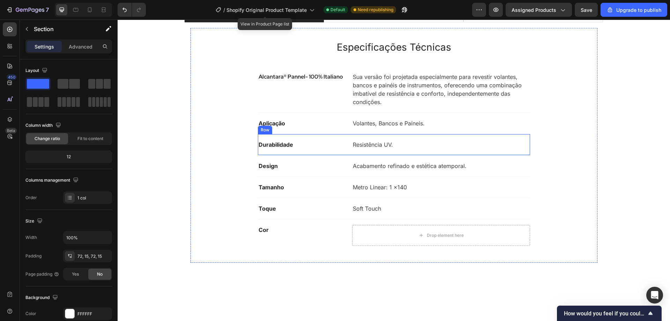
scroll to position [1430, 0]
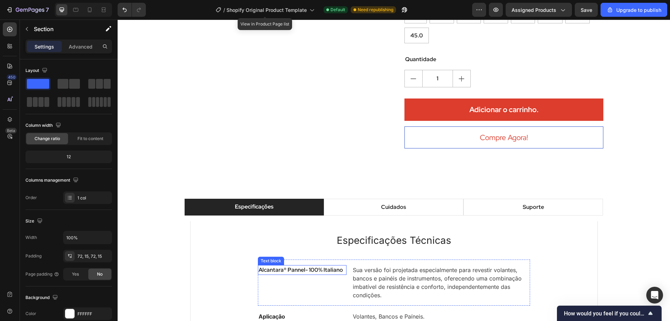
drag, startPoint x: 260, startPoint y: 203, endPoint x: 350, endPoint y: 88, distance: 146.7
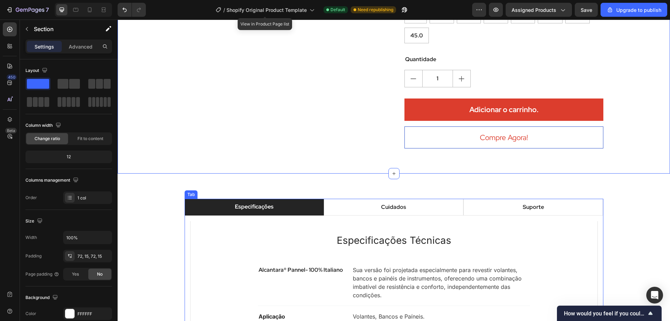
click at [382, 202] on div "Cuidados" at bounding box center [393, 207] width 27 height 10
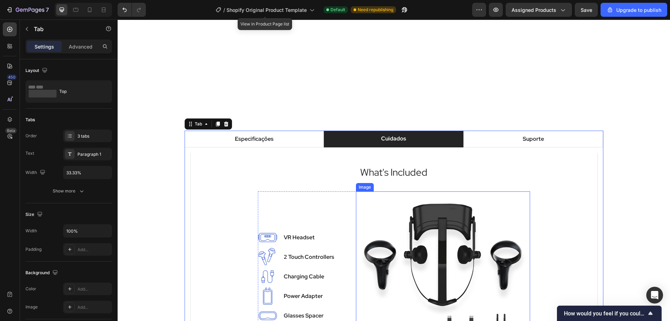
scroll to position [1535, 0]
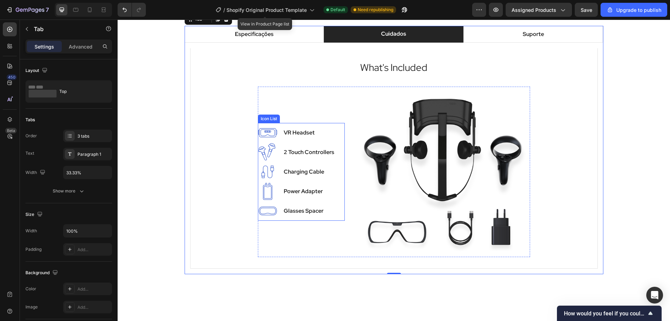
click at [269, 38] on p "Especificações" at bounding box center [254, 34] width 39 height 8
click at [283, 86] on div "Especificações Cuidados Suporte Especificações Técnicas Heading Alcantara® Pann…" at bounding box center [394, 150] width 552 height 298
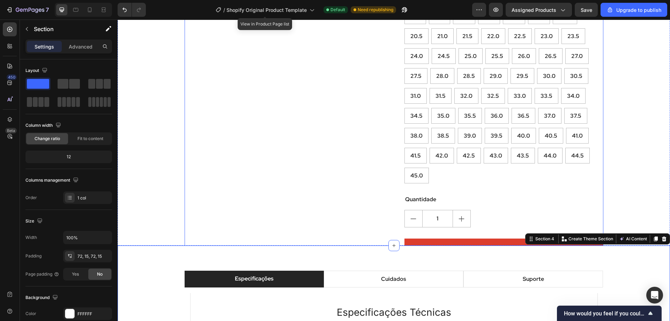
radio input "false"
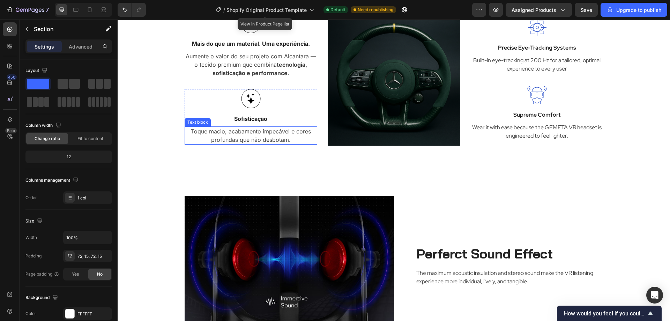
scroll to position [1813, 0]
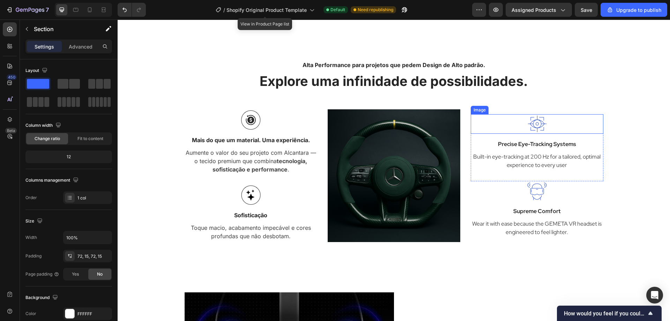
click at [530, 125] on img at bounding box center [537, 124] width 20 height 20
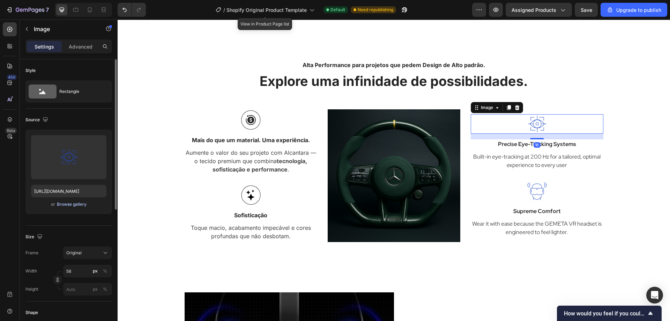
click at [81, 206] on div "Browse gallery" at bounding box center [72, 204] width 30 height 6
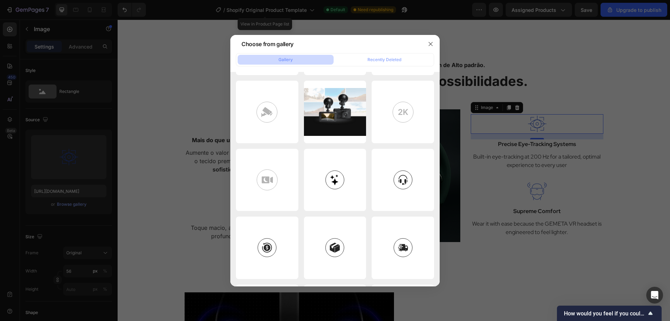
scroll to position [1186, 0]
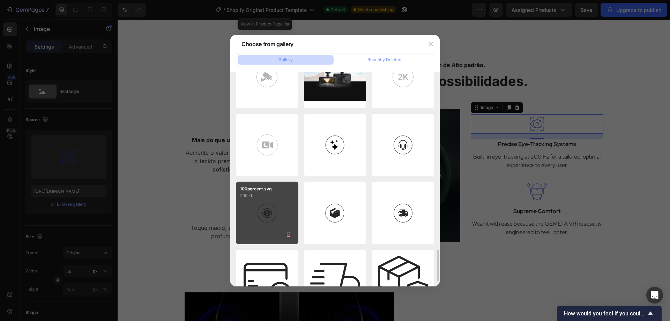
click at [276, 213] on div "100percent.svg 2.16 kb" at bounding box center [267, 212] width 62 height 62
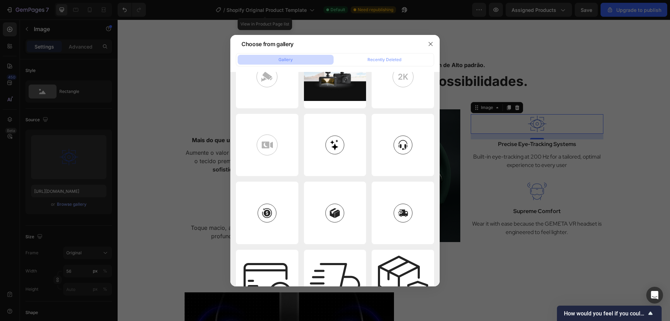
type input "[URL][DOMAIN_NAME]"
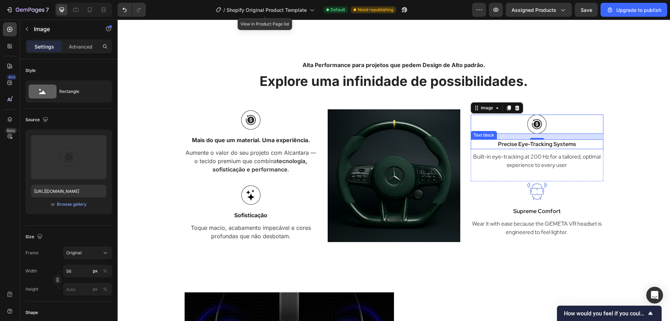
click at [561, 143] on p "Precise Eye-Tracking Systems" at bounding box center [536, 144] width 131 height 8
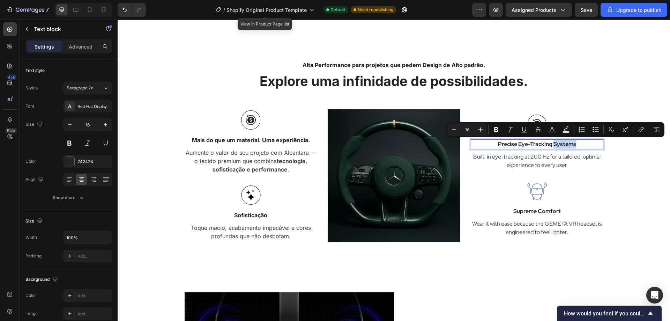
click at [575, 143] on p "Precise Eye-Tracking Systems" at bounding box center [536, 144] width 131 height 8
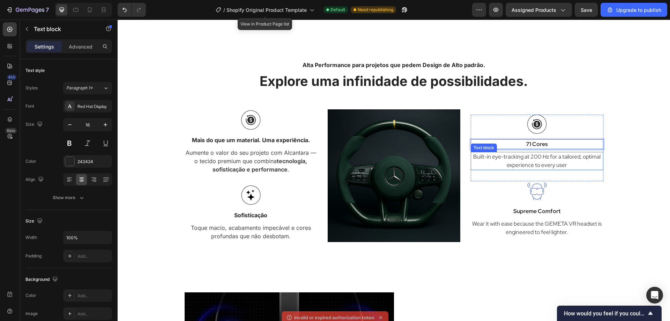
click at [548, 159] on p "Built-in eye-tracking at 200 Hz for a tailored, optimal experience to every user" at bounding box center [536, 160] width 131 height 17
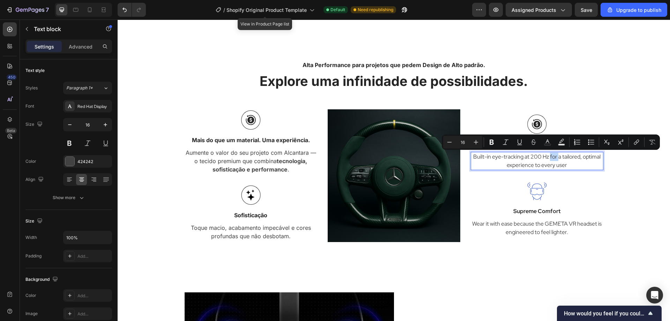
click at [555, 165] on p "Built-in eye-tracking at 200 Hz for a tailored, optimal experience to every user" at bounding box center [536, 160] width 131 height 17
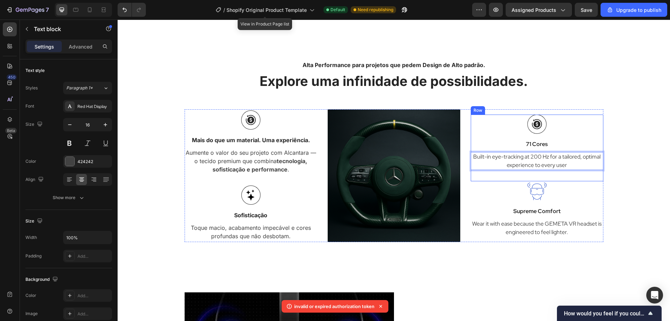
click at [551, 147] on p "71 Cores" at bounding box center [536, 144] width 131 height 8
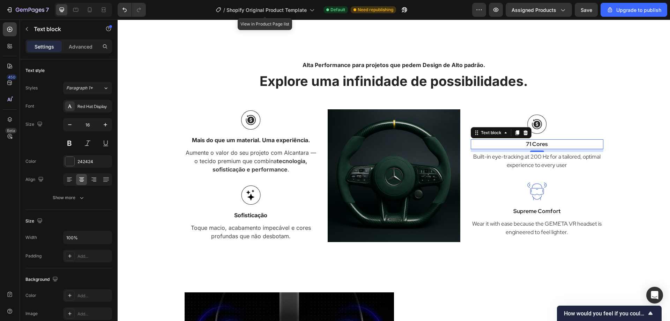
click at [536, 157] on div "8" at bounding box center [536, 158] width 7 height 6
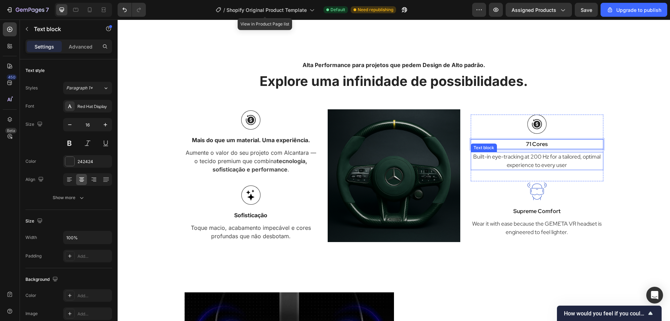
click at [545, 163] on p "Built-in eye-tracking at 200 Hz for a tailored, optimal experience to every user" at bounding box center [536, 160] width 131 height 17
click at [540, 141] on p "71 Cores" at bounding box center [536, 144] width 131 height 8
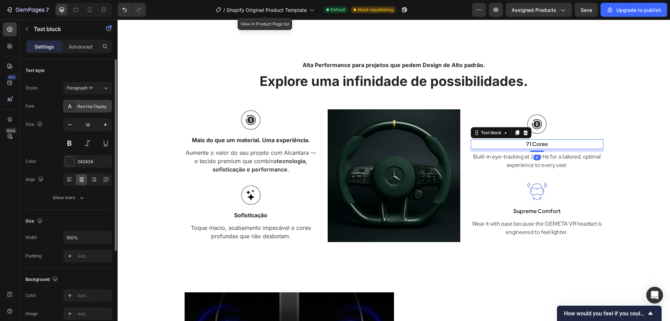
click at [73, 104] on div at bounding box center [70, 106] width 10 height 10
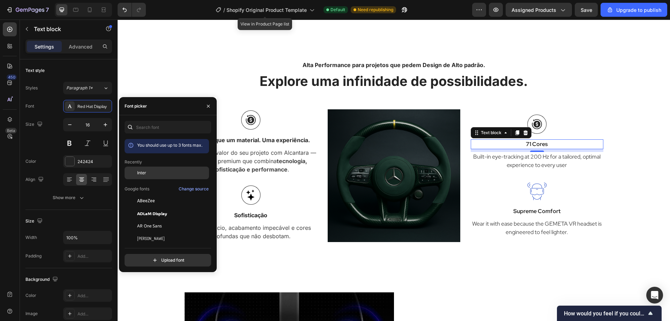
click at [136, 171] on div at bounding box center [131, 172] width 13 height 13
click at [536, 163] on p "Built-in eye-tracking at 200 Hz for a tailored, optimal experience to every user" at bounding box center [536, 160] width 131 height 17
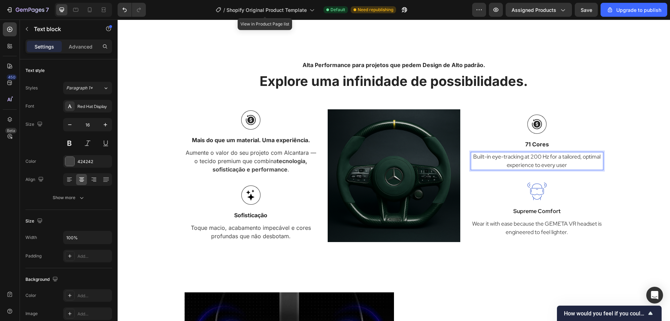
click at [558, 164] on p "Built-in eye-tracking at 200 Hz for a tailored, optimal experience to every user" at bounding box center [536, 160] width 131 height 17
click at [568, 169] on p "Built-in eye-tracking at 200 Hz for a tailored, optimal experience to every user" at bounding box center [536, 160] width 131 height 17
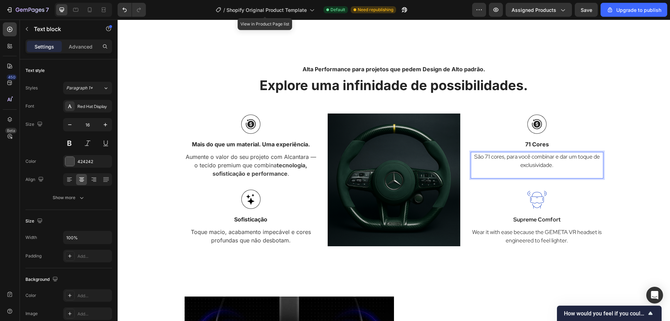
scroll to position [1813, 0]
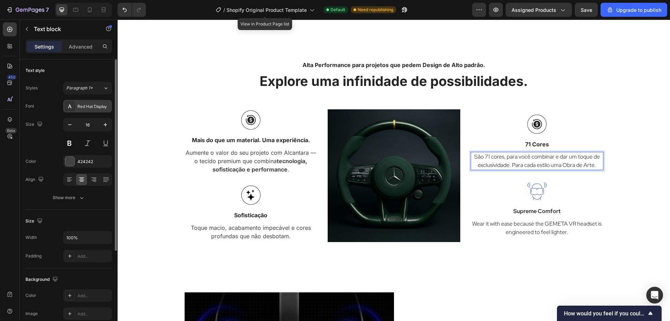
click at [94, 105] on div "Red Hat Display" at bounding box center [93, 106] width 33 height 6
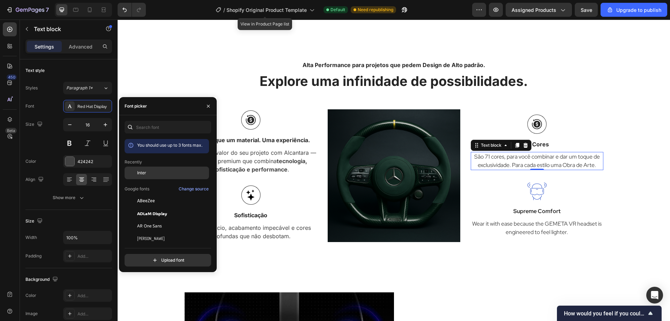
click at [153, 169] on div "Inter" at bounding box center [167, 172] width 84 height 13
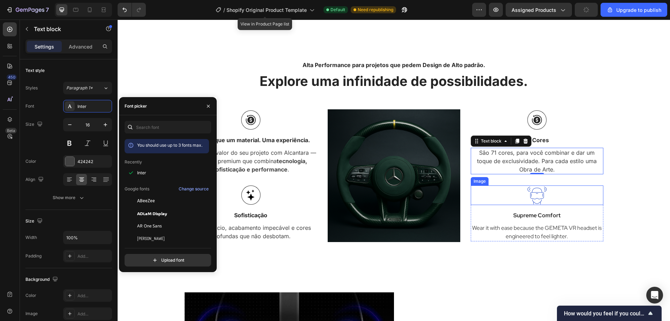
click at [537, 192] on img at bounding box center [537, 195] width 20 height 20
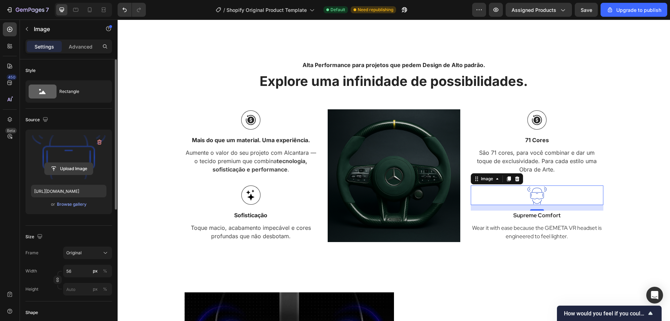
click at [72, 168] on input "file" at bounding box center [69, 169] width 48 height 12
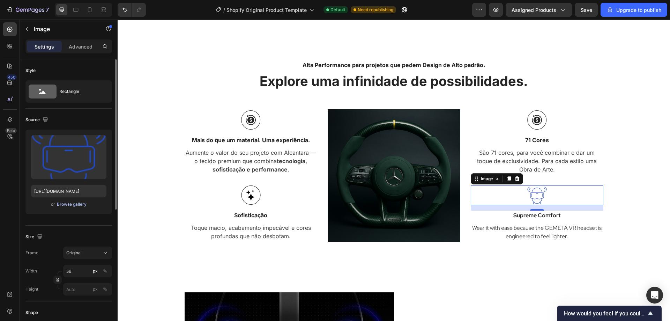
click at [75, 205] on div "Browse gallery" at bounding box center [72, 204] width 30 height 6
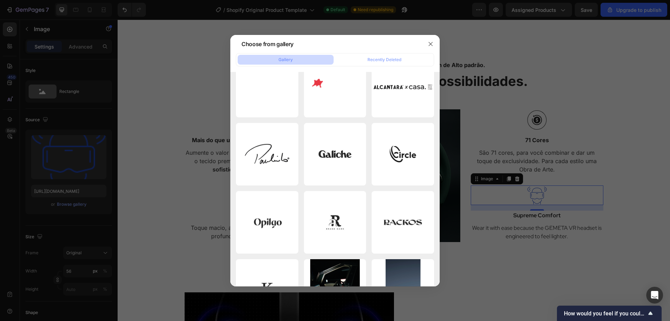
scroll to position [1081, 0]
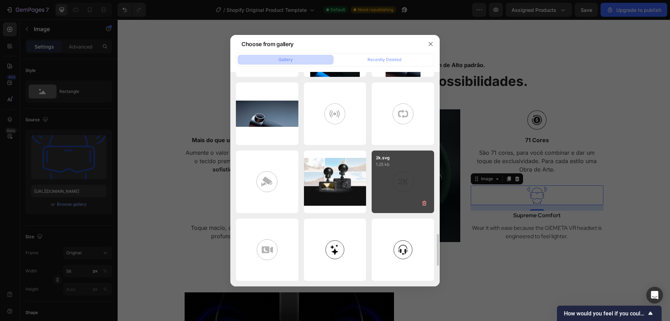
click at [409, 179] on div "2k.svg 1.25 kb" at bounding box center [402, 181] width 62 height 62
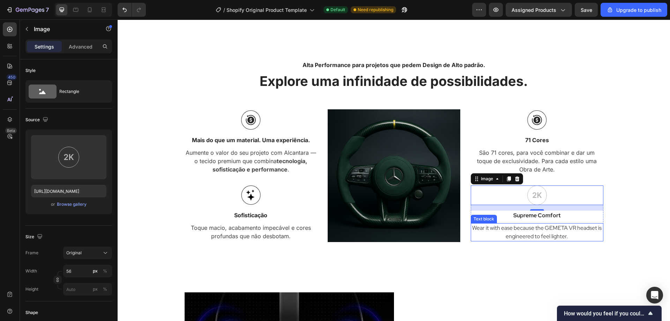
click at [521, 230] on p "Wear it with ease because the GEMETA VR headset is engineered to feel lighter." at bounding box center [536, 232] width 131 height 17
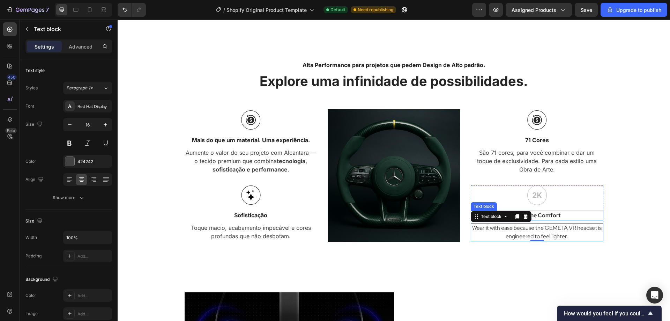
click at [551, 214] on p "Supreme Comfort" at bounding box center [536, 215] width 131 height 8
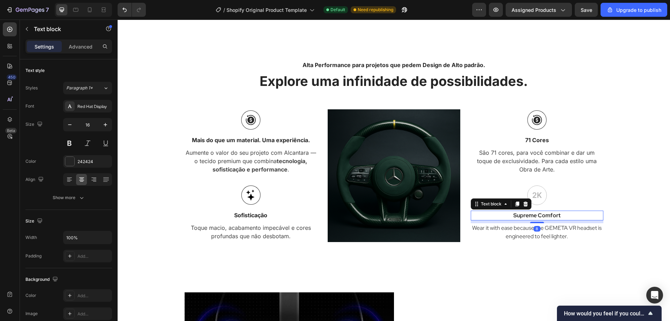
click at [551, 214] on p "Supreme Comfort" at bounding box center [536, 215] width 131 height 8
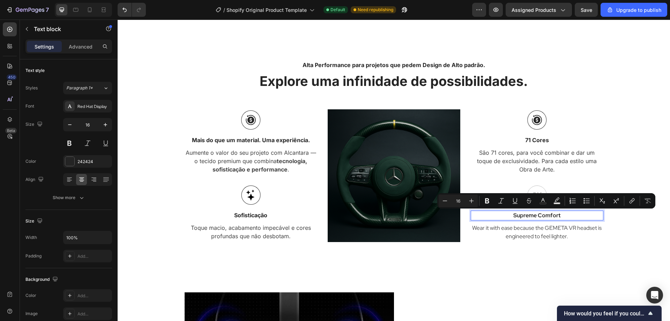
click at [572, 217] on p "Supreme Comfort" at bounding box center [536, 215] width 131 height 8
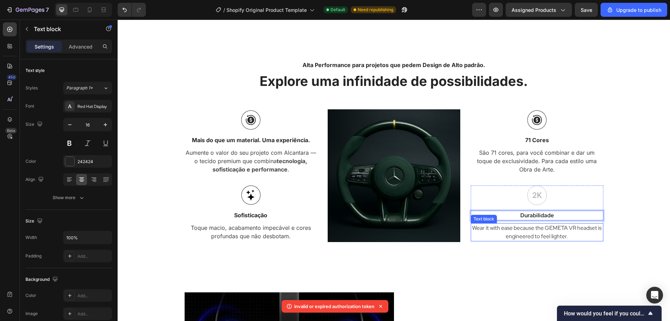
click at [543, 231] on p "Wear it with ease because the GEMETA VR headset is engineered to feel lighter." at bounding box center [536, 232] width 131 height 17
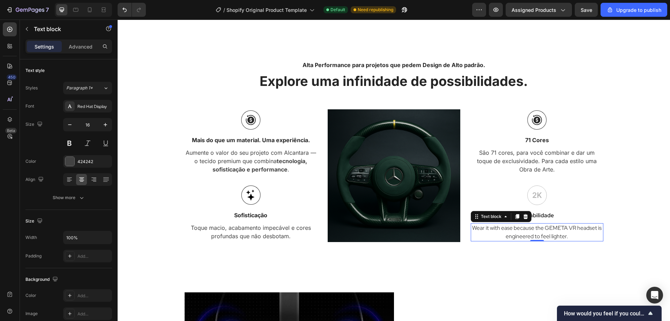
click at [543, 231] on p "Wear it with ease because the GEMETA VR headset is engineered to feel lighter." at bounding box center [536, 232] width 131 height 17
click at [571, 237] on p "Wear it with ease because the GEMETA VR headset is engineered to feel lighter." at bounding box center [536, 232] width 131 height 17
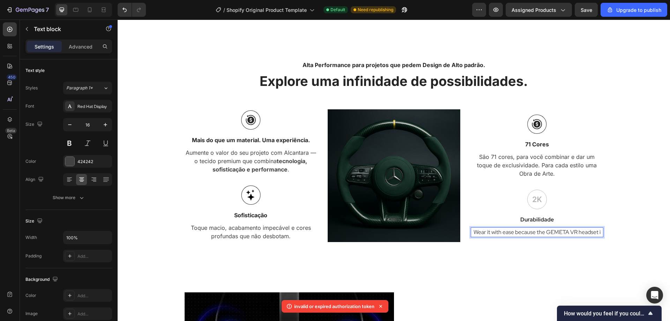
scroll to position [1818, 0]
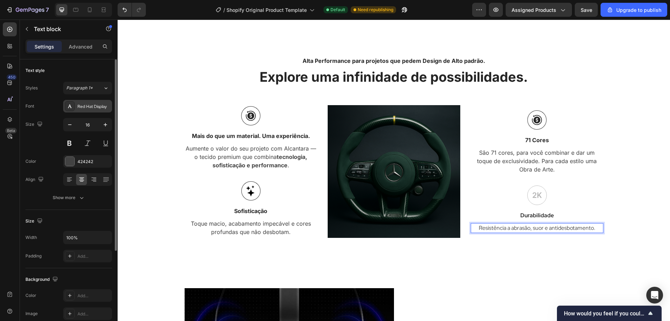
click at [86, 102] on div "Red Hat Display" at bounding box center [87, 106] width 49 height 13
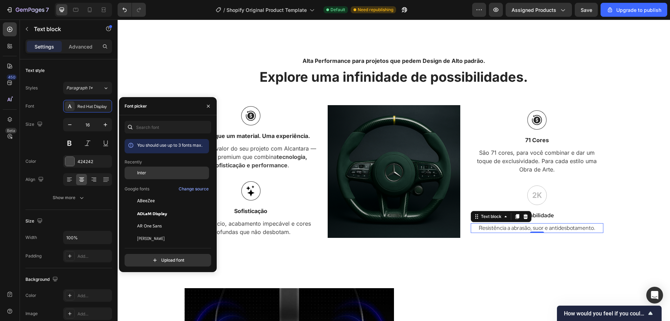
click at [147, 171] on div "Inter" at bounding box center [172, 173] width 70 height 6
click at [595, 231] on p "Resistência a abrasão, suor e antidesbotamento." at bounding box center [536, 228] width 131 height 8
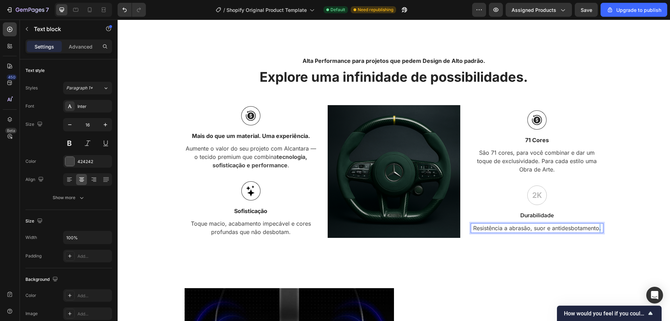
click at [595, 231] on p "Resistência a abrasão, suor e antidesbotamento." at bounding box center [536, 228] width 131 height 8
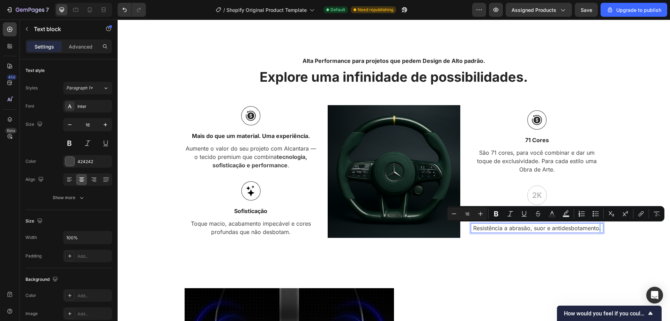
click at [597, 230] on p "Resistência a abrasão, suor e antidesbotamento." at bounding box center [536, 228] width 131 height 8
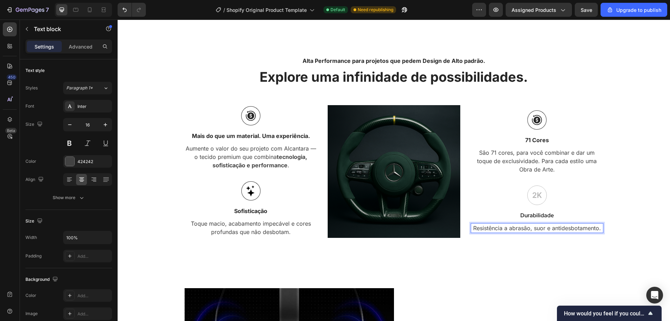
click at [600, 230] on div "Resistência a abrasão, suor e antidesbotamento." at bounding box center [537, 228] width 133 height 10
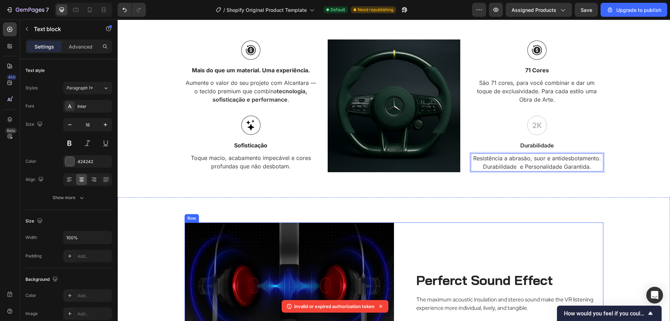
scroll to position [1988, 0]
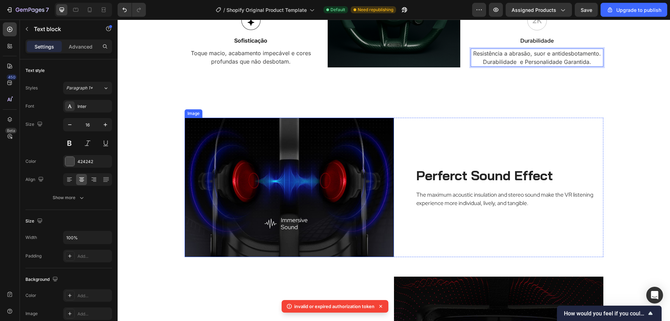
click at [319, 220] on img at bounding box center [289, 187] width 209 height 139
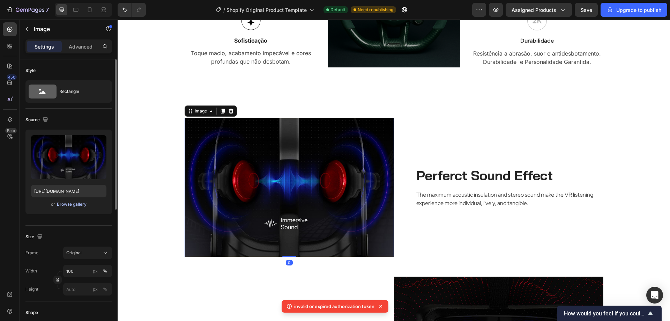
click at [75, 203] on div "Browse gallery" at bounding box center [72, 204] width 30 height 6
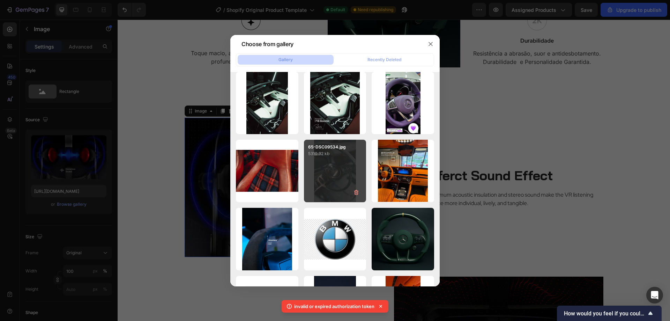
scroll to position [0, 0]
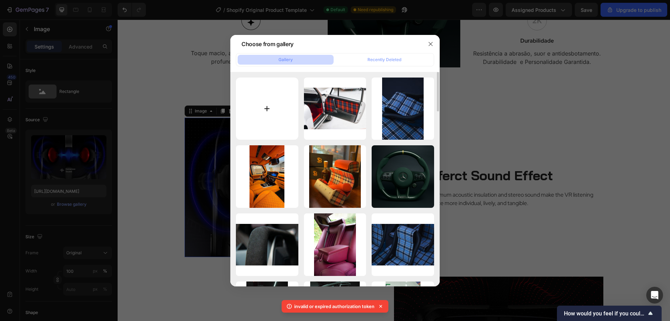
click at [261, 120] on input "file" at bounding box center [267, 108] width 62 height 62
type input "C:\fakepath\fotos volantes-03.png"
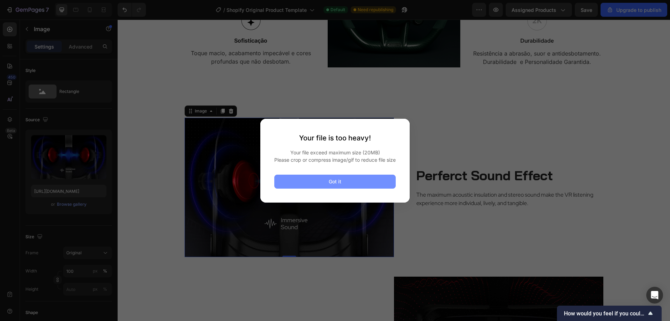
click at [346, 185] on button "Got it" at bounding box center [334, 181] width 121 height 14
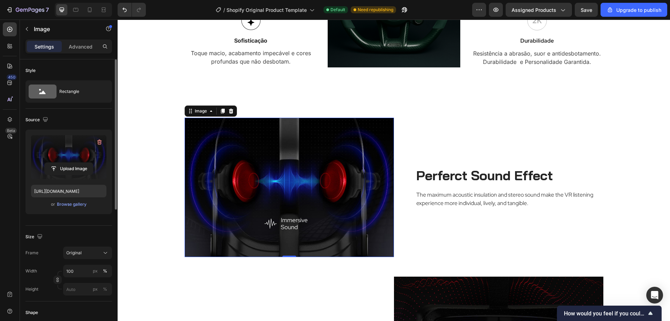
click at [67, 175] on label at bounding box center [68, 157] width 75 height 44
click at [67, 174] on input "file" at bounding box center [69, 169] width 48 height 12
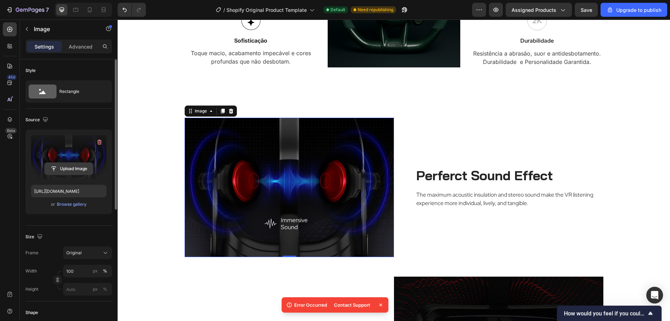
click at [79, 168] on input "file" at bounding box center [69, 169] width 48 height 12
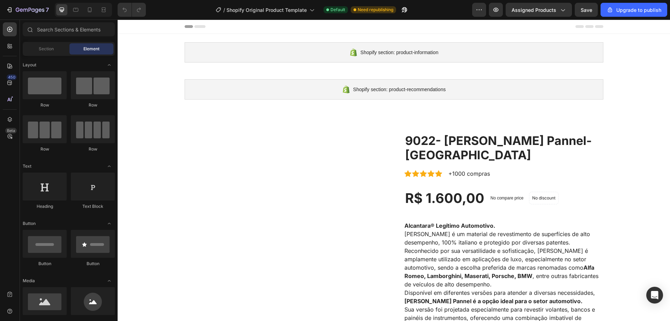
radio input "false"
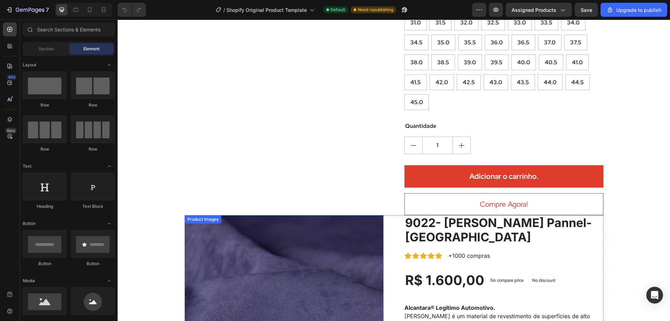
scroll to position [698, 0]
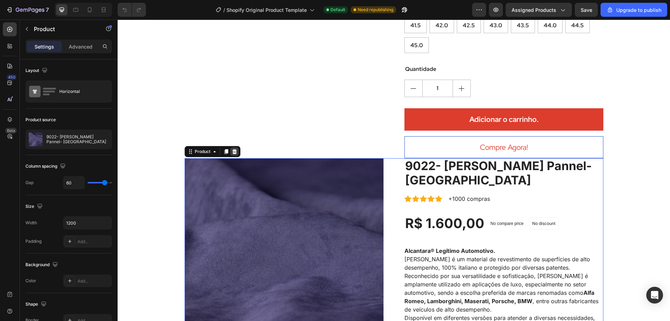
click at [233, 149] on icon at bounding box center [234, 151] width 5 height 5
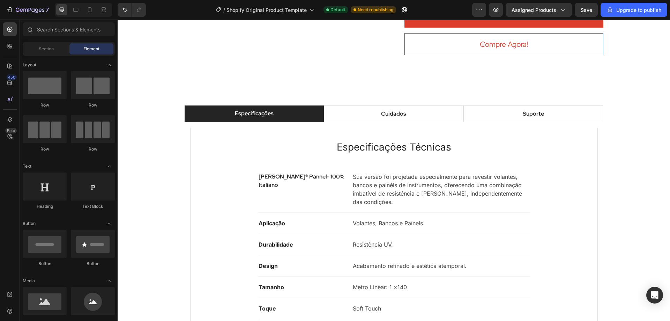
scroll to position [802, 0]
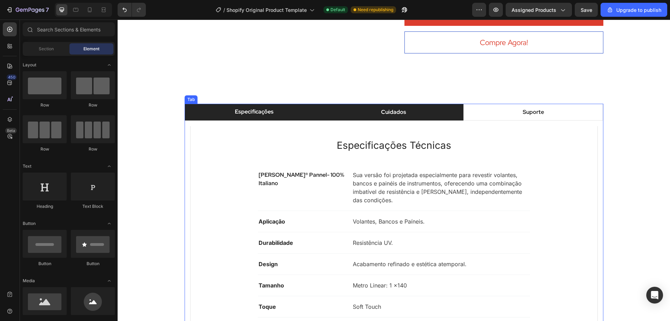
click at [391, 108] on p "Cuidados" at bounding box center [393, 112] width 25 height 8
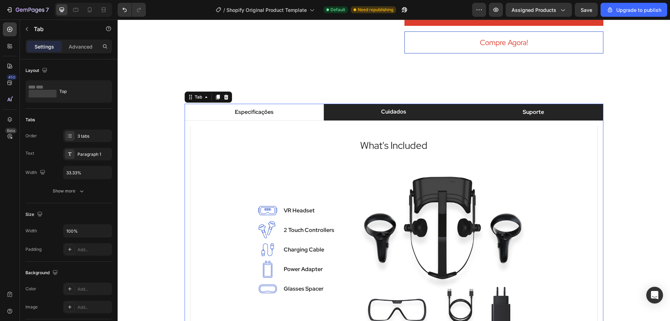
click at [512, 104] on li "Suporte" at bounding box center [533, 112] width 140 height 17
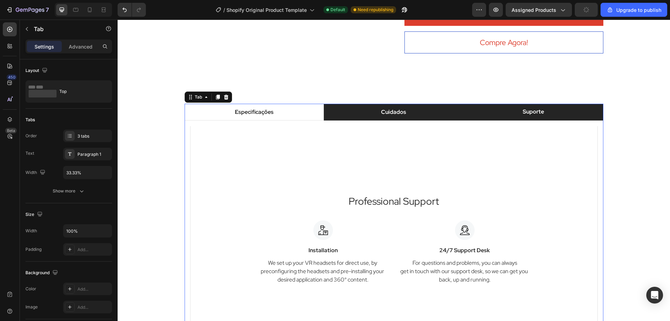
click at [385, 108] on p "Cuidados" at bounding box center [393, 112] width 25 height 8
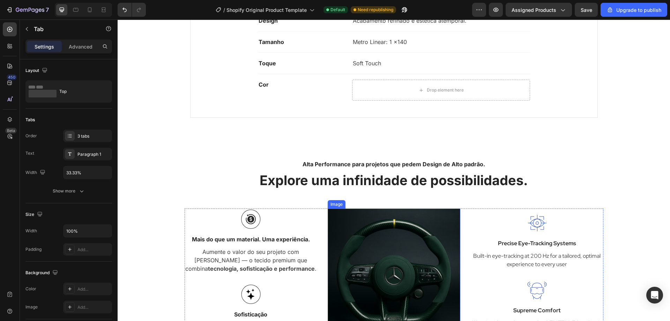
scroll to position [872, 0]
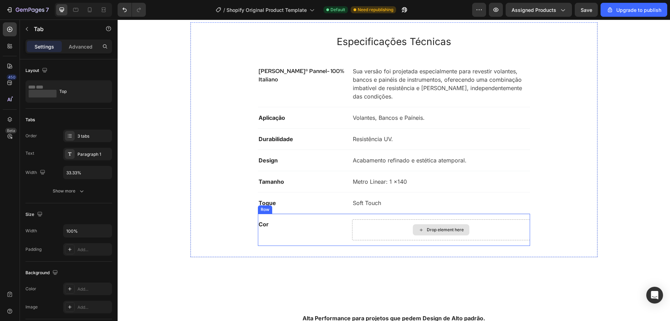
click at [414, 230] on div "Drop element here" at bounding box center [441, 229] width 57 height 11
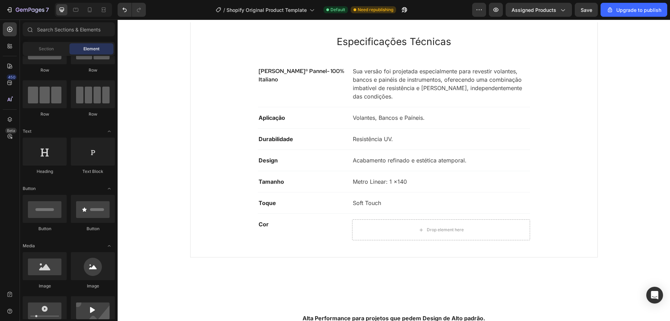
scroll to position [0, 0]
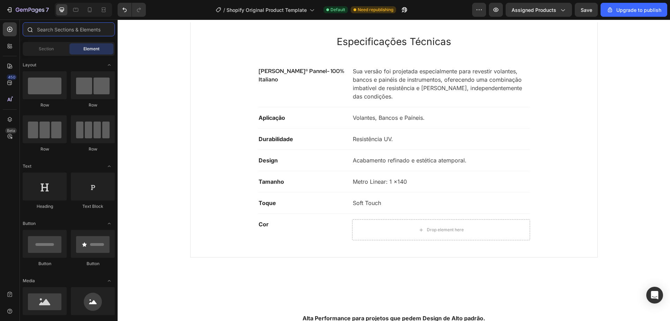
click at [60, 34] on input "text" at bounding box center [69, 29] width 92 height 14
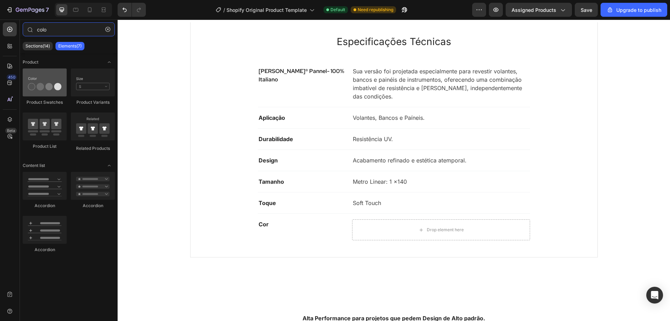
type input "colo"
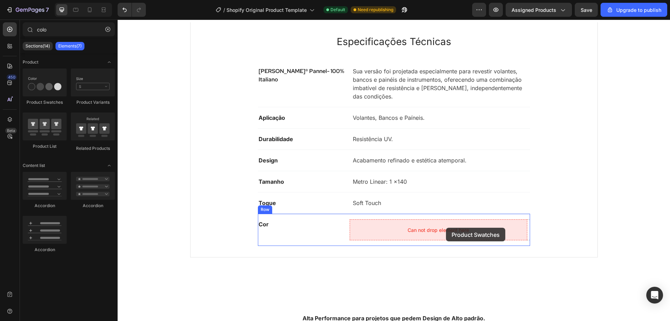
drag, startPoint x: 155, startPoint y: 104, endPoint x: 446, endPoint y: 227, distance: 315.7
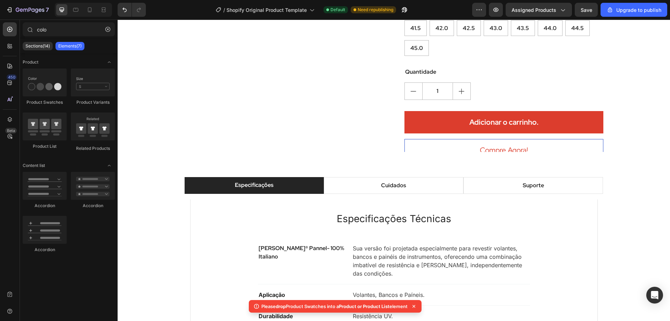
scroll to position [697, 0]
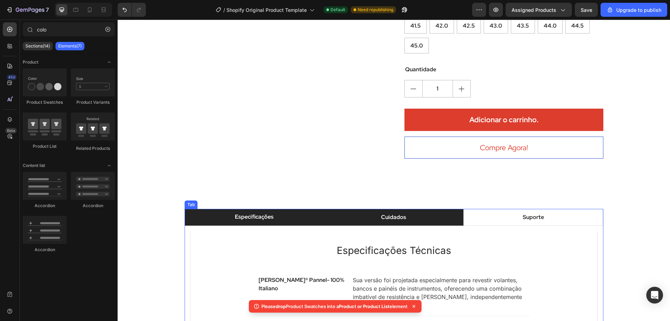
click at [400, 213] on p "Cuidados" at bounding box center [393, 217] width 25 height 8
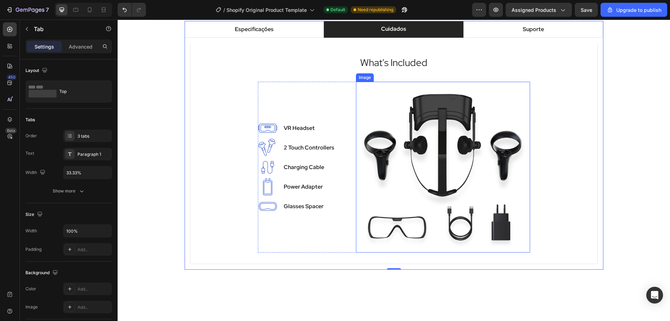
scroll to position [767, 0]
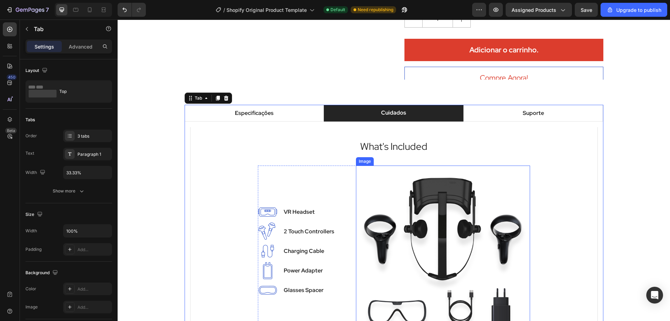
click at [419, 225] on img at bounding box center [443, 250] width 174 height 170
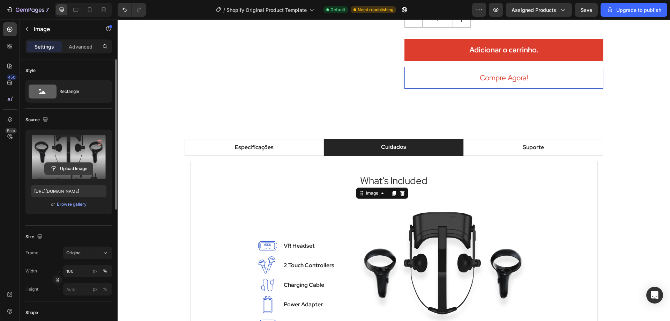
click at [70, 171] on input "file" at bounding box center [69, 169] width 48 height 12
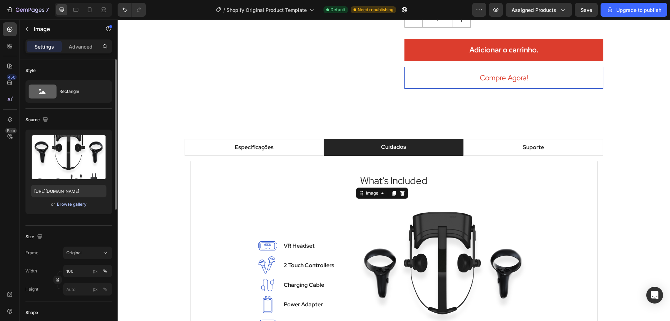
click at [67, 201] on div "Browse gallery" at bounding box center [72, 204] width 30 height 6
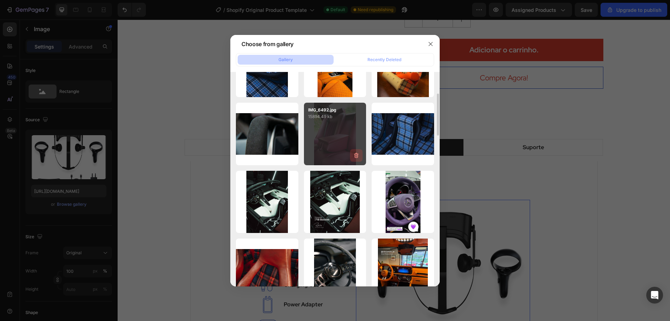
scroll to position [0, 0]
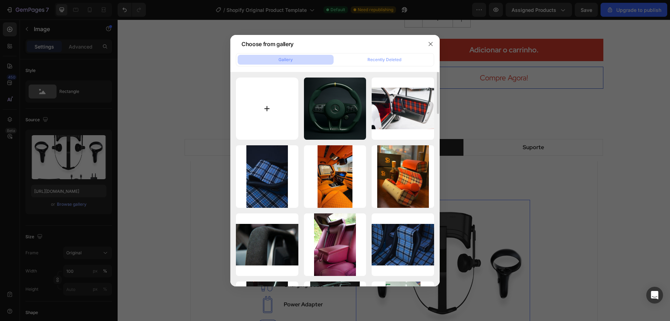
click at [267, 114] on input "file" at bounding box center [267, 108] width 62 height 62
type input "C:\fakepath\fotos volantes-03.png"
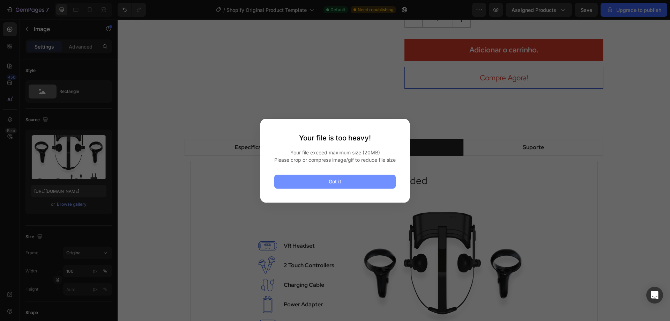
click at [363, 184] on button "Got it" at bounding box center [334, 181] width 121 height 14
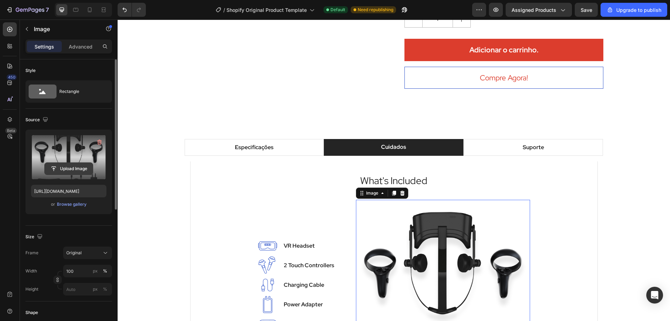
click at [76, 172] on input "file" at bounding box center [69, 169] width 48 height 12
type input "C:\fakepath\fotos volantes-04.png"
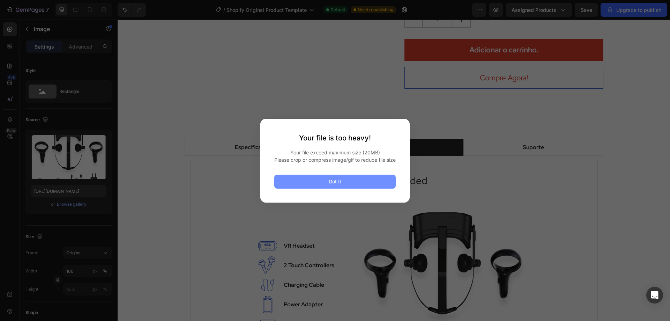
click at [384, 188] on button "Got it" at bounding box center [334, 181] width 121 height 14
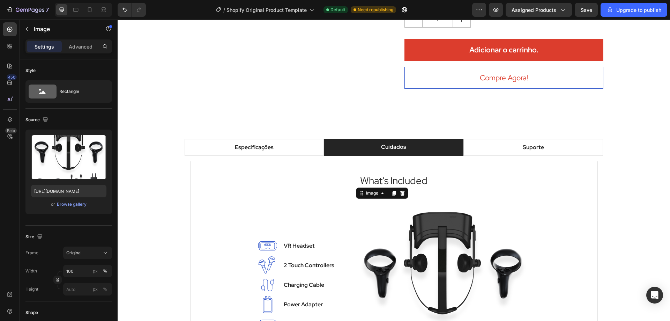
click at [396, 200] on img at bounding box center [443, 285] width 174 height 170
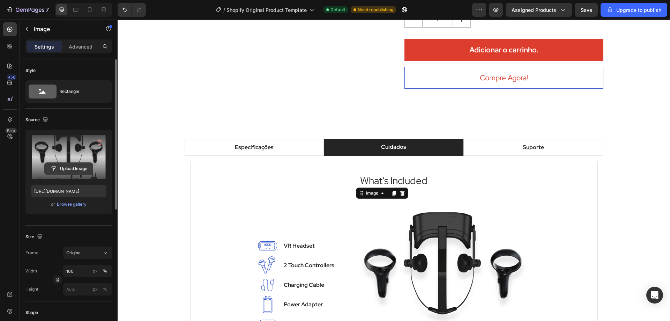
click at [85, 170] on input "file" at bounding box center [69, 169] width 48 height 12
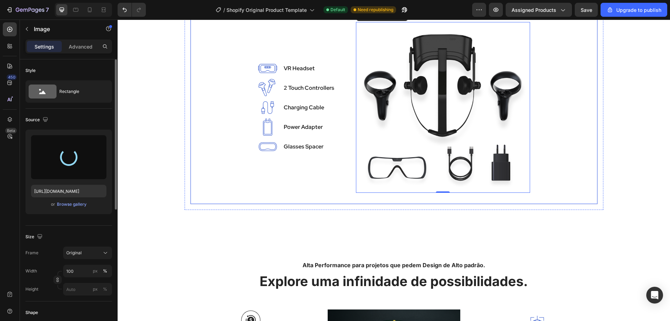
scroll to position [941, 0]
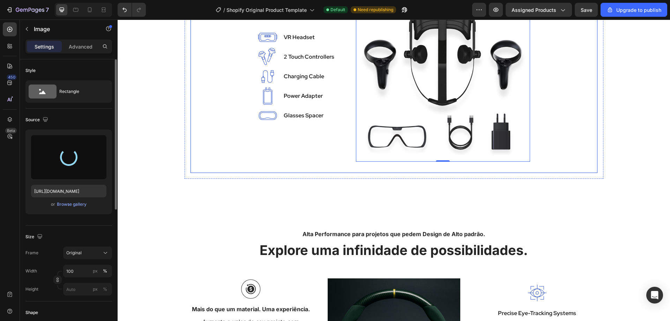
type input "https://cdn.shopify.com/s/files/1/0719/8690/5287/files/gempages_586007906927772…"
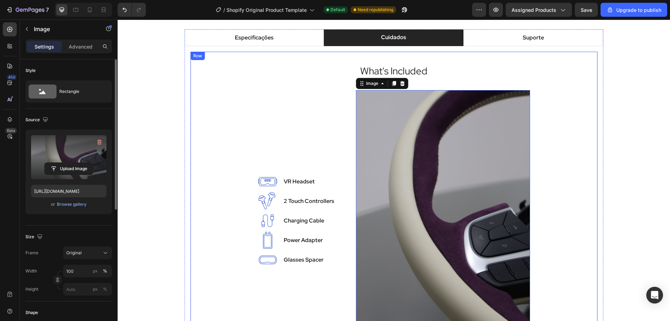
scroll to position [837, 0]
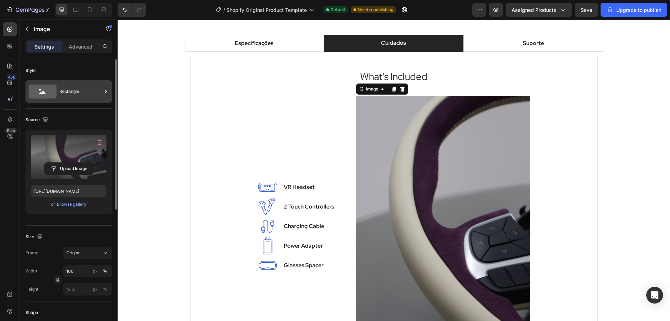
click at [81, 92] on div "Rectangle" at bounding box center [80, 91] width 43 height 16
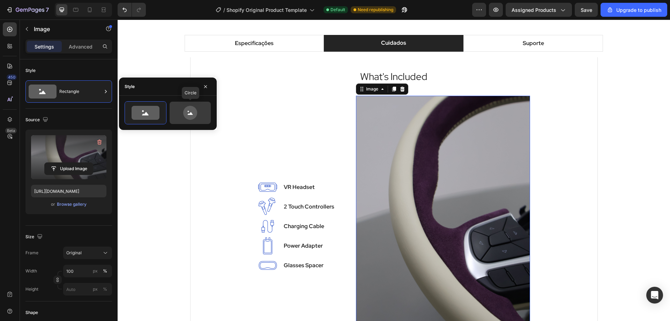
click at [195, 115] on icon at bounding box center [190, 113] width 14 height 14
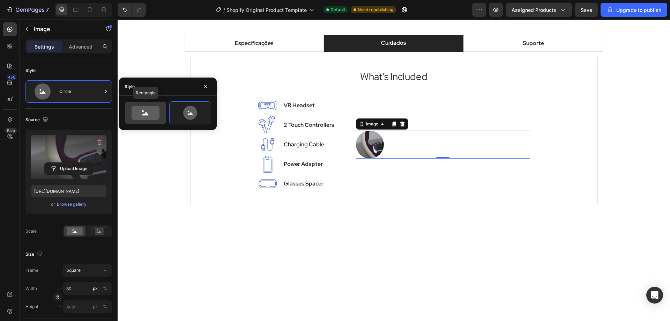
click at [158, 108] on icon at bounding box center [146, 113] width 28 height 14
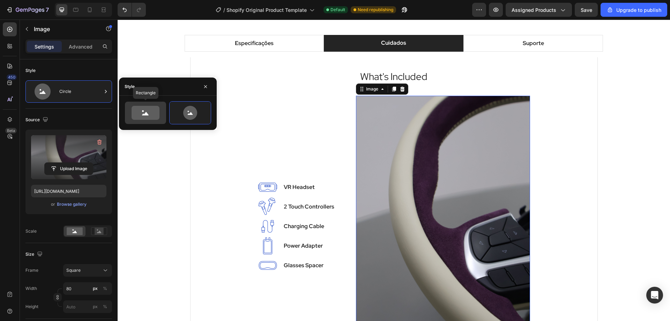
type input "100"
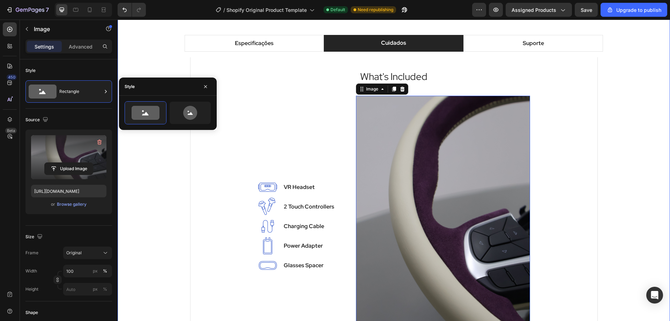
click at [617, 127] on div "Especificações Cuidados Suporte Especificações Técnicas Heading Alcantara® Pann…" at bounding box center [394, 204] width 542 height 339
click at [618, 128] on div "Especificações Cuidados Suporte Especificações Técnicas Heading Alcantara® Pann…" at bounding box center [394, 204] width 542 height 339
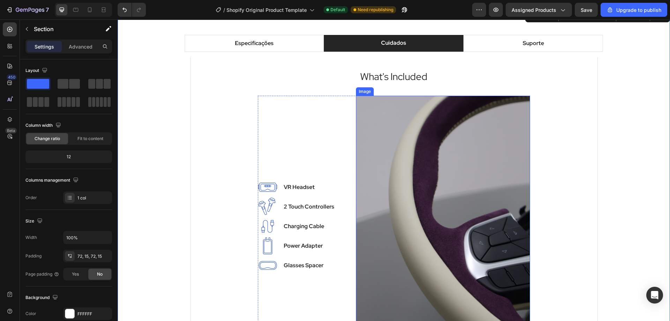
click at [429, 178] on img at bounding box center [443, 226] width 174 height 261
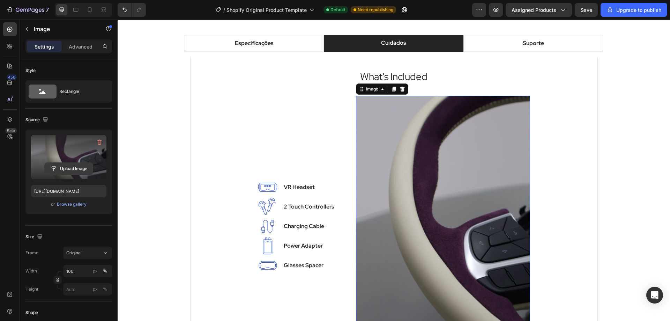
click at [68, 170] on input "file" at bounding box center [69, 169] width 48 height 12
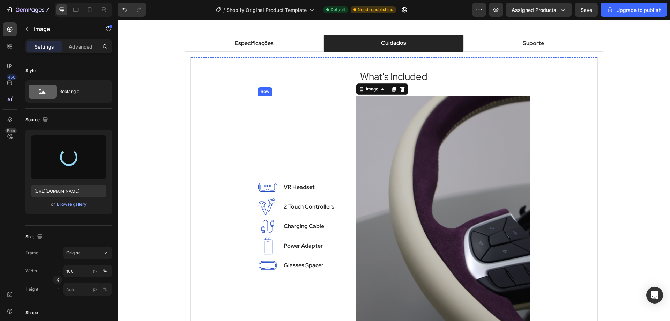
type input "https://cdn.shopify.com/s/files/1/0719/8690/5287/files/gempages_586007906927772…"
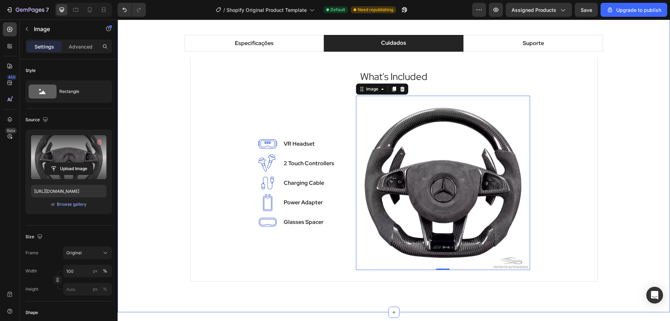
click at [603, 143] on div "Especificações Cuidados Suporte Especificações Técnicas Heading Alcantara® Pann…" at bounding box center [394, 161] width 542 height 252
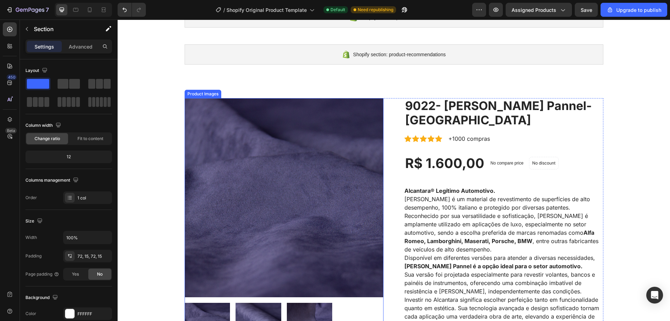
scroll to position [0, 0]
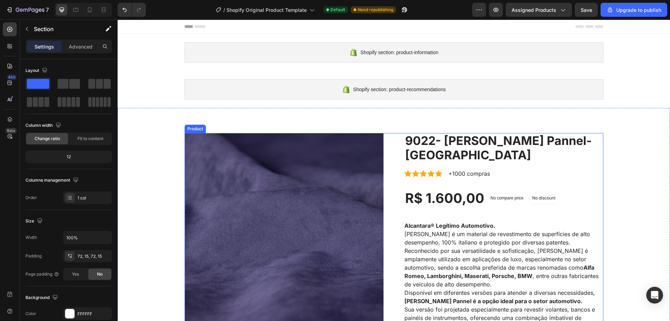
click at [373, 139] on img at bounding box center [284, 232] width 199 height 199
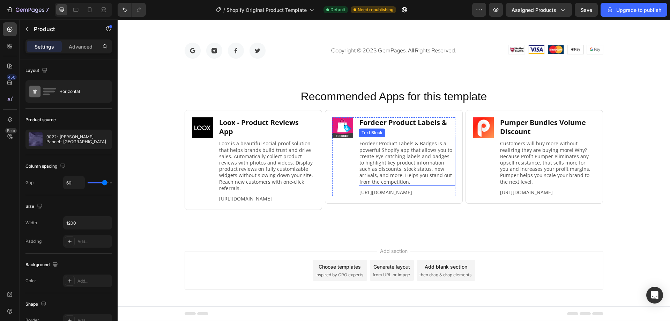
scroll to position [2799, 0]
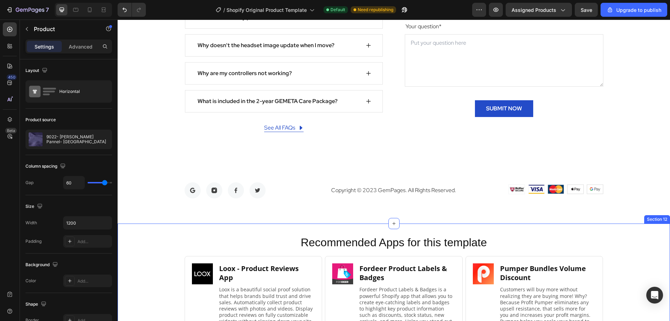
click at [472, 226] on div "Recommended Apps for this template Heading Image Loox ‑ Product Reviews App Hea…" at bounding box center [394, 302] width 552 height 159
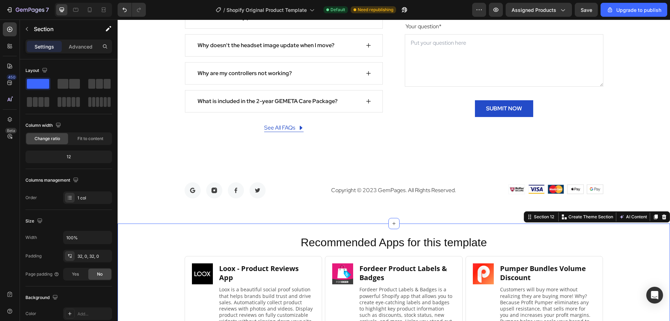
scroll to position [2945, 0]
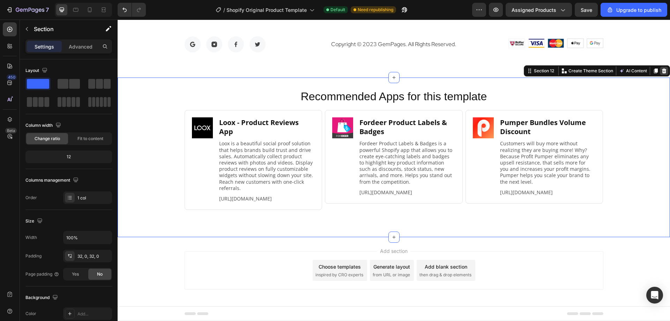
click at [662, 70] on icon at bounding box center [664, 70] width 5 height 5
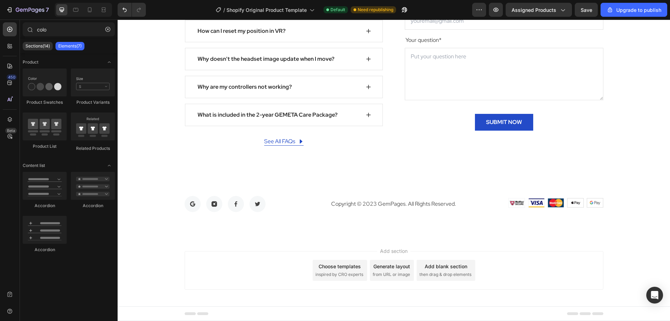
scroll to position [2785, 0]
click at [472, 203] on div "Image Image Image Image Image Row" at bounding box center [535, 204] width 136 height 12
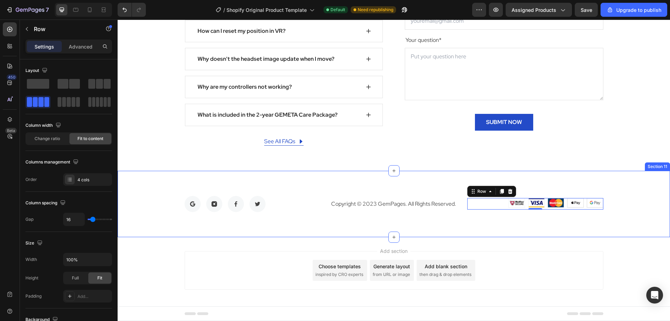
click at [292, 211] on div "Image Image Image Image Row" at bounding box center [253, 204] width 136 height 16
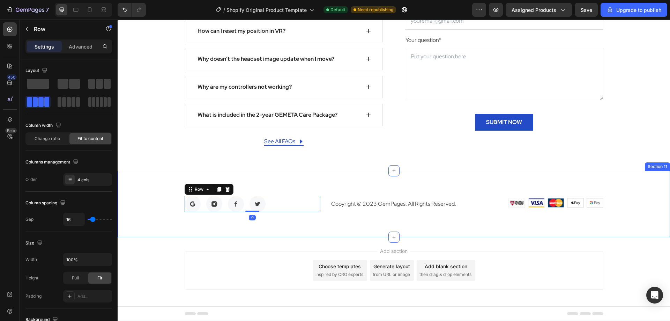
click at [366, 195] on div "Image Image Image Image Row 0 Copyright © 2023 GemPages. All Rights Reserved. T…" at bounding box center [394, 204] width 552 height 66
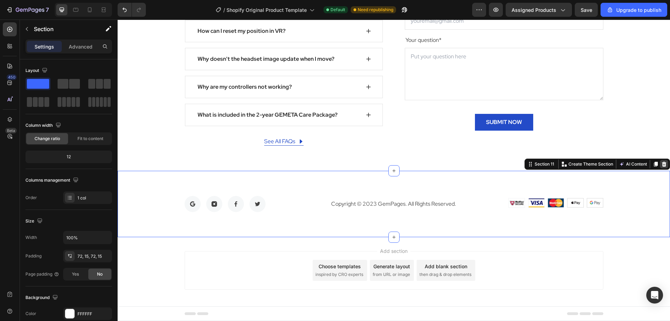
click at [661, 164] on div at bounding box center [664, 164] width 8 height 8
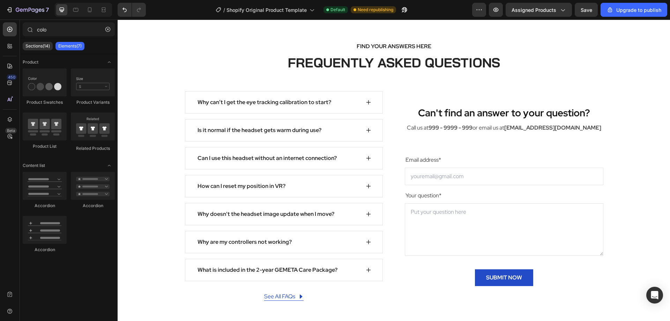
scroll to position [3240, 0]
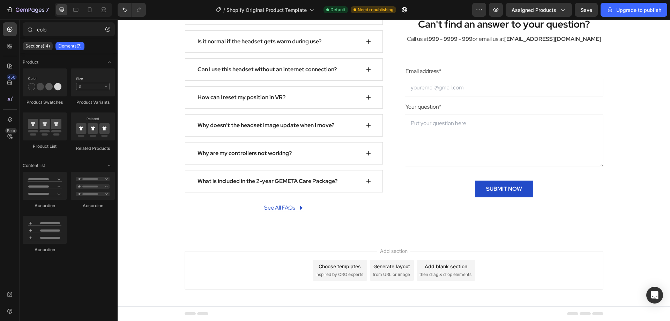
click at [276, 259] on div "Add section Choose templates inspired by CRO experts Generate layout from URL o…" at bounding box center [394, 270] width 419 height 38
click at [272, 250] on div "Add section Choose templates inspired by CRO experts Generate layout from URL o…" at bounding box center [394, 271] width 552 height 69
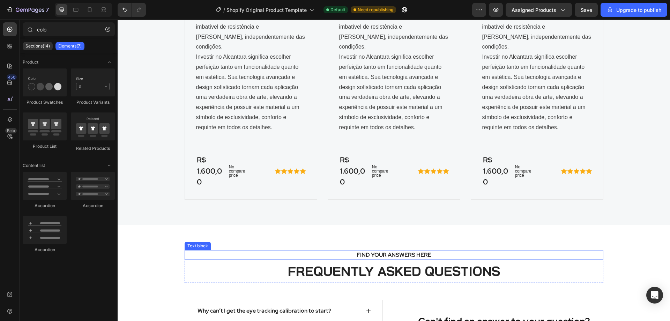
scroll to position [3101, 0]
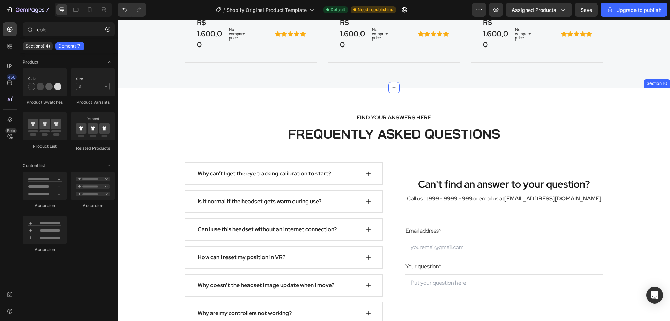
click at [452, 88] on div "FIND YOUR ANSWERS HERE Text block FREQUENTLY ASKED QUESTIONS Heading Row Why ca…" at bounding box center [394, 242] width 552 height 309
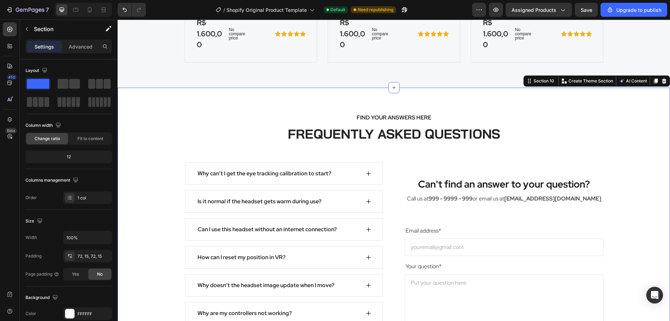
drag, startPoint x: 659, startPoint y: 62, endPoint x: 484, endPoint y: 110, distance: 180.8
click at [662, 78] on icon at bounding box center [664, 80] width 5 height 5
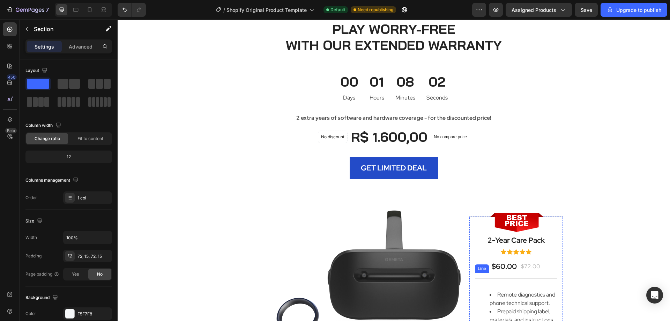
scroll to position [2338, 0]
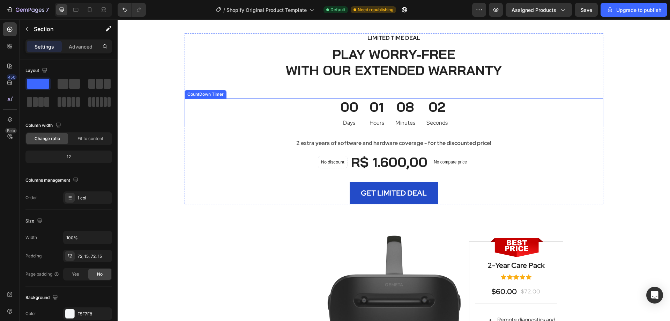
click at [556, 121] on div "00 Days 01 Hours 08 Minutes 02 Seconds" at bounding box center [394, 112] width 419 height 28
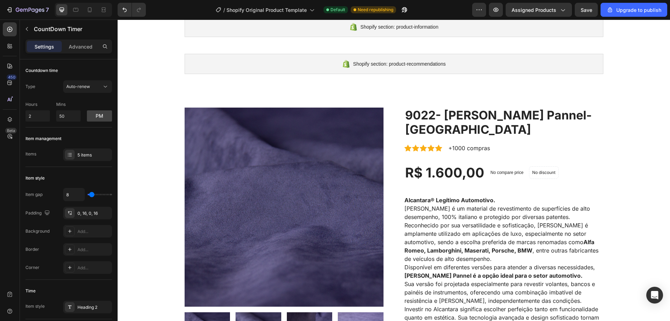
scroll to position [0, 0]
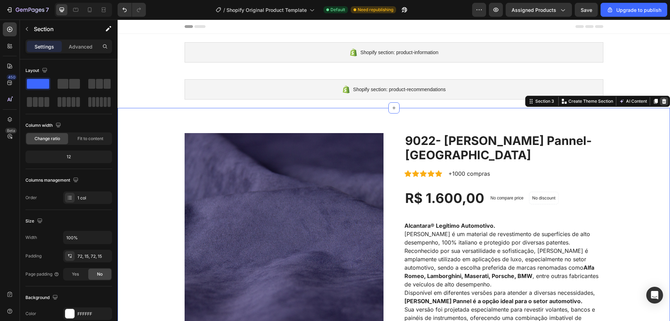
click at [660, 104] on div at bounding box center [664, 101] width 8 height 8
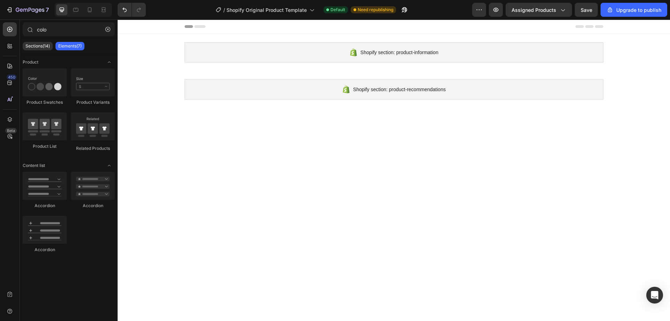
click at [634, 118] on div at bounding box center [394, 264] width 552 height 313
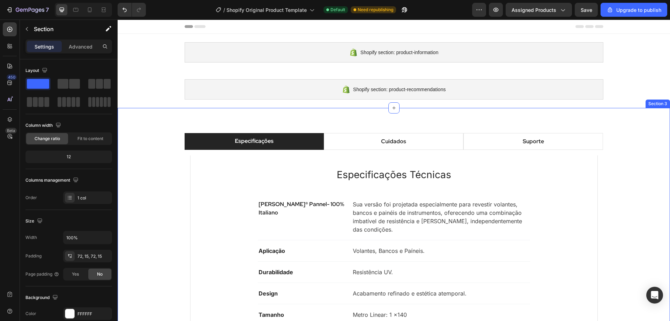
click at [648, 109] on div "Especificações Cuidados Suporte Especificações Técnicas Heading Alcantara® Pann…" at bounding box center [394, 264] width 552 height 313
click at [624, 138] on div "Especificações Cuidados Suporte Especificações Técnicas Heading Alcantara® Pann…" at bounding box center [394, 264] width 542 height 263
click at [646, 110] on div "Especificações Cuidados Suporte Especificações Técnicas Heading Alcantara® Pann…" at bounding box center [394, 264] width 552 height 313
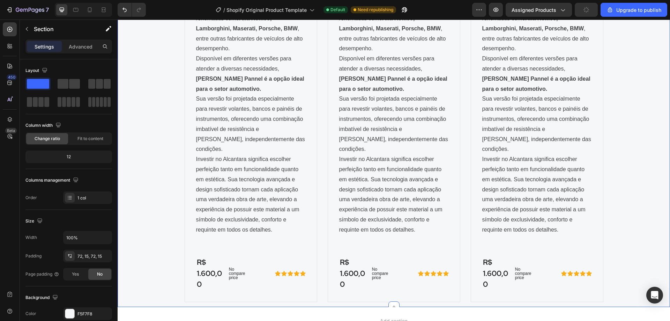
click at [643, 113] on div "FOR GEMETA 2.0 VR HEADSET Text block OUR FEATURED ACCESSORIES Heading Product I…" at bounding box center [394, 3] width 542 height 596
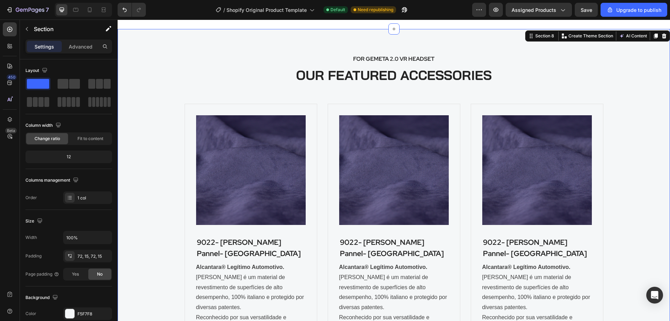
scroll to position [2073, 0]
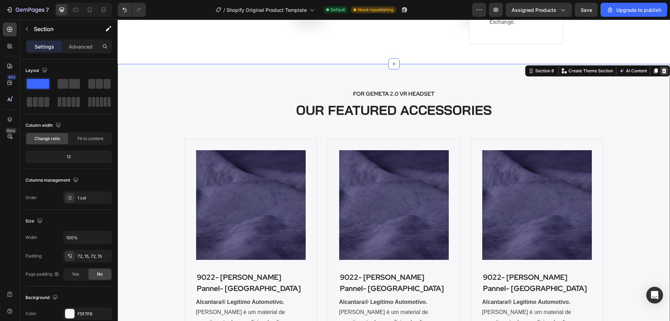
click at [661, 72] on icon at bounding box center [664, 71] width 6 height 6
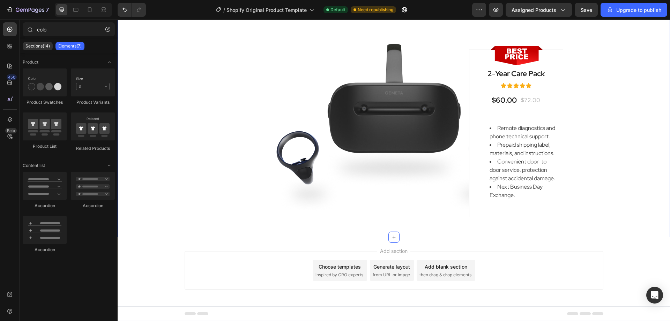
scroll to position [1900, 0]
click at [655, 75] on div "LIMITED TIME DEAL Text block PLAY WORRY-FREE WITH OUR EXTENDED WARRANTY Heading…" at bounding box center [394, 27] width 542 height 370
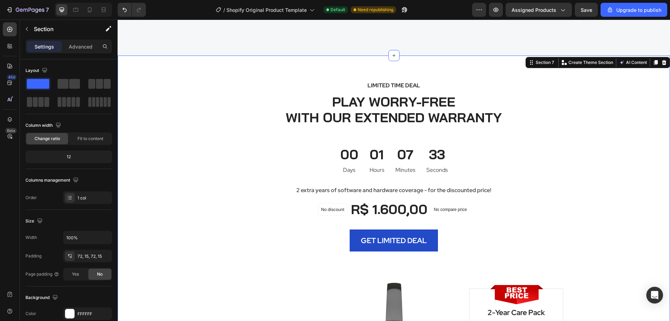
scroll to position [1621, 0]
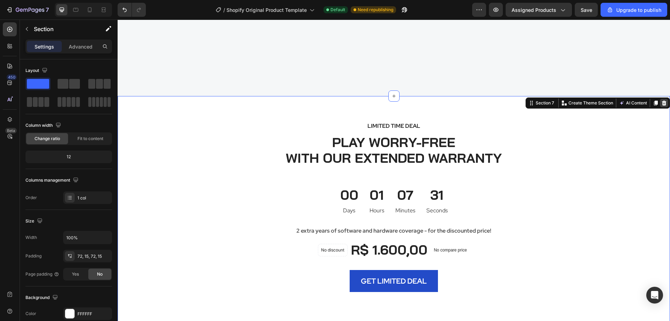
click at [662, 105] on icon at bounding box center [664, 102] width 5 height 5
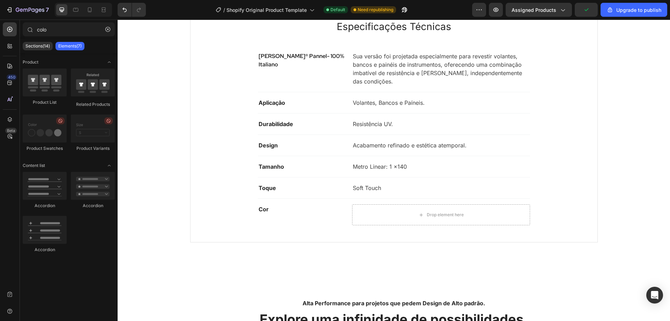
scroll to position [140, 0]
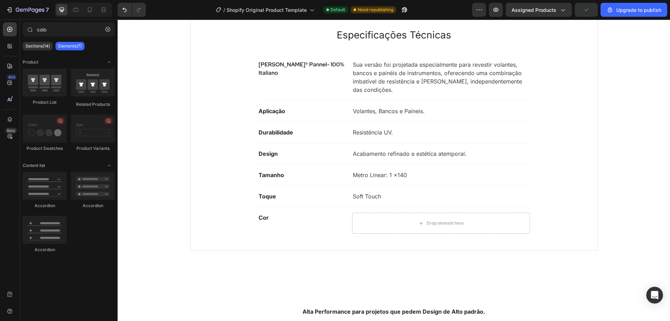
click at [655, 124] on div "Especificações Cuidados Suporte Especificações Técnicas Heading Alcantara® Pann…" at bounding box center [394, 124] width 542 height 263
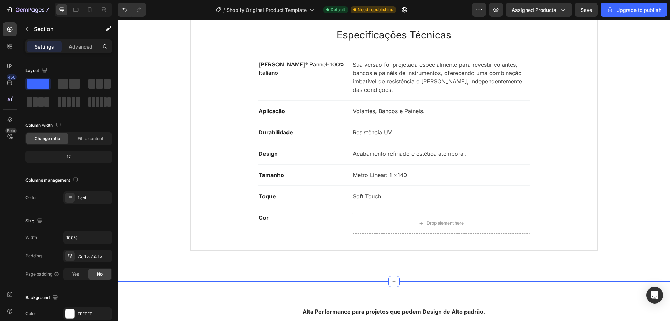
scroll to position [0, 0]
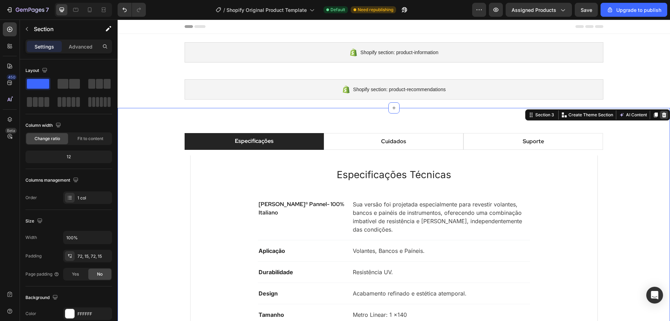
click at [662, 116] on icon at bounding box center [664, 114] width 5 height 5
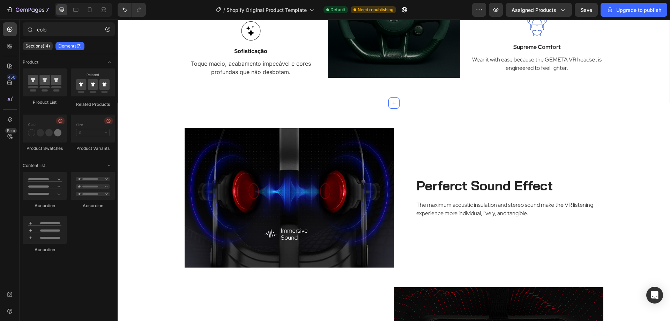
scroll to position [244, 0]
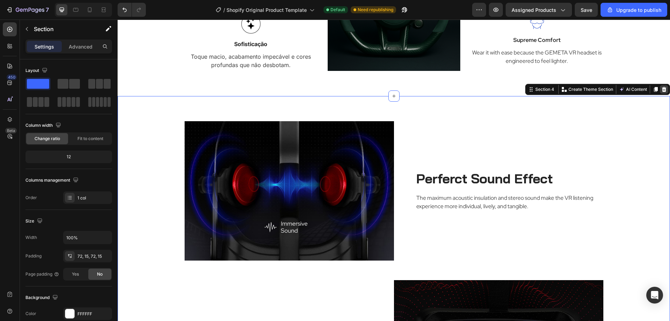
click at [662, 91] on icon at bounding box center [664, 89] width 5 height 5
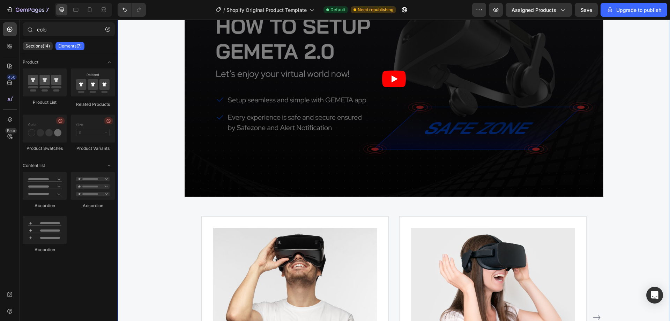
click at [632, 150] on div "WHY CHOOSE US Text block EASY TO USE, IMMERSIVE EXPERIENCES Heading Video Image…" at bounding box center [394, 165] width 542 height 506
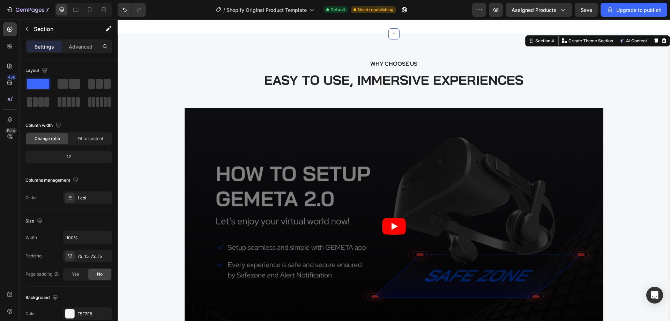
scroll to position [279, 0]
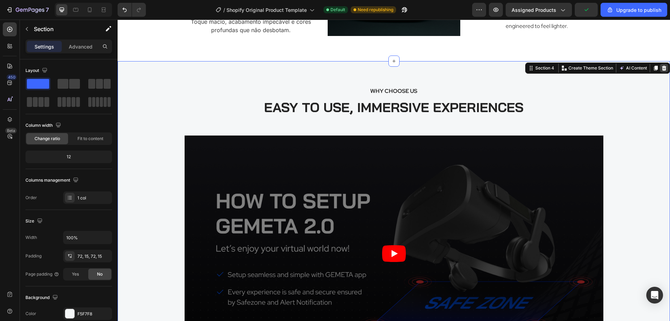
click at [662, 67] on icon at bounding box center [664, 67] width 5 height 5
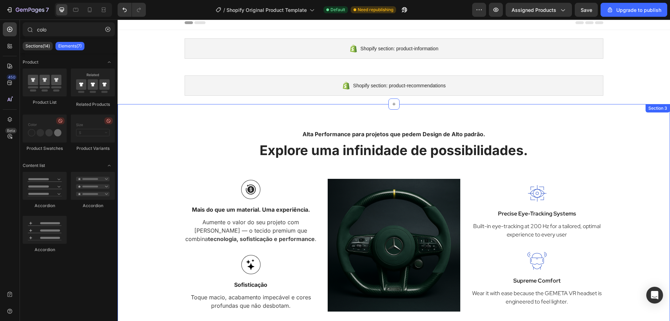
scroll to position [0, 0]
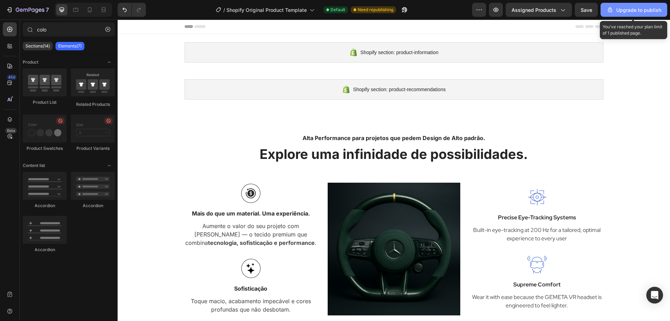
click at [624, 6] on button "Upgrade to publish" at bounding box center [633, 10] width 67 height 14
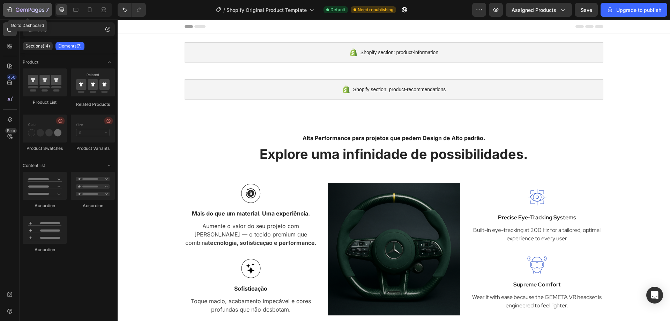
click at [13, 13] on div "7" at bounding box center [27, 10] width 43 height 8
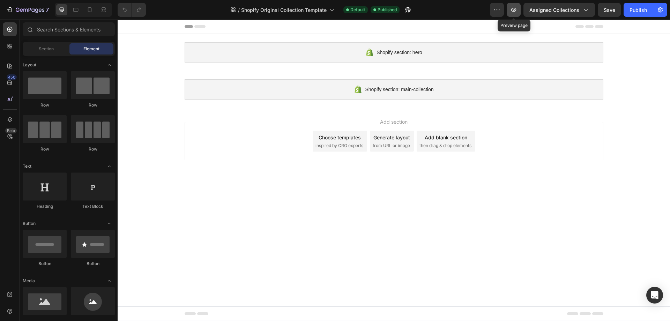
click at [516, 10] on icon "button" at bounding box center [513, 9] width 7 height 7
click at [323, 142] on span "inspired by CRO experts" at bounding box center [339, 145] width 48 height 6
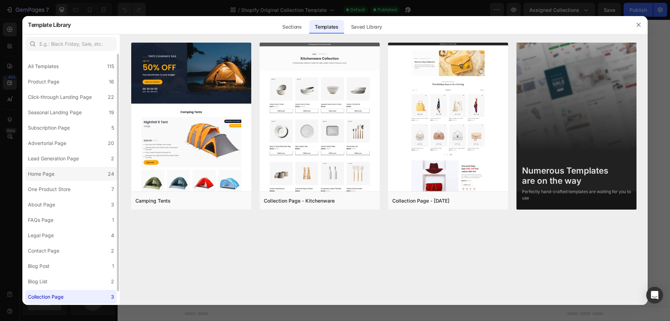
click at [50, 177] on div "Home Page" at bounding box center [41, 174] width 27 height 8
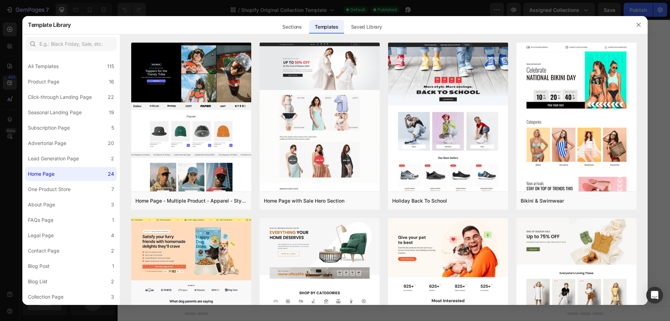
click at [10, 171] on div at bounding box center [335, 160] width 670 height 321
